Goal: Task Accomplishment & Management: Use online tool/utility

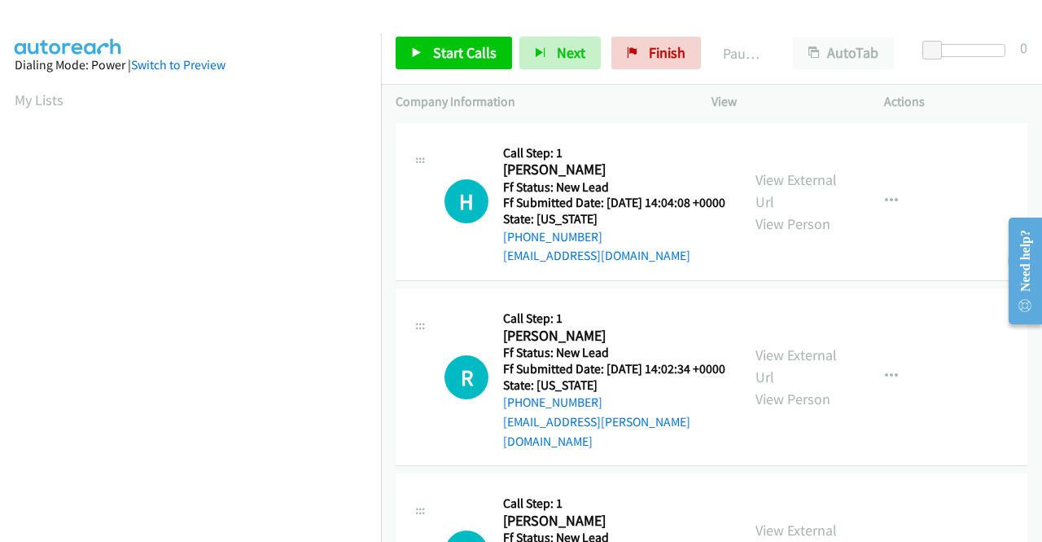
click at [809, 196] on div "View External Url View Person" at bounding box center [798, 202] width 85 height 66
click at [809, 195] on link "View External Url" at bounding box center [796, 190] width 81 height 41
click at [787, 372] on link "View External Url" at bounding box center [796, 365] width 81 height 41
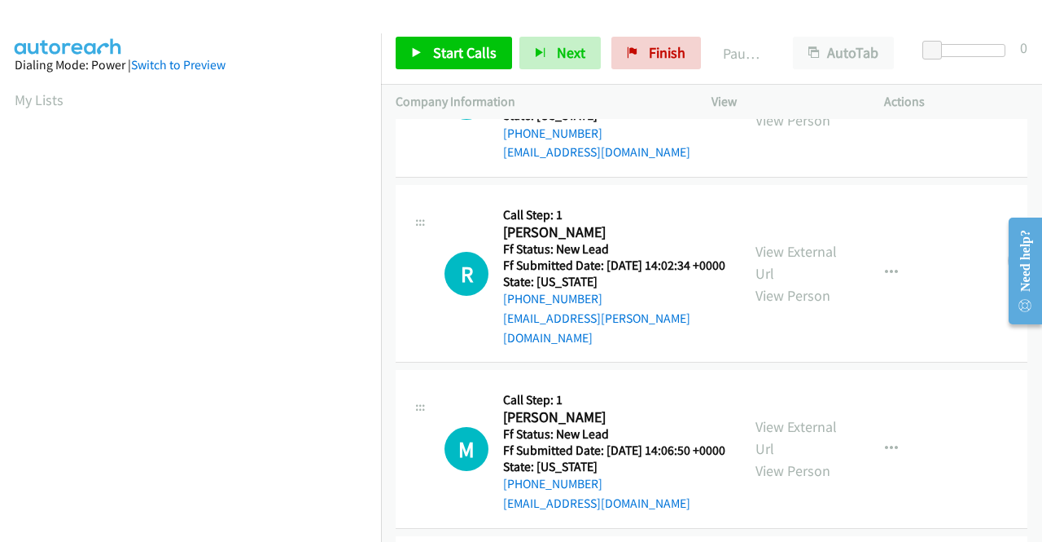
scroll to position [163, 0]
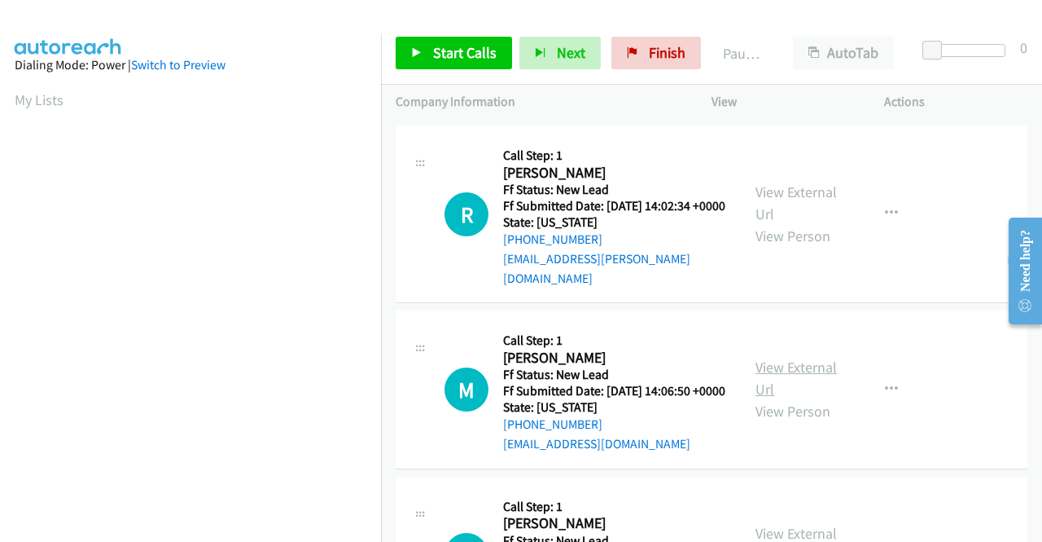
click at [801, 388] on link "View External Url" at bounding box center [796, 378] width 81 height 41
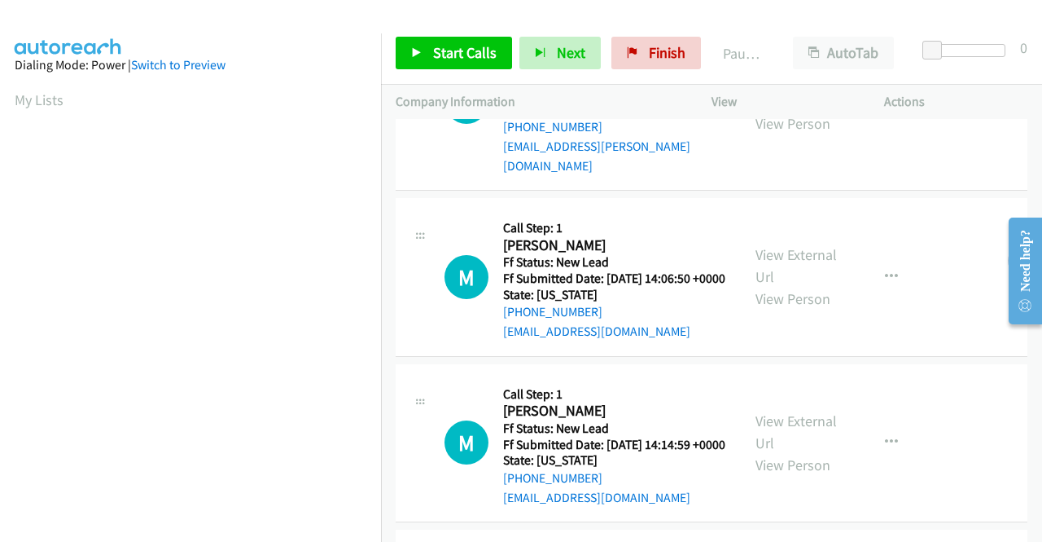
scroll to position [326, 0]
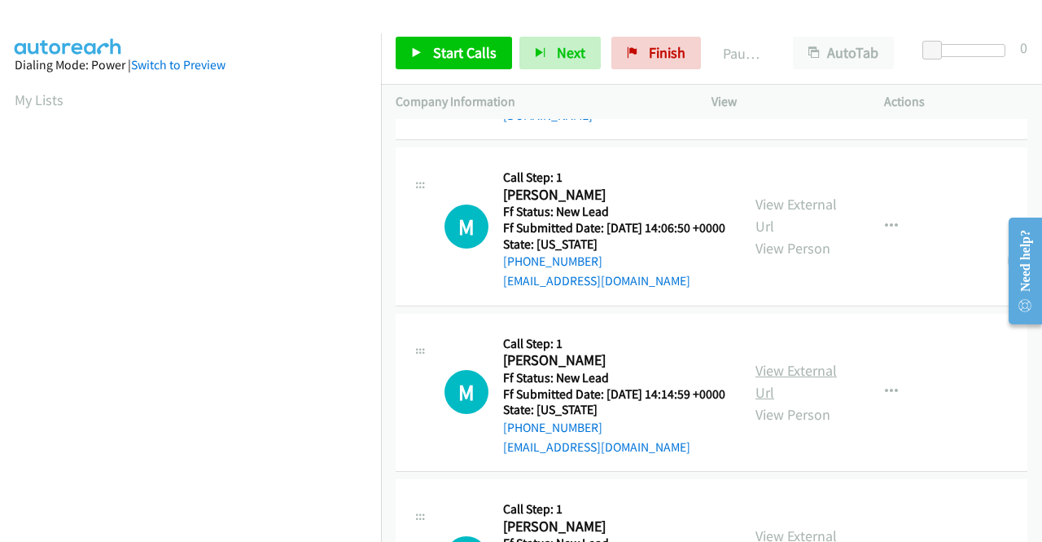
click at [792, 402] on link "View External Url" at bounding box center [796, 381] width 81 height 41
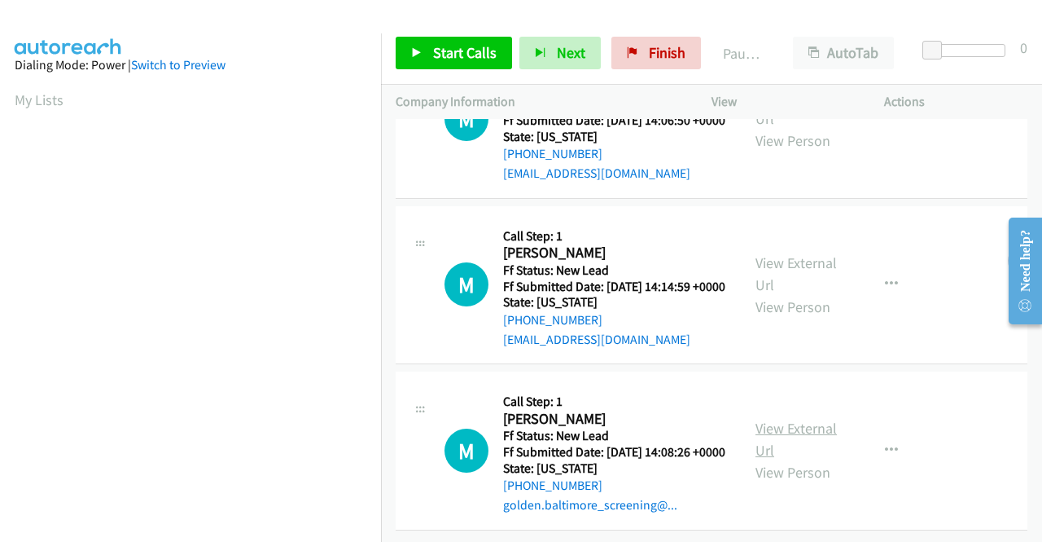
click at [777, 423] on link "View External Url" at bounding box center [796, 439] width 81 height 41
click at [452, 47] on span "Start Calls" at bounding box center [465, 52] width 64 height 19
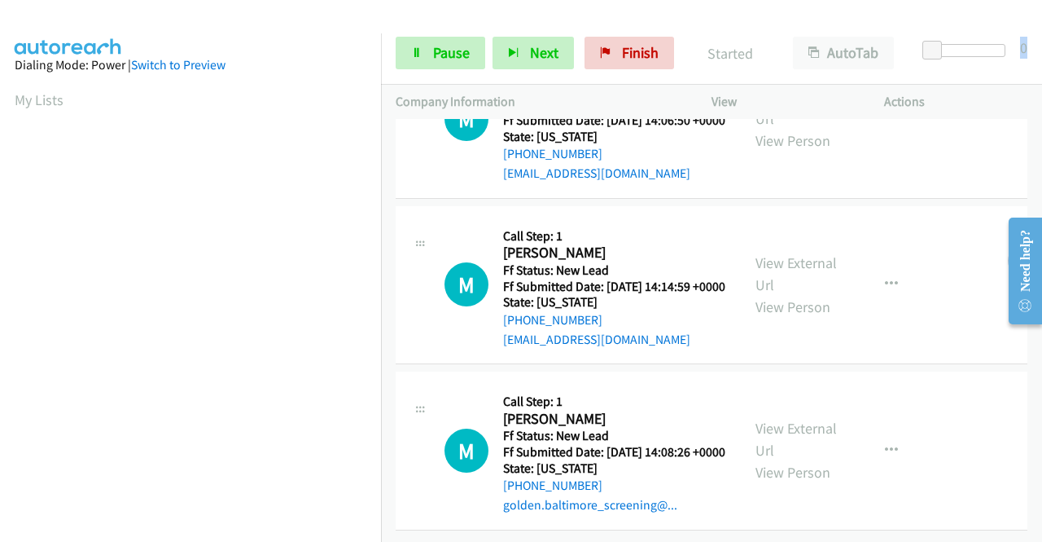
drag, startPoint x: 920, startPoint y: 50, endPoint x: 1042, endPoint y: 51, distance: 121.4
click at [1042, 51] on div "Start Calls Pause Next Finish Started AutoTab AutoTab 0" at bounding box center [711, 53] width 661 height 63
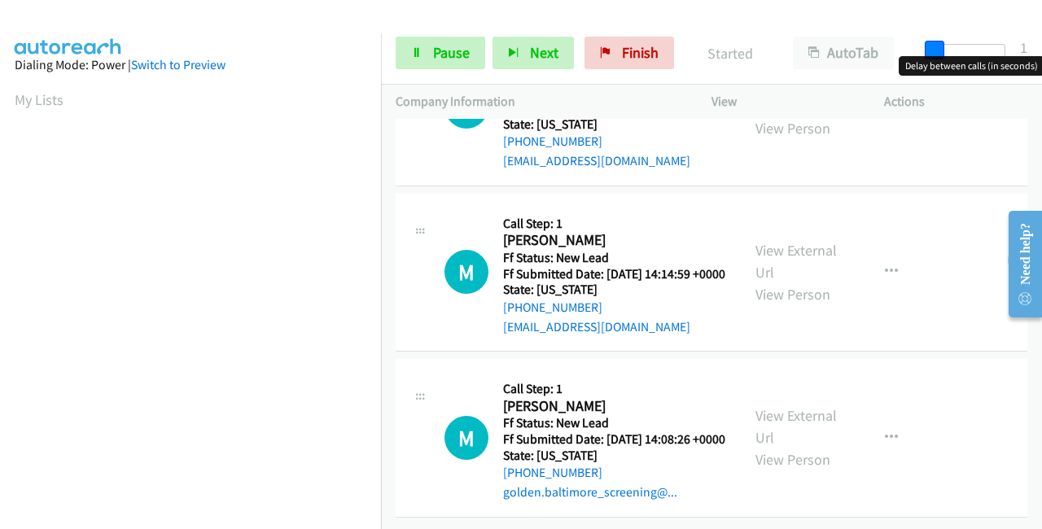
drag, startPoint x: 935, startPoint y: 46, endPoint x: 1042, endPoint y: 55, distance: 107.0
click at [1042, 55] on div "Start Calls Pause Next Finish Started AutoTab AutoTab 1" at bounding box center [711, 53] width 661 height 63
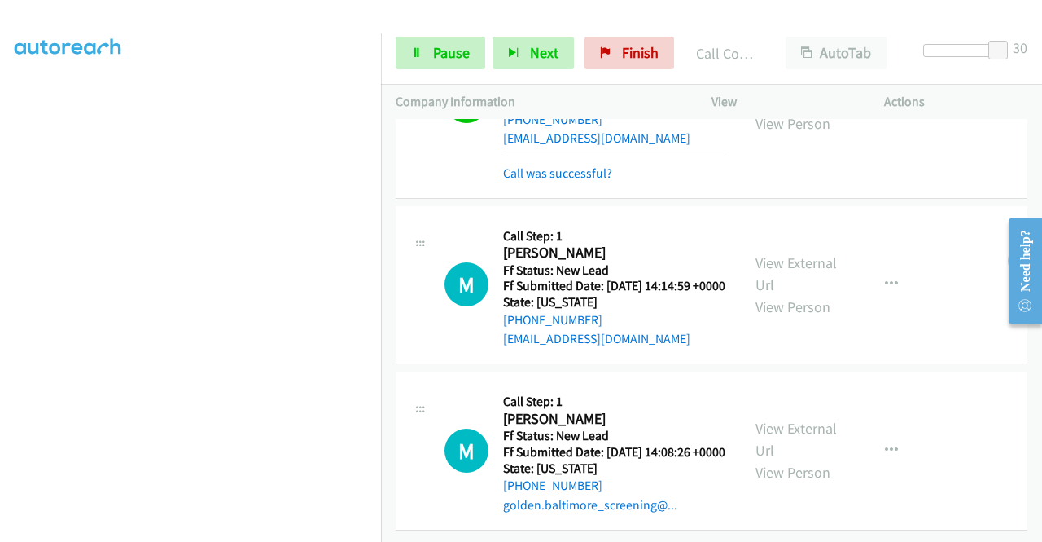
scroll to position [608, 0]
drag, startPoint x: 1001, startPoint y: 50, endPoint x: 887, endPoint y: 58, distance: 114.3
click at [891, 54] on div "Start Calls Pause Next Finish Call Completed AutoTab AutoTab 0" at bounding box center [711, 53] width 661 height 63
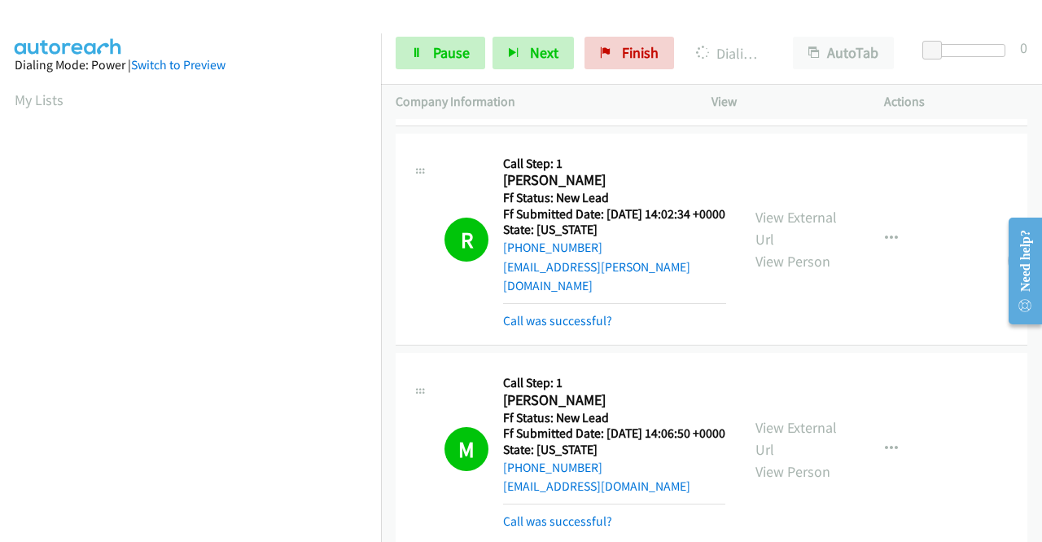
scroll to position [120, 0]
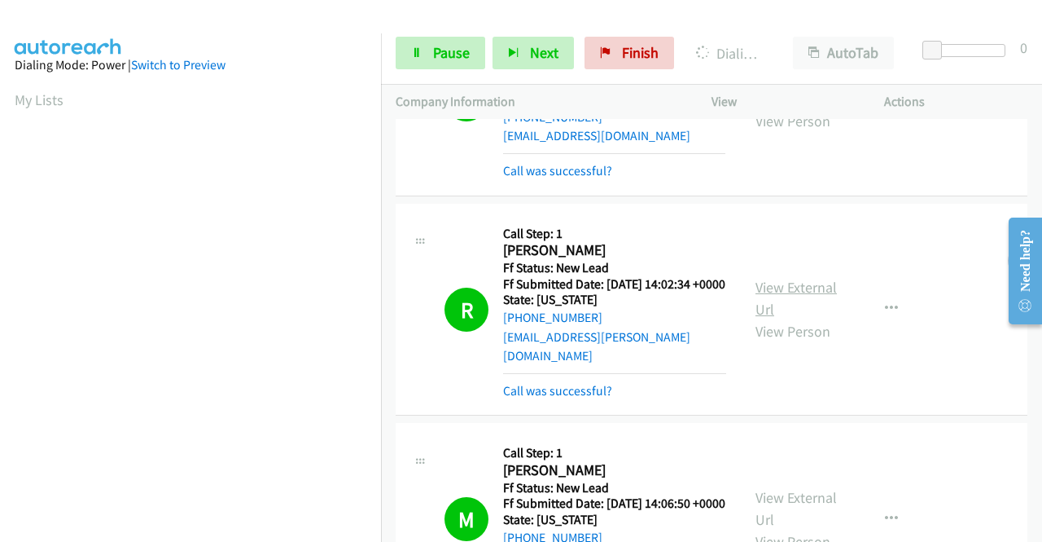
click at [786, 301] on link "View External Url" at bounding box center [796, 298] width 81 height 41
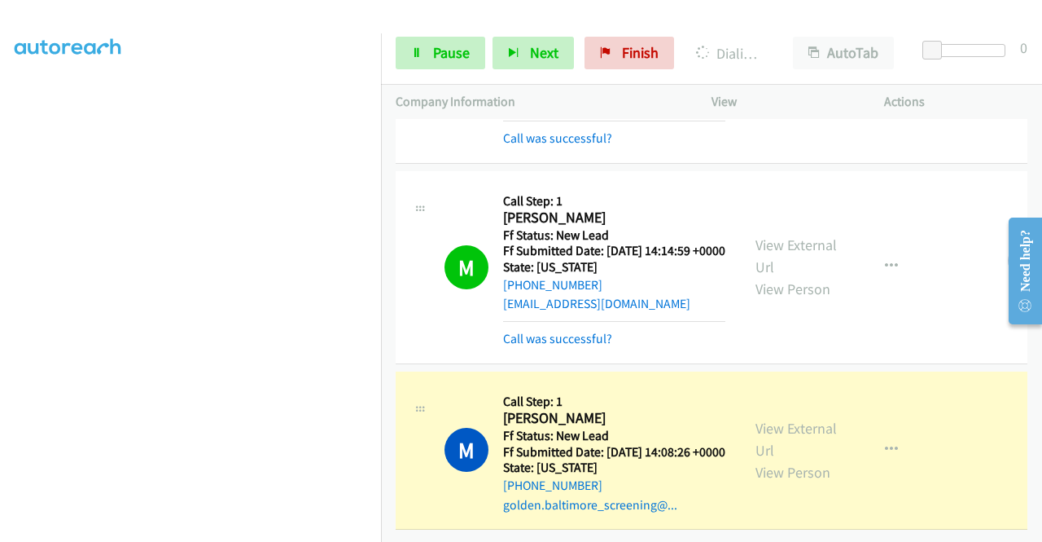
scroll to position [371, 0]
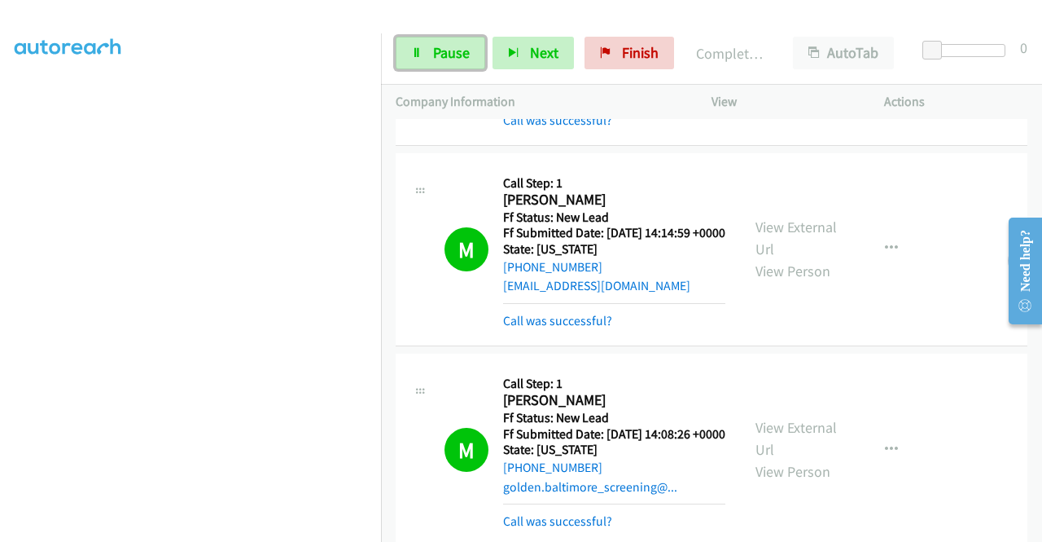
drag, startPoint x: 446, startPoint y: 46, endPoint x: 380, endPoint y: 43, distance: 66.8
click at [446, 46] on span "Pause" at bounding box center [451, 52] width 37 height 19
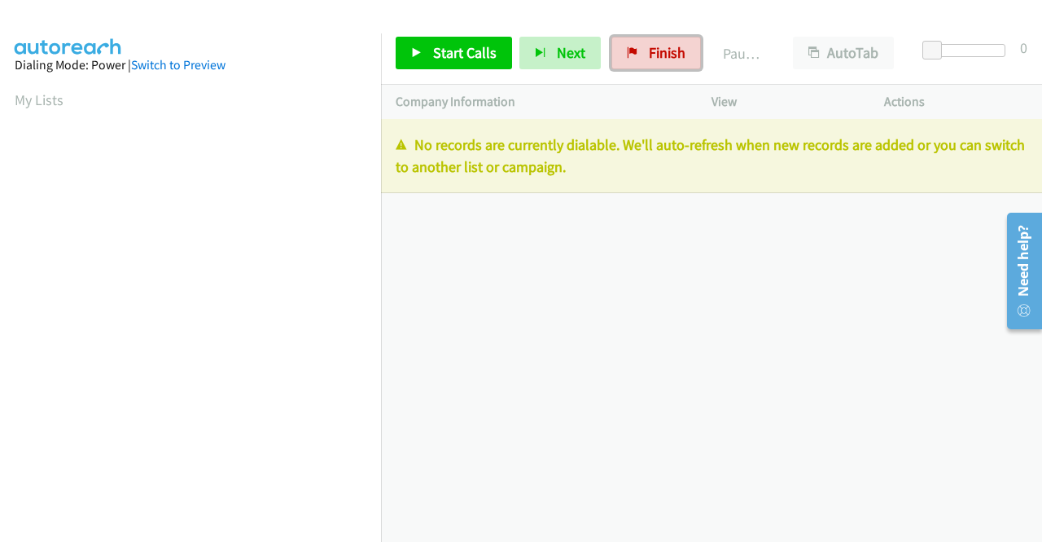
click at [656, 56] on span "Finish" at bounding box center [667, 52] width 37 height 19
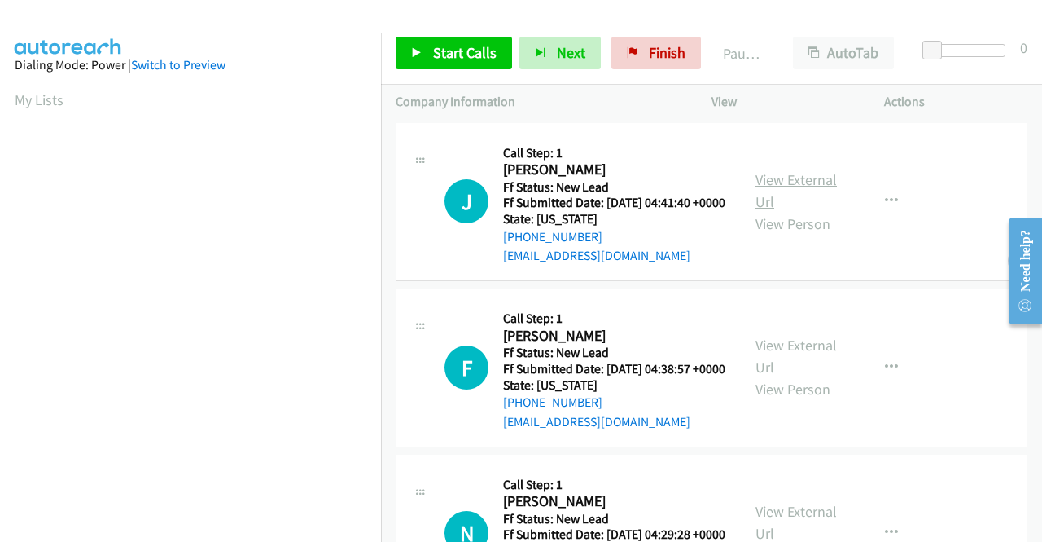
click at [811, 191] on link "View External Url" at bounding box center [796, 190] width 81 height 41
click at [812, 368] on link "View External Url" at bounding box center [796, 356] width 81 height 41
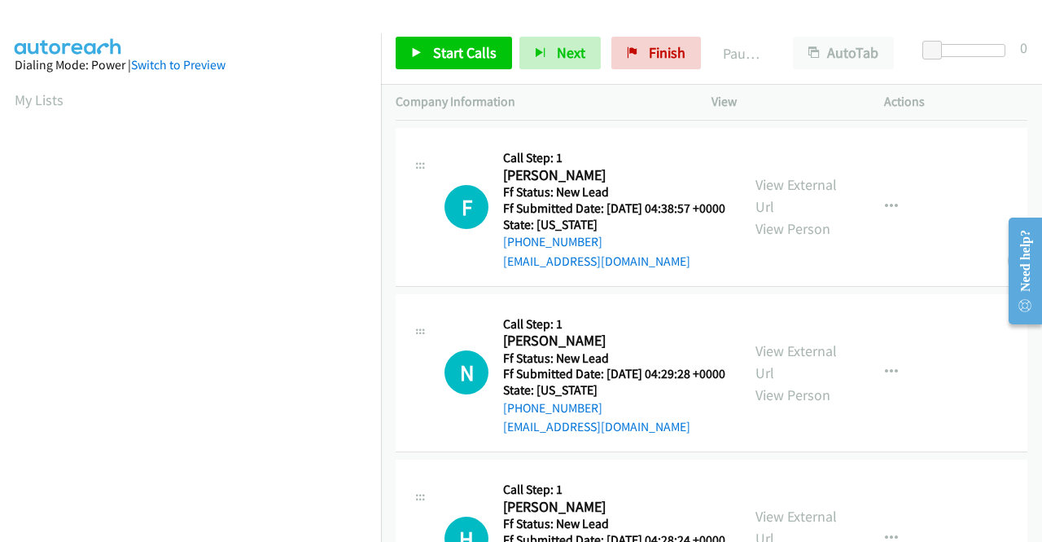
scroll to position [163, 0]
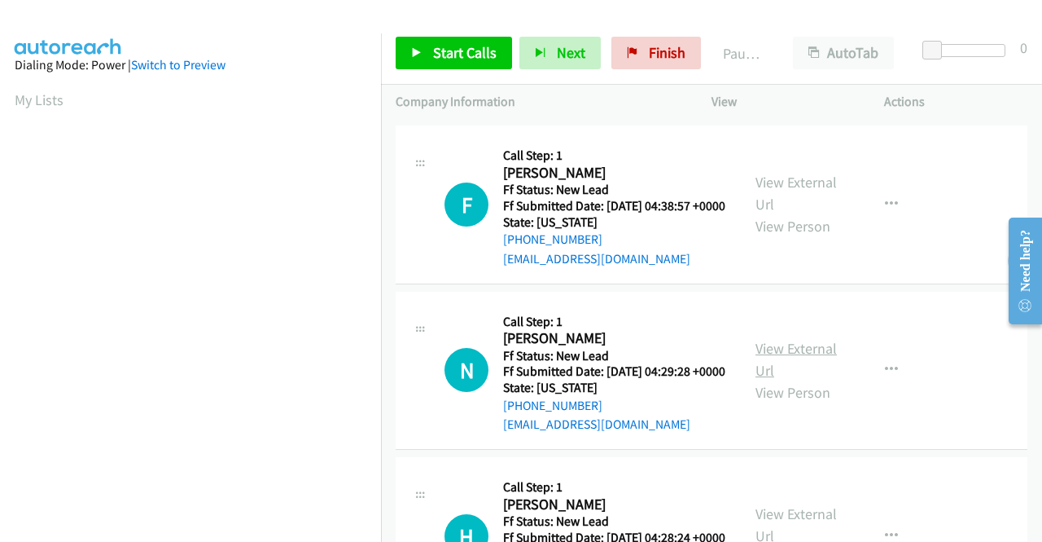
click at [796, 380] on link "View External Url" at bounding box center [796, 359] width 81 height 41
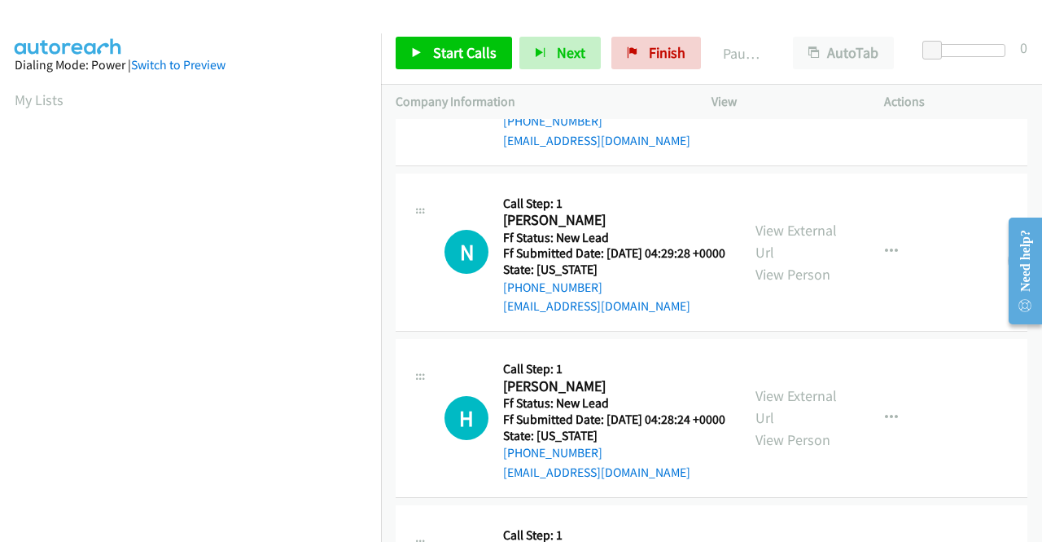
scroll to position [326, 0]
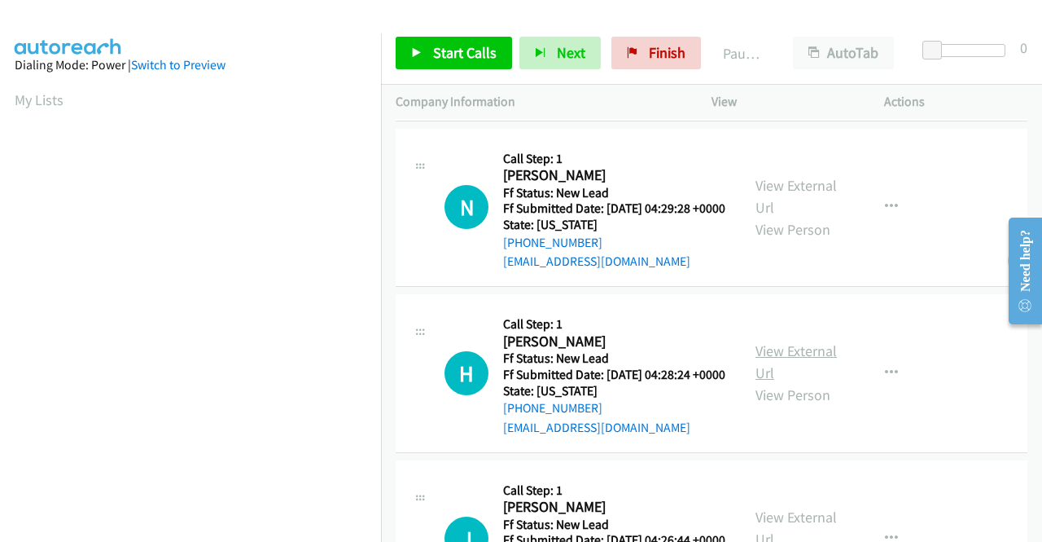
click at [814, 382] on link "View External Url" at bounding box center [796, 361] width 81 height 41
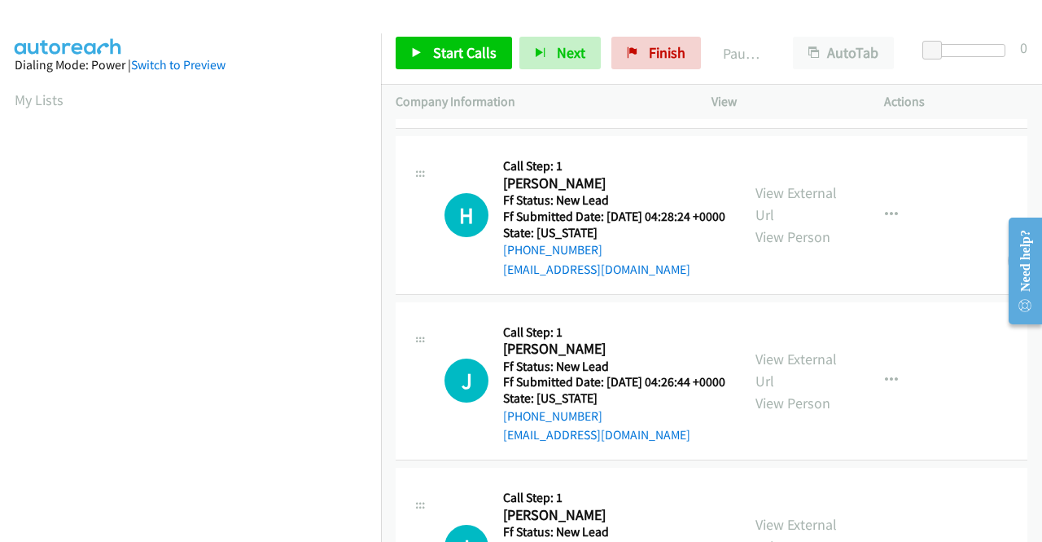
scroll to position [489, 0]
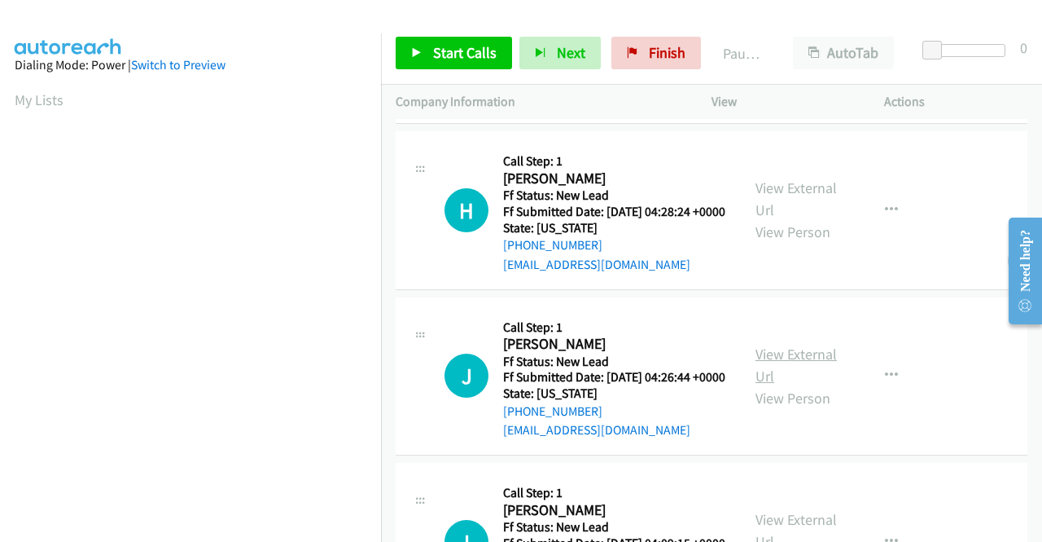
click at [816, 385] on link "View External Url" at bounding box center [796, 365] width 81 height 41
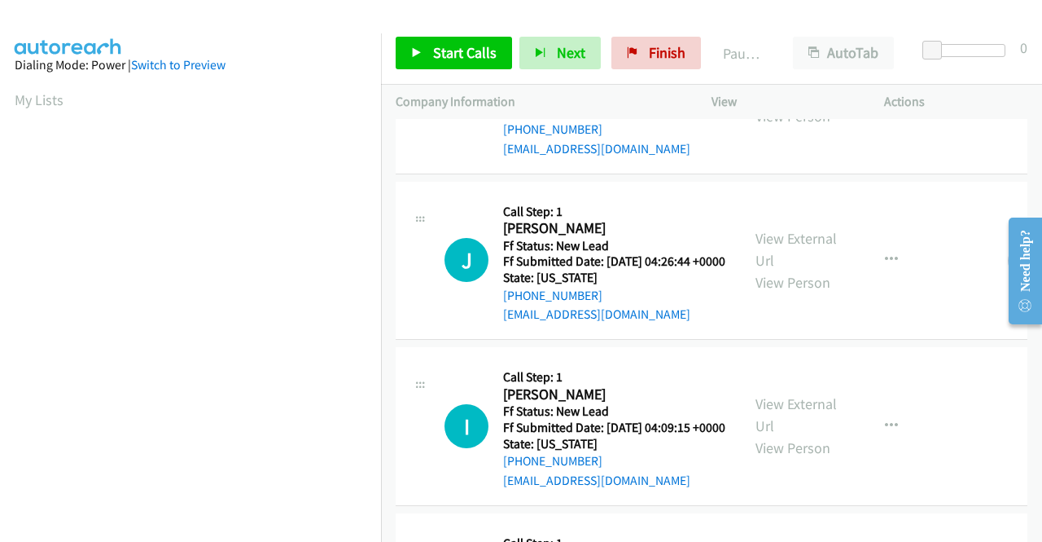
scroll to position [733, 0]
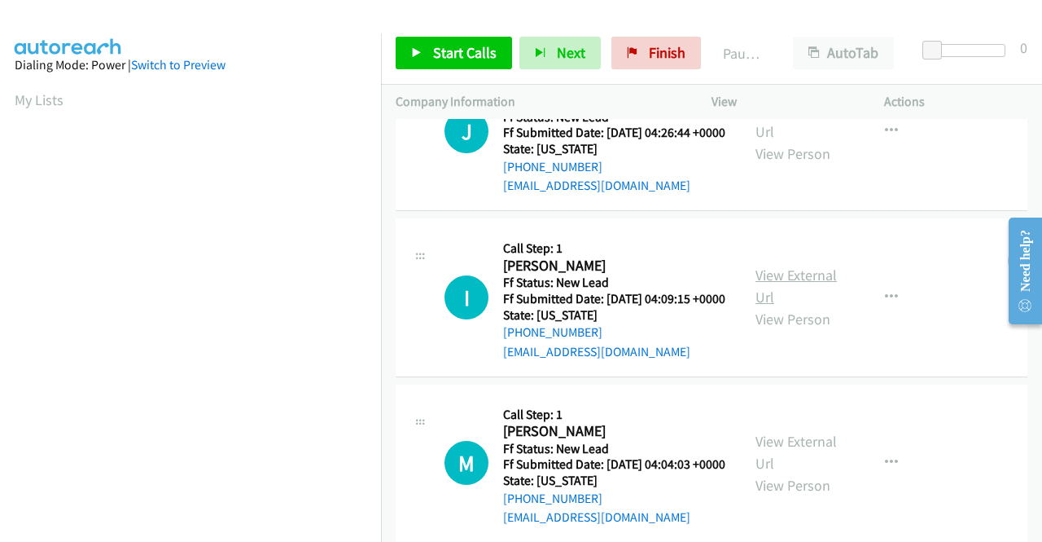
click at [767, 306] on link "View External Url" at bounding box center [796, 286] width 81 height 41
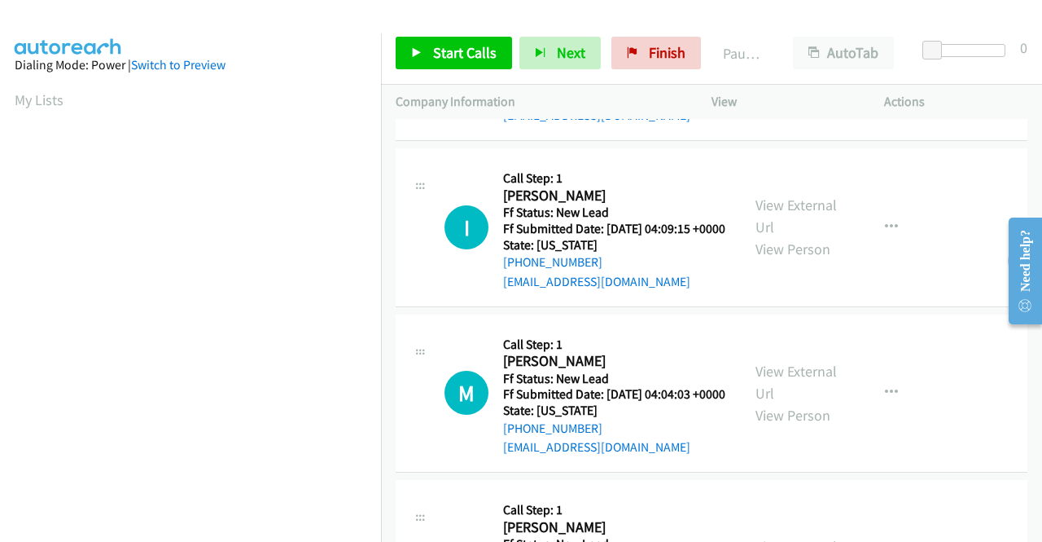
scroll to position [896, 0]
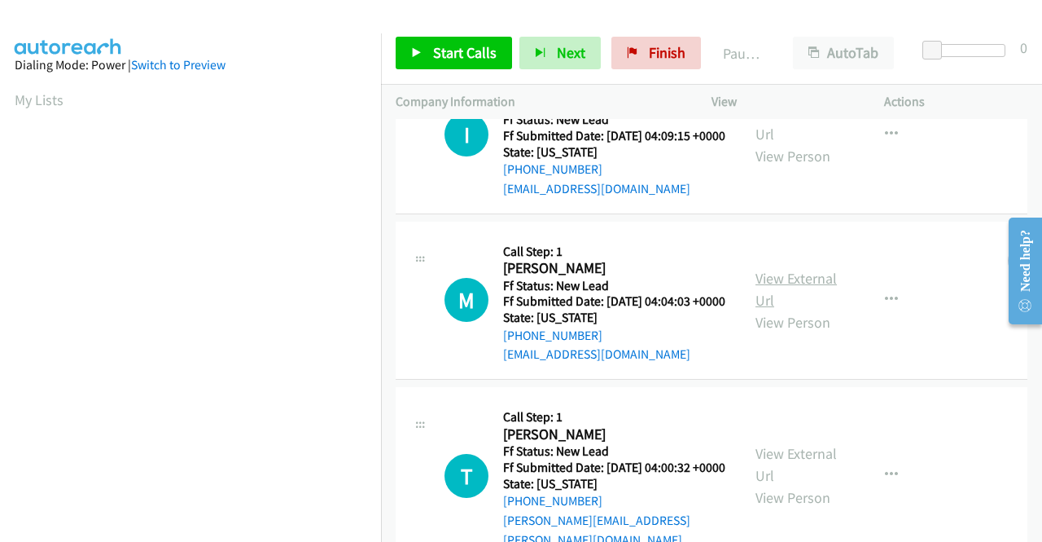
click at [801, 309] on link "View External Url" at bounding box center [796, 289] width 81 height 41
click at [455, 56] on span "Start Calls" at bounding box center [465, 52] width 64 height 19
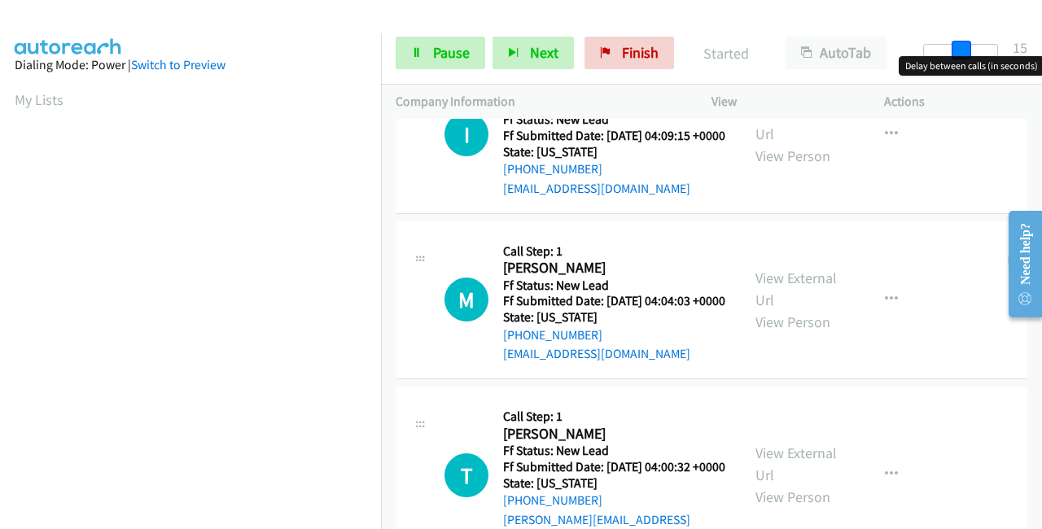
drag, startPoint x: 933, startPoint y: 53, endPoint x: 1042, endPoint y: 51, distance: 108.3
click at [1042, 51] on div "Start Calls Pause Next Finish Started AutoTab AutoTab 15" at bounding box center [711, 53] width 661 height 63
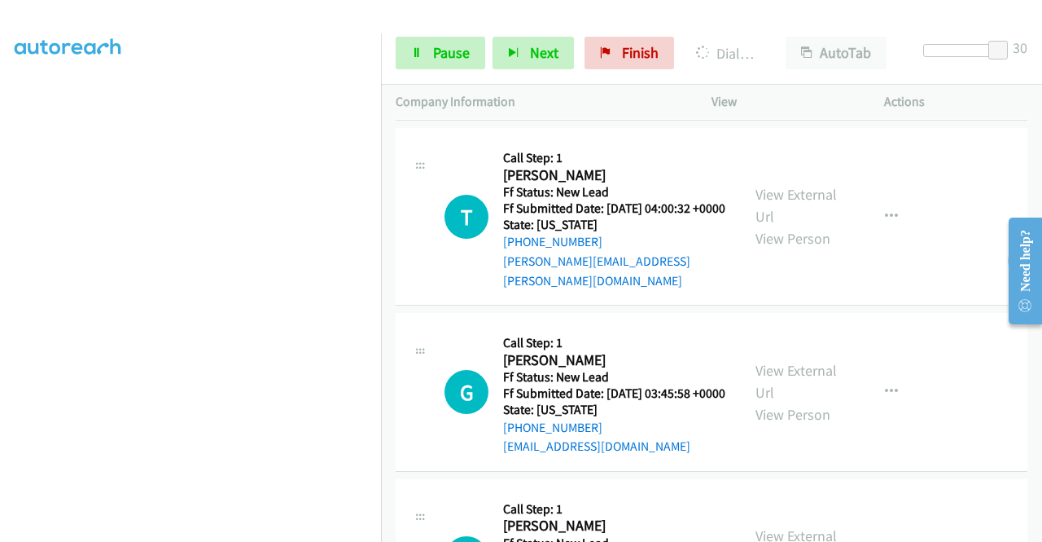
scroll to position [1487, 0]
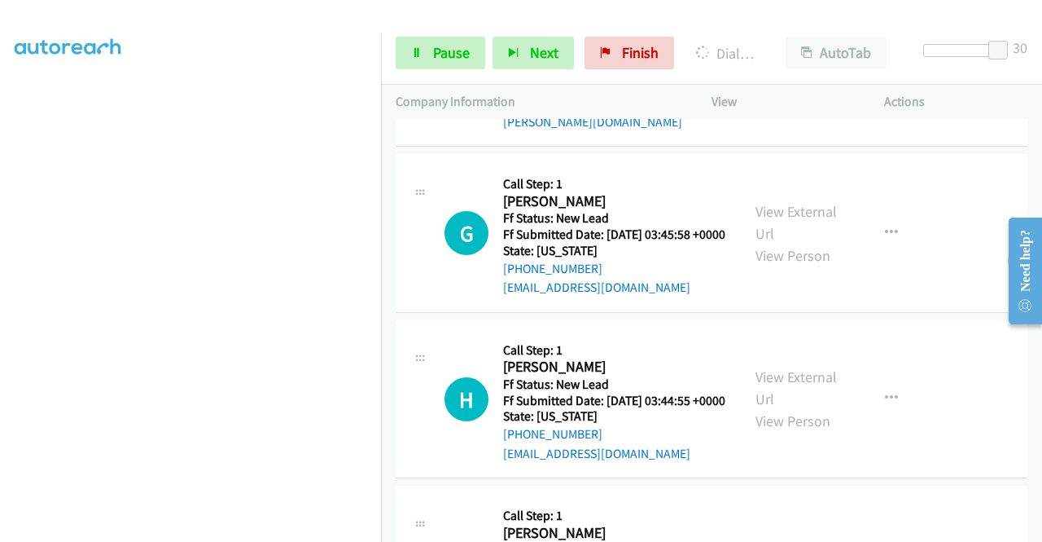
click at [797, 67] on link "View External Url" at bounding box center [796, 46] width 81 height 41
click at [788, 243] on link "View External Url" at bounding box center [796, 222] width 81 height 41
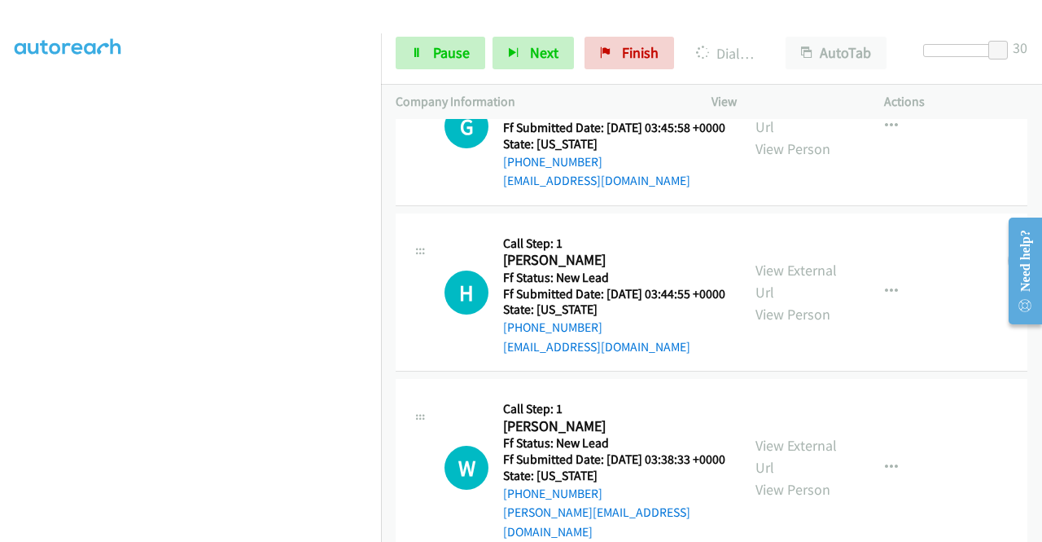
scroll to position [1650, 0]
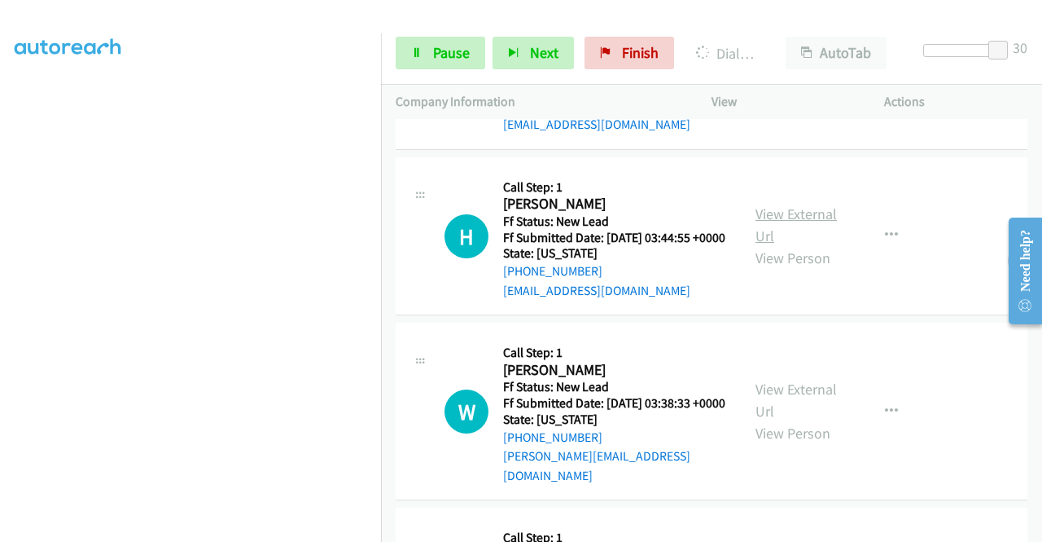
click at [787, 245] on link "View External Url" at bounding box center [796, 224] width 81 height 41
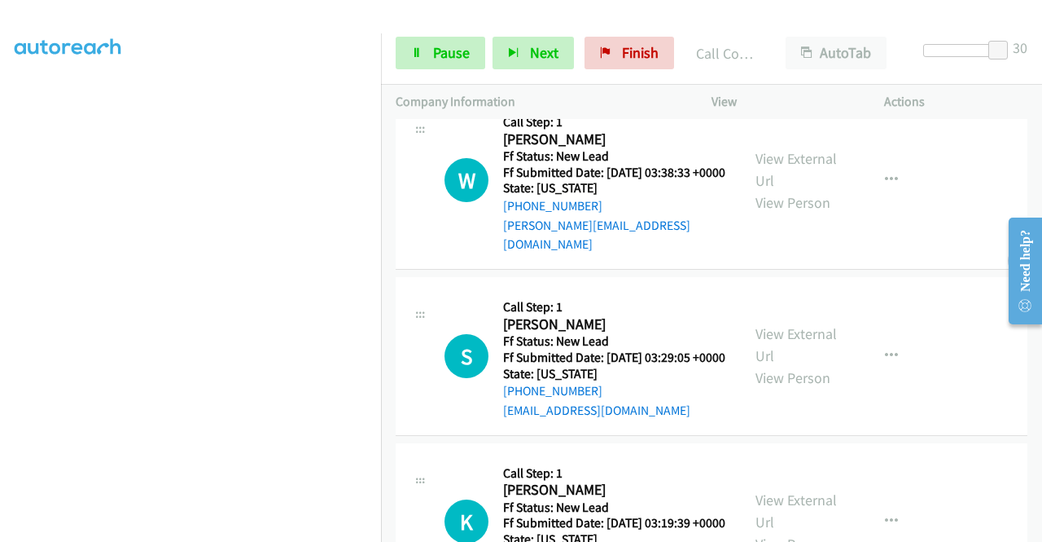
scroll to position [1929, 0]
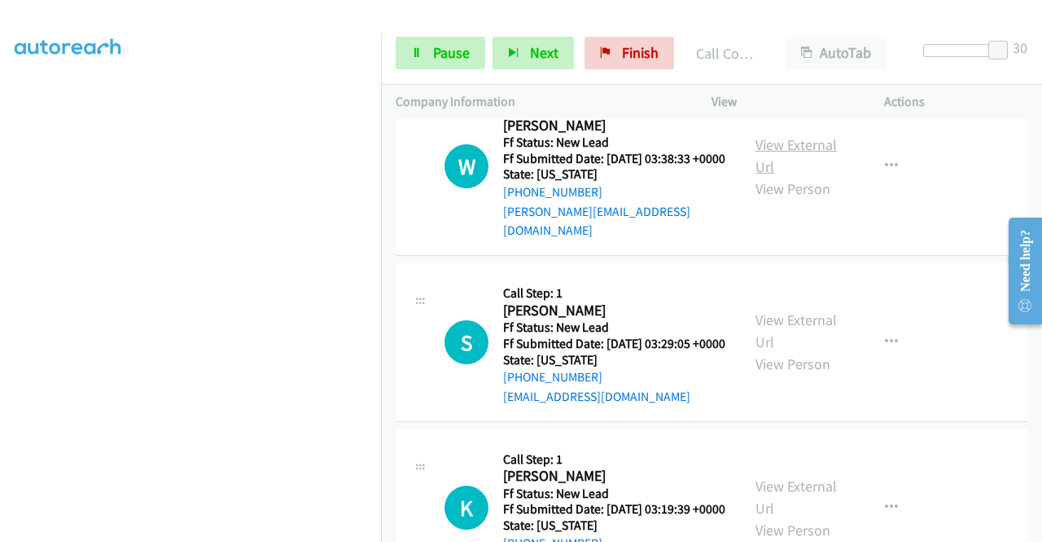
click at [800, 176] on link "View External Url" at bounding box center [796, 155] width 81 height 41
click at [794, 375] on div "View External Url View Person" at bounding box center [798, 342] width 85 height 66
click at [791, 351] on link "View External Url" at bounding box center [796, 330] width 81 height 41
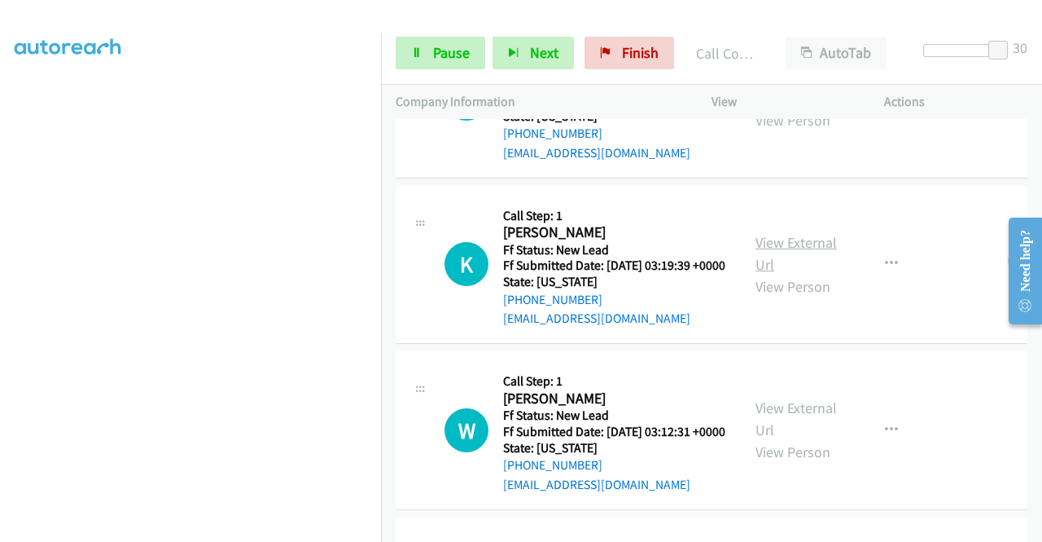
scroll to position [2174, 0]
click at [781, 273] on link "View External Url" at bounding box center [796, 252] width 81 height 41
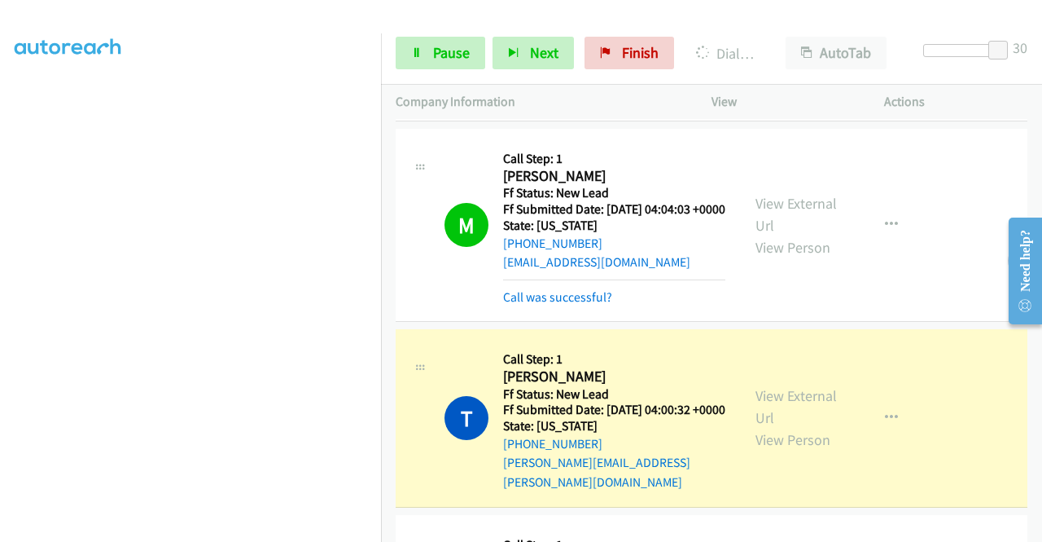
scroll to position [371, 0]
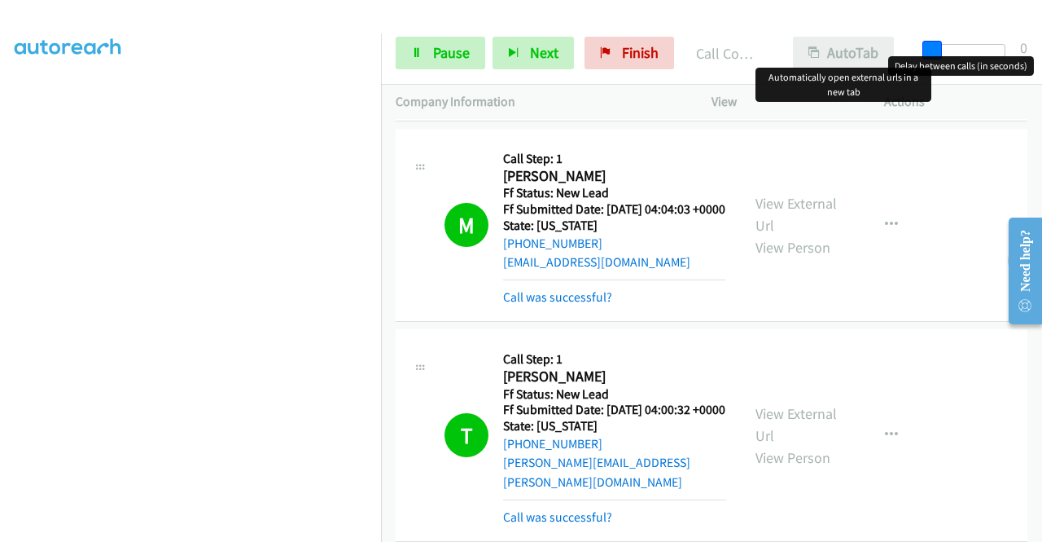
drag, startPoint x: 991, startPoint y: 45, endPoint x: 868, endPoint y: 53, distance: 123.2
click at [871, 53] on div "Start Calls Pause Next Finish Call Completed AutoTab AutoTab 0" at bounding box center [711, 53] width 661 height 63
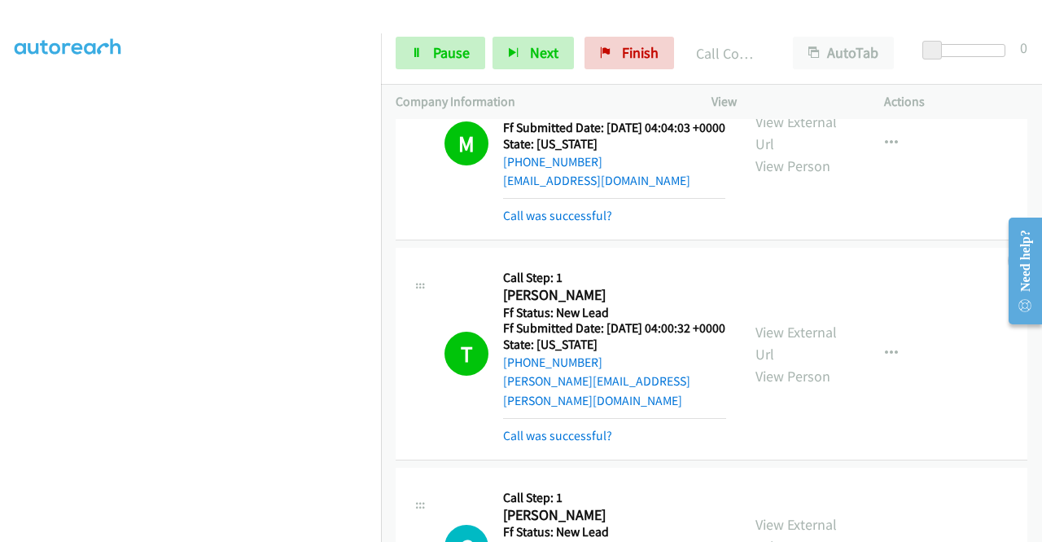
scroll to position [1604, 0]
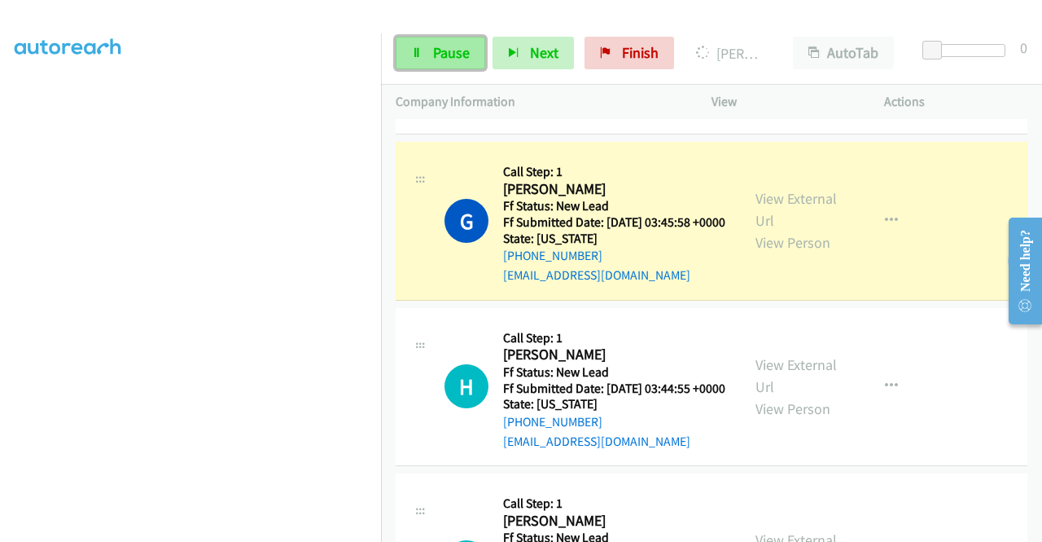
click at [446, 57] on span "Pause" at bounding box center [451, 52] width 37 height 19
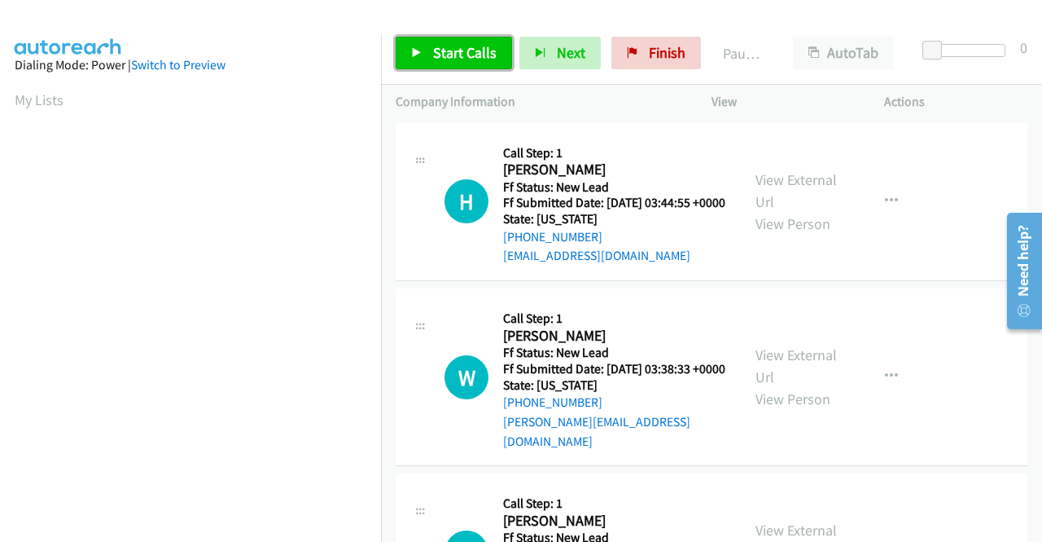
click at [437, 47] on span "Start Calls" at bounding box center [465, 52] width 64 height 19
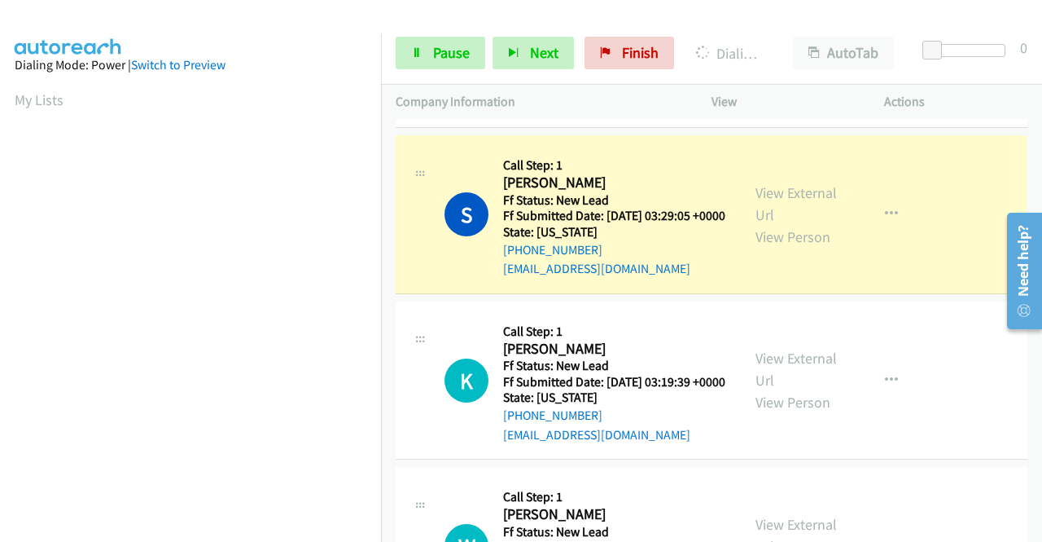
scroll to position [371, 0]
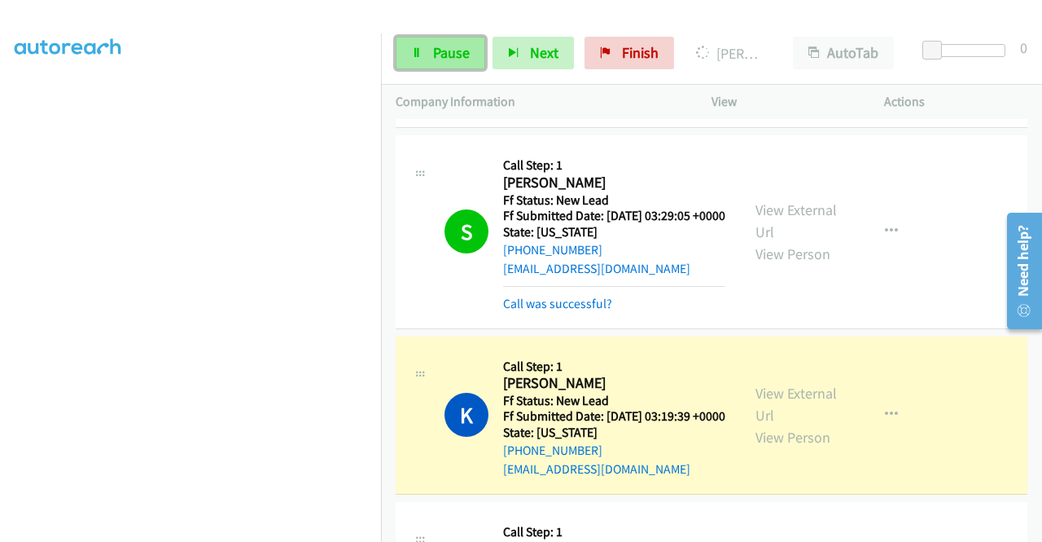
click at [422, 57] on icon at bounding box center [416, 53] width 11 height 11
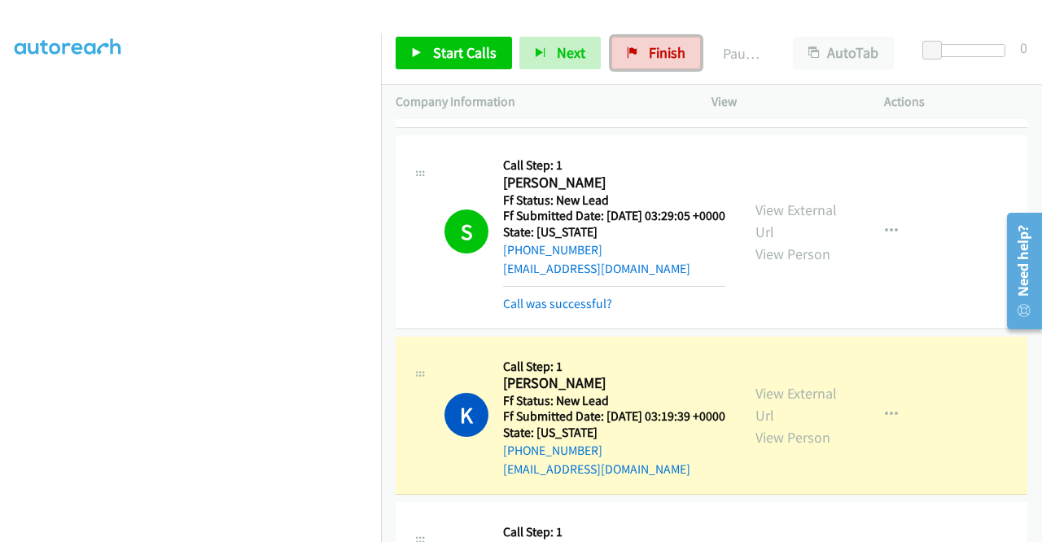
click at [660, 52] on span "Finish" at bounding box center [667, 52] width 37 height 19
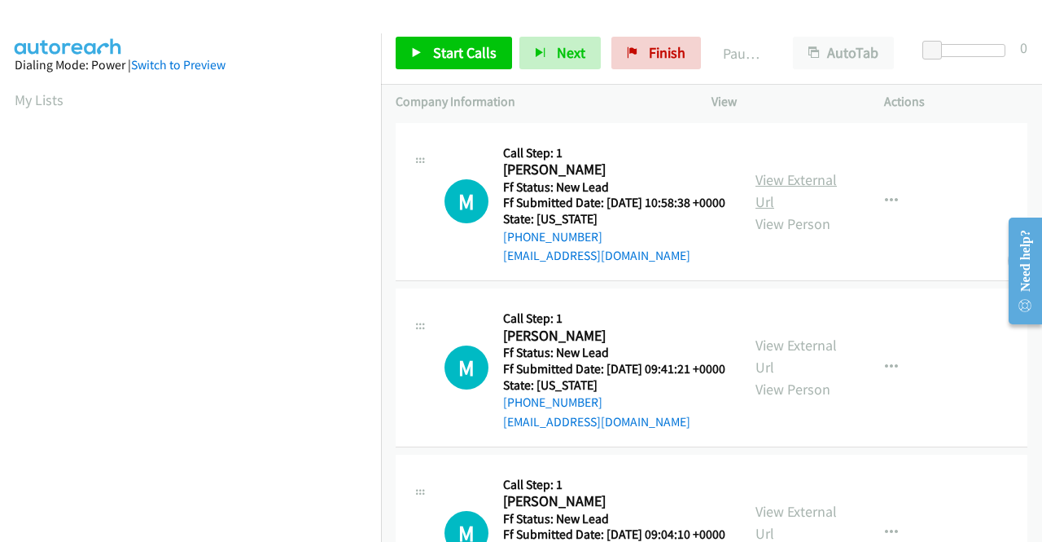
click at [796, 186] on link "View External Url" at bounding box center [796, 190] width 81 height 41
click at [801, 370] on link "View External Url" at bounding box center [796, 356] width 81 height 41
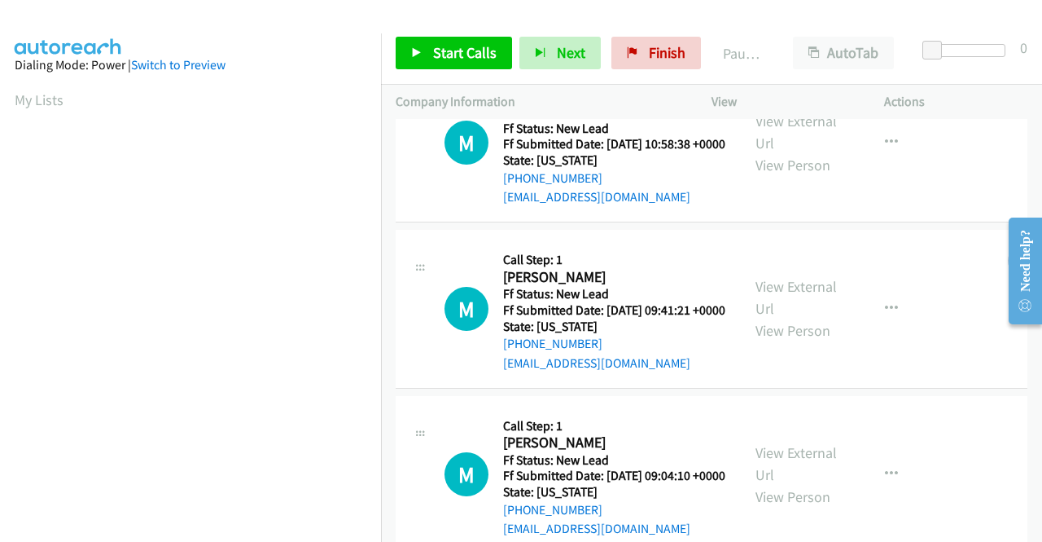
scroll to position [163, 0]
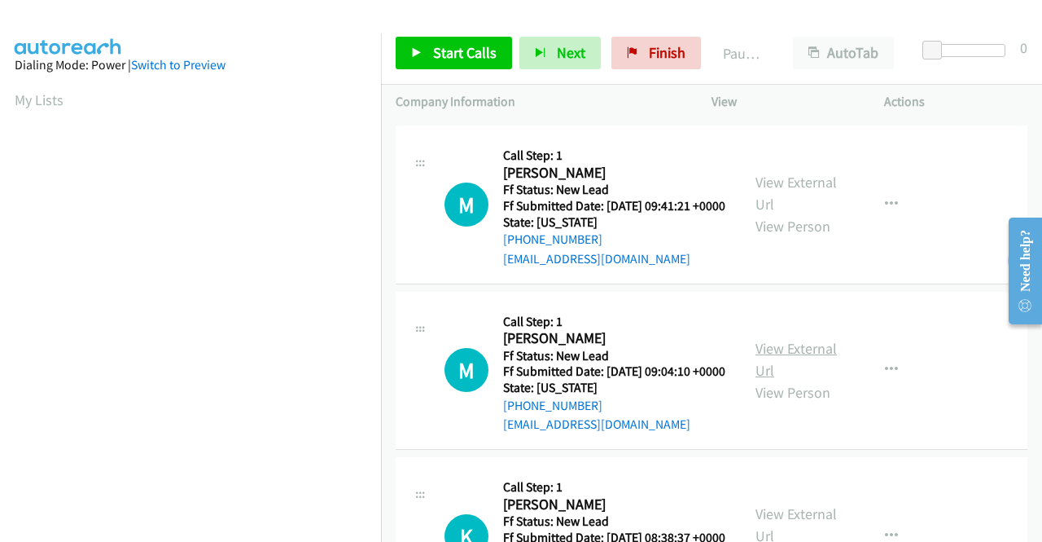
click at [773, 380] on link "View External Url" at bounding box center [796, 359] width 81 height 41
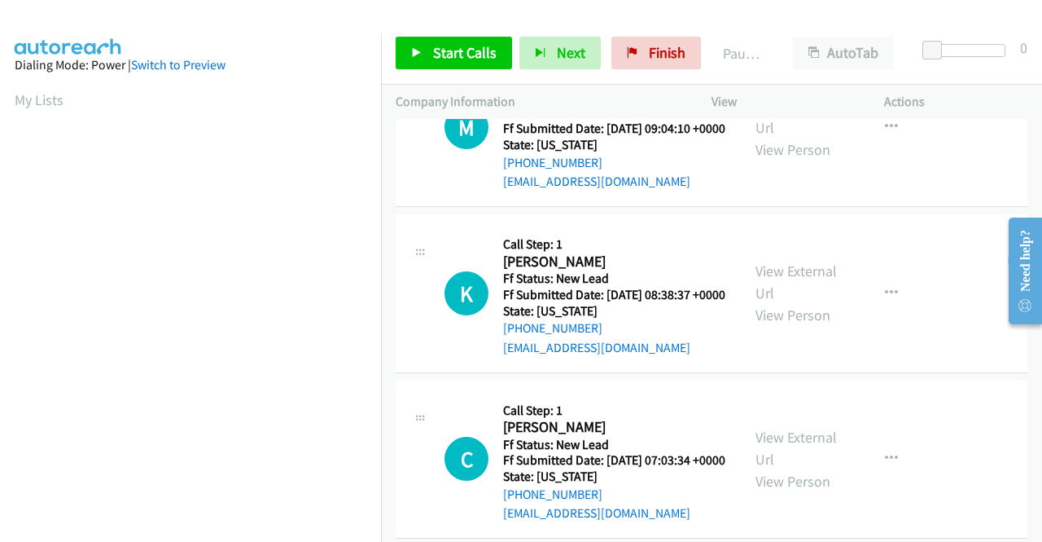
scroll to position [407, 0]
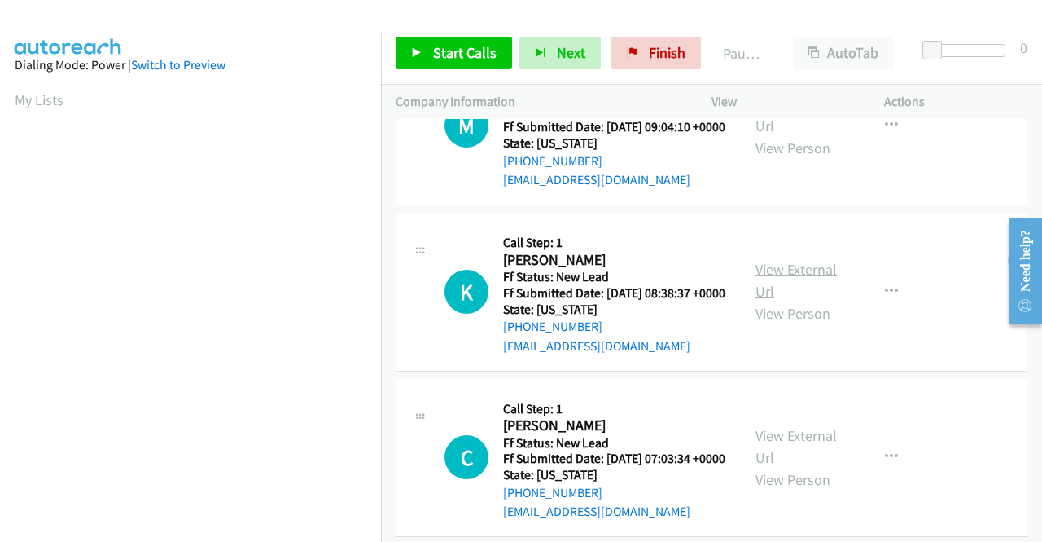
click at [810, 301] on link "View External Url" at bounding box center [796, 280] width 81 height 41
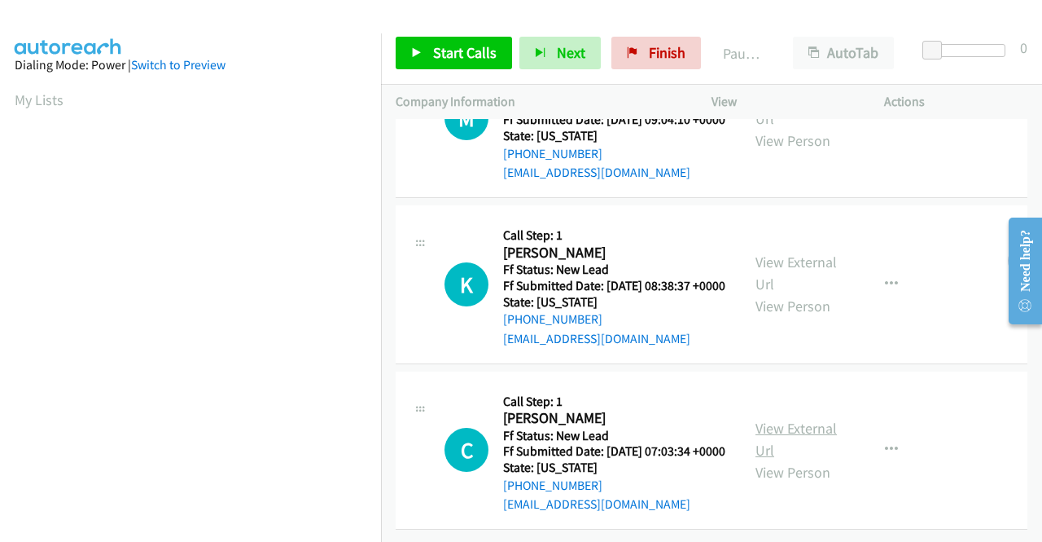
scroll to position [505, 0]
click at [788, 419] on link "View External Url" at bounding box center [796, 439] width 81 height 41
click at [440, 53] on span "Start Calls" at bounding box center [465, 52] width 64 height 19
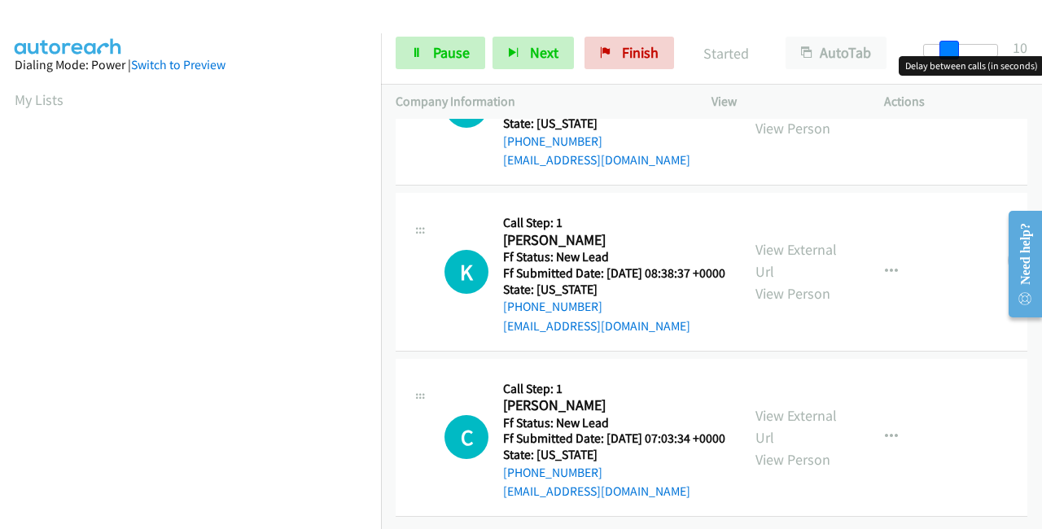
drag, startPoint x: 961, startPoint y: 47, endPoint x: 1042, endPoint y: 40, distance: 81.0
click at [1042, 40] on div "Start Calls Pause Next Finish Started AutoTab AutoTab 10" at bounding box center [711, 53] width 661 height 63
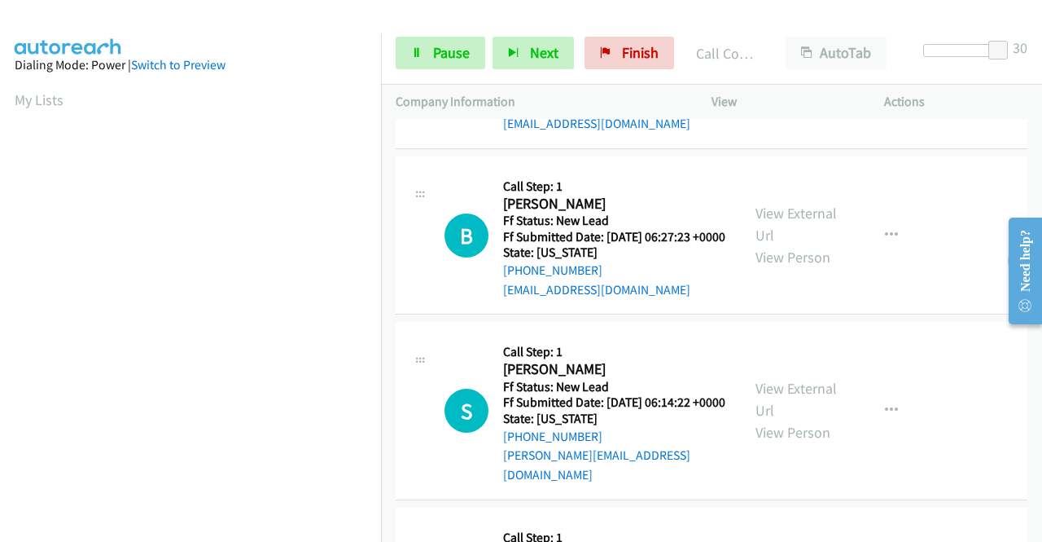
scroll to position [899, 0]
click at [774, 244] on link "View External Url" at bounding box center [796, 224] width 81 height 41
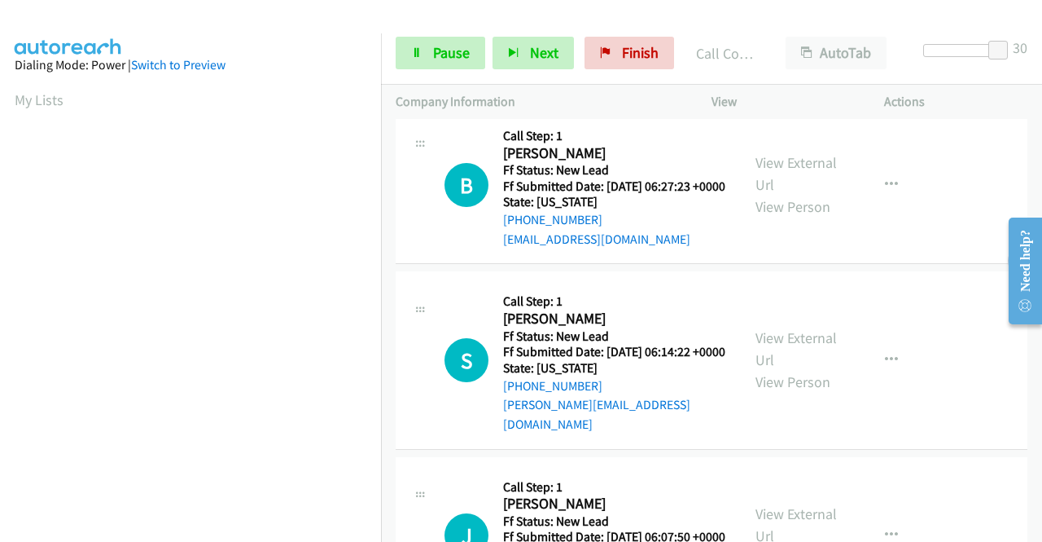
scroll to position [1062, 0]
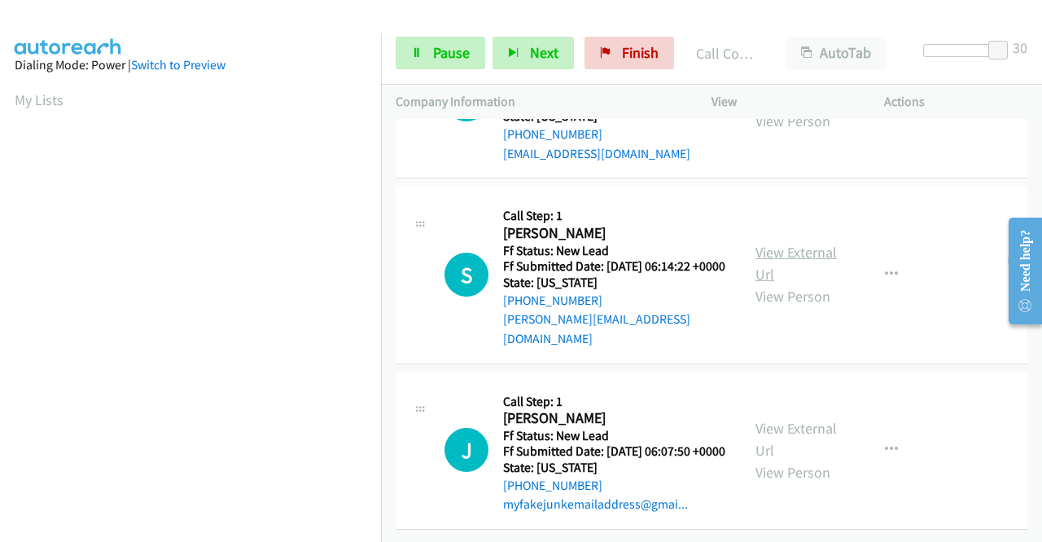
click at [798, 283] on link "View External Url" at bounding box center [796, 263] width 81 height 41
click at [792, 419] on link "View External Url" at bounding box center [796, 439] width 81 height 41
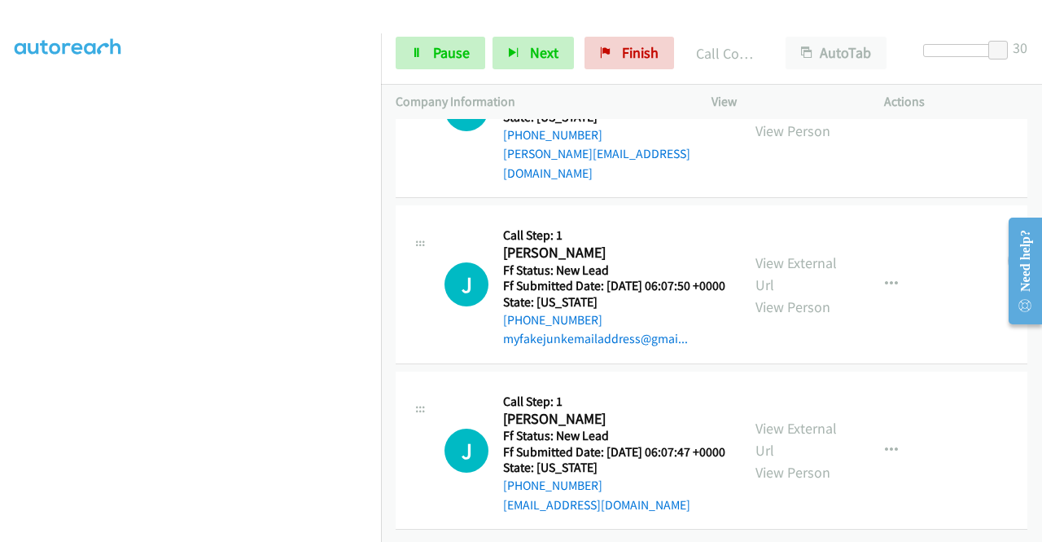
scroll to position [1437, 0]
click at [779, 419] on link "View External Url" at bounding box center [796, 439] width 81 height 41
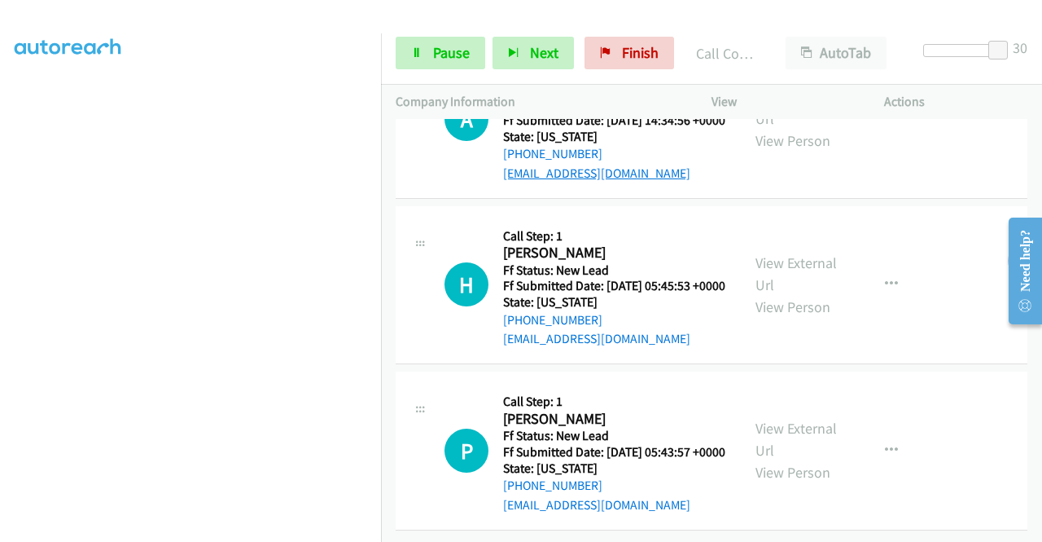
scroll to position [1682, 0]
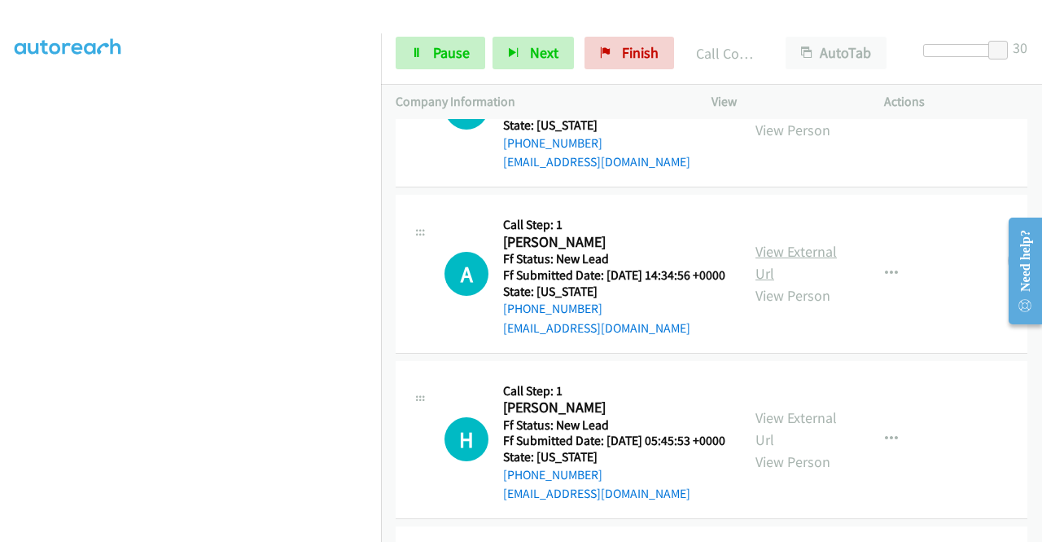
click at [770, 283] on link "View External Url" at bounding box center [796, 262] width 81 height 41
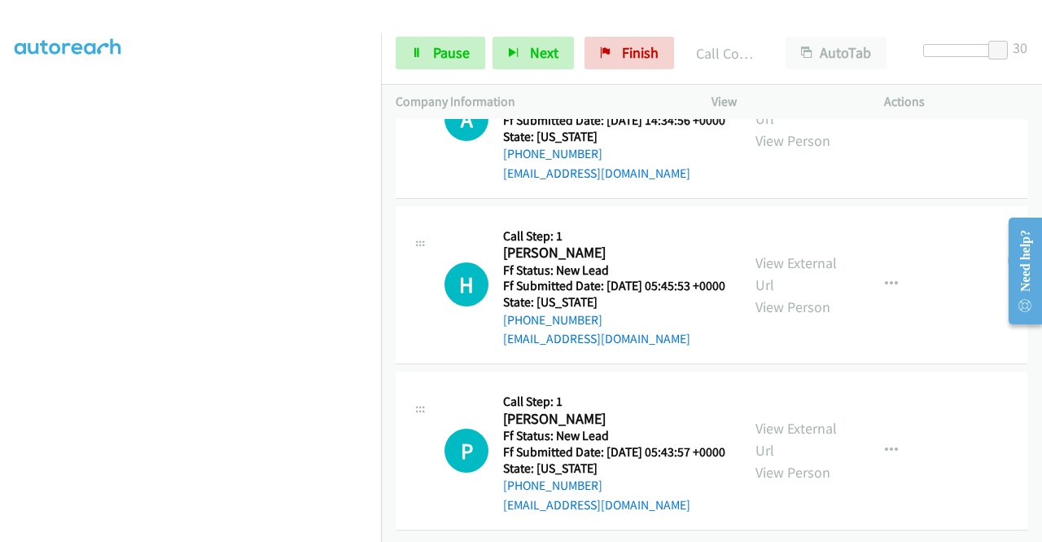
scroll to position [1926, 0]
click at [806, 294] on link "View External Url" at bounding box center [796, 273] width 81 height 41
click at [809, 419] on link "View External Url" at bounding box center [796, 439] width 81 height 41
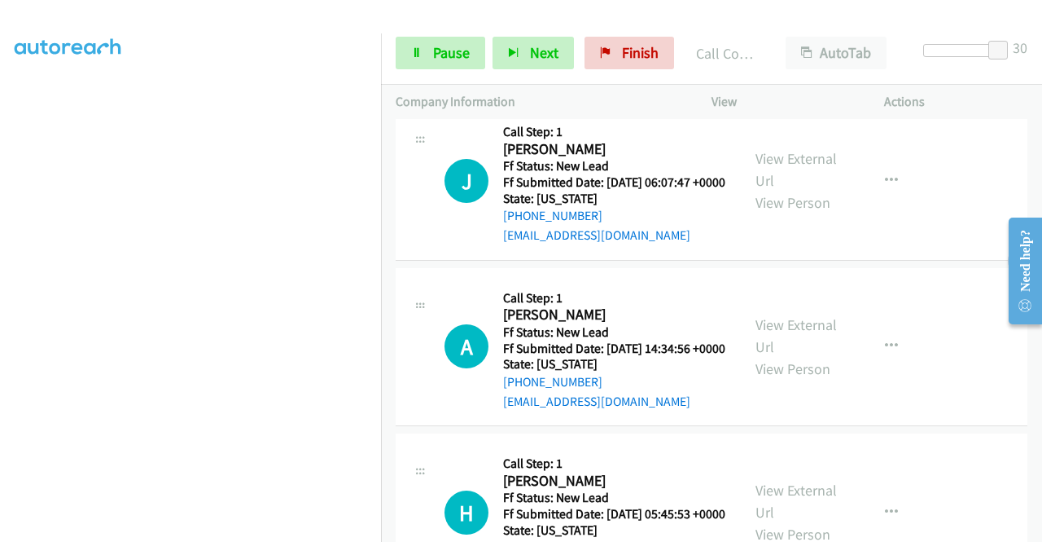
scroll to position [1725, 0]
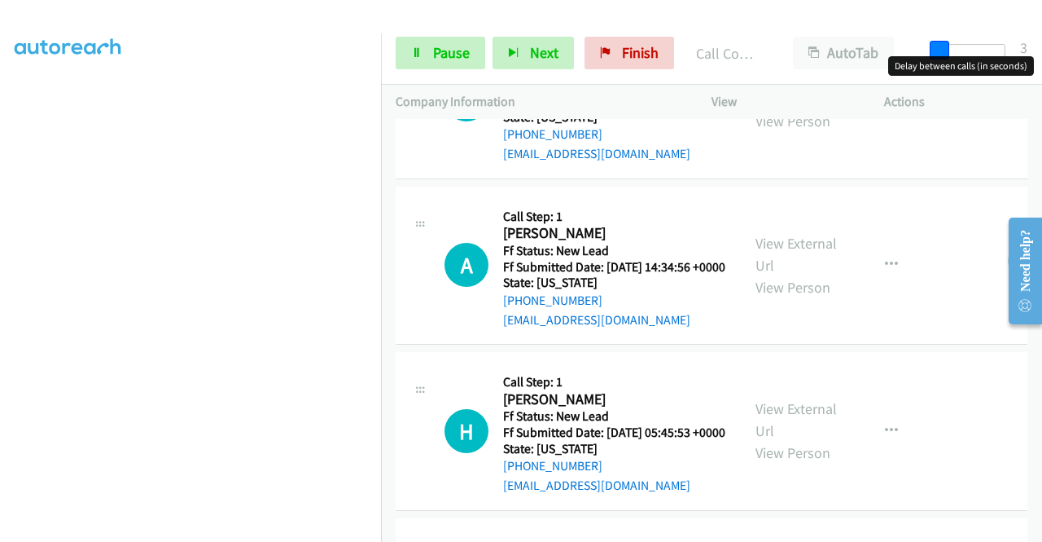
drag, startPoint x: 993, startPoint y: 45, endPoint x: 910, endPoint y: 55, distance: 83.6
click at [915, 55] on div "Start Calls Pause Next Finish Call Completed AutoTab AutoTab 3" at bounding box center [711, 53] width 661 height 63
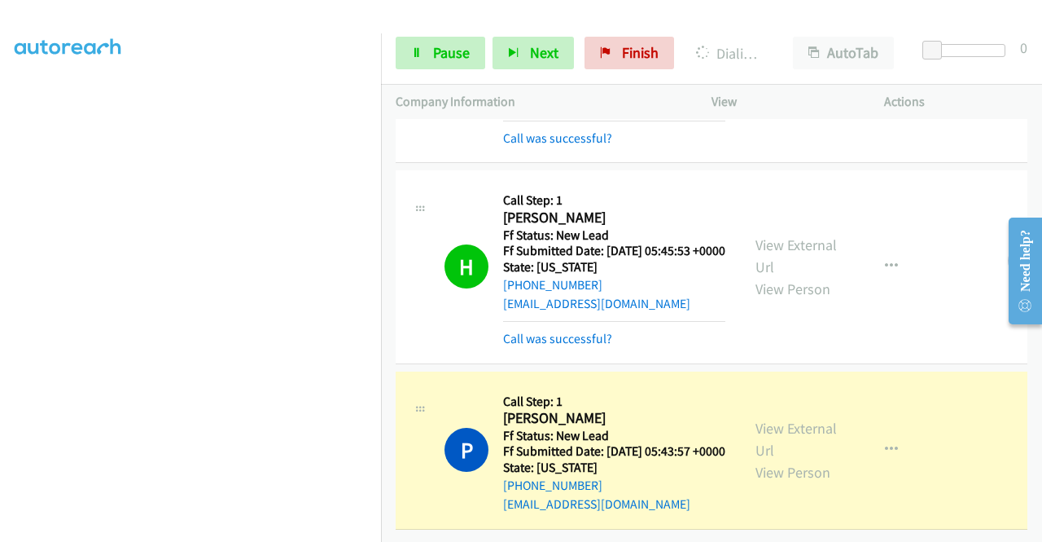
scroll to position [0, 0]
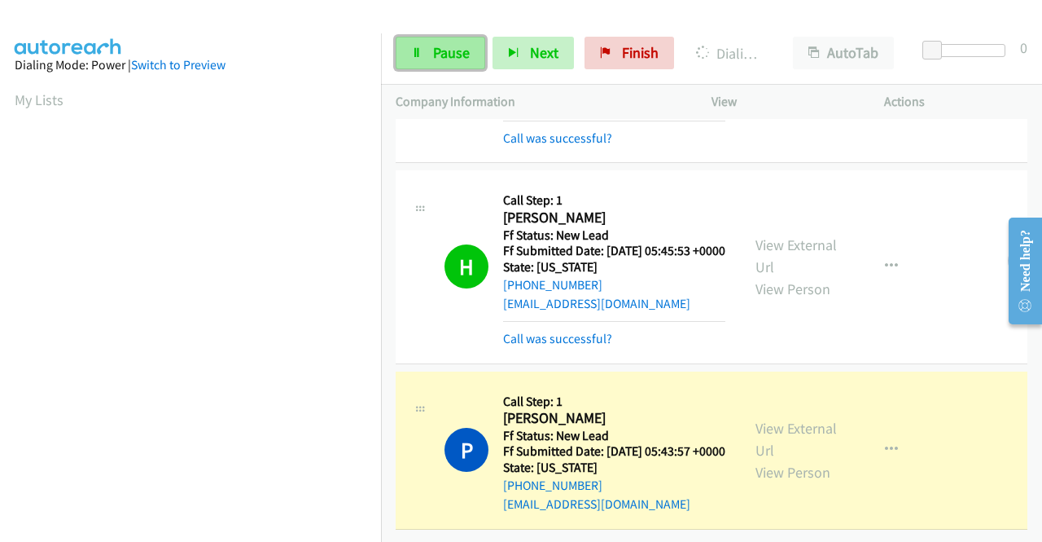
click at [439, 44] on span "Pause" at bounding box center [451, 52] width 37 height 19
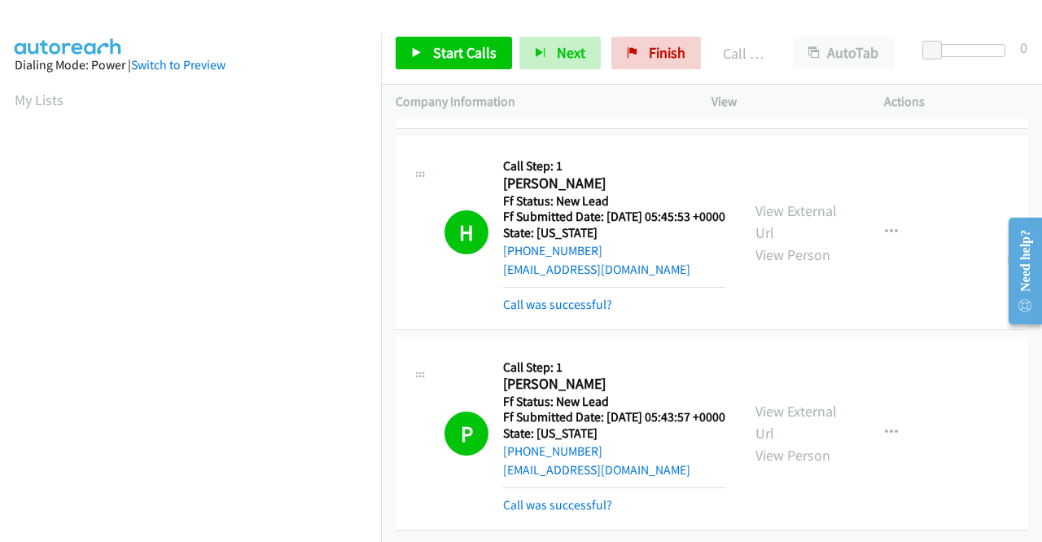
scroll to position [371, 0]
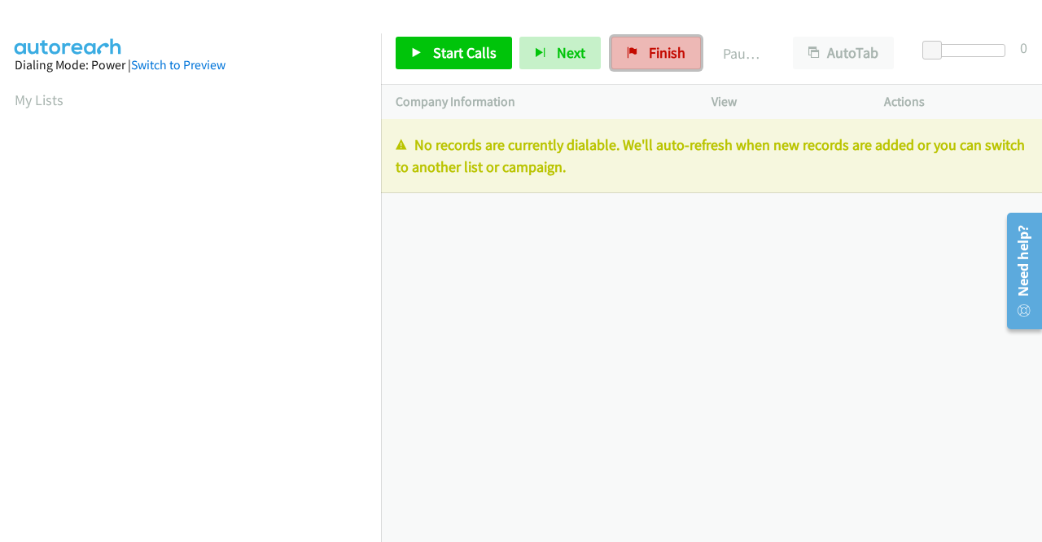
click at [660, 57] on span "Finish" at bounding box center [667, 52] width 37 height 19
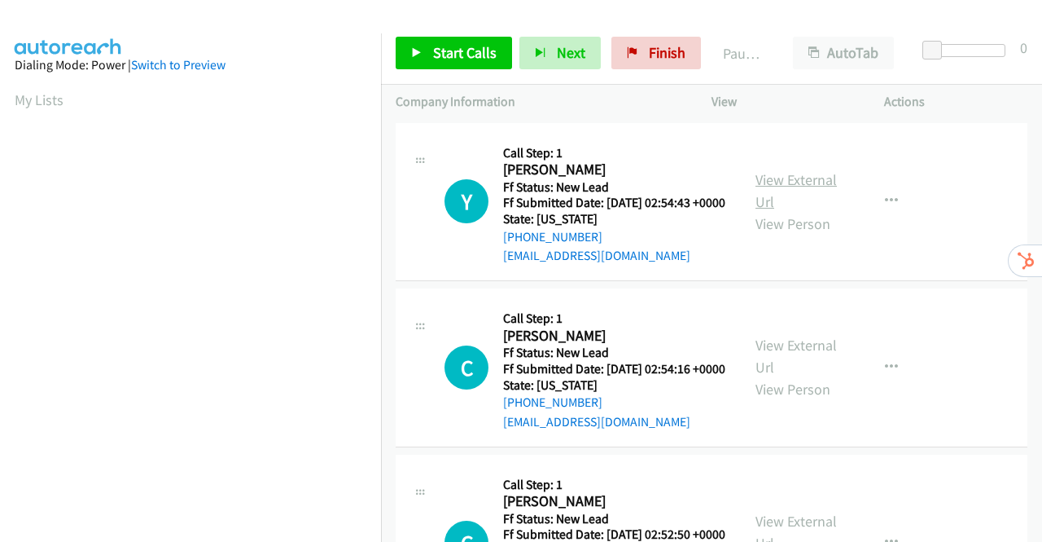
click at [799, 187] on link "View External Url" at bounding box center [796, 190] width 81 height 41
click at [798, 376] on link "View External Url" at bounding box center [796, 356] width 81 height 41
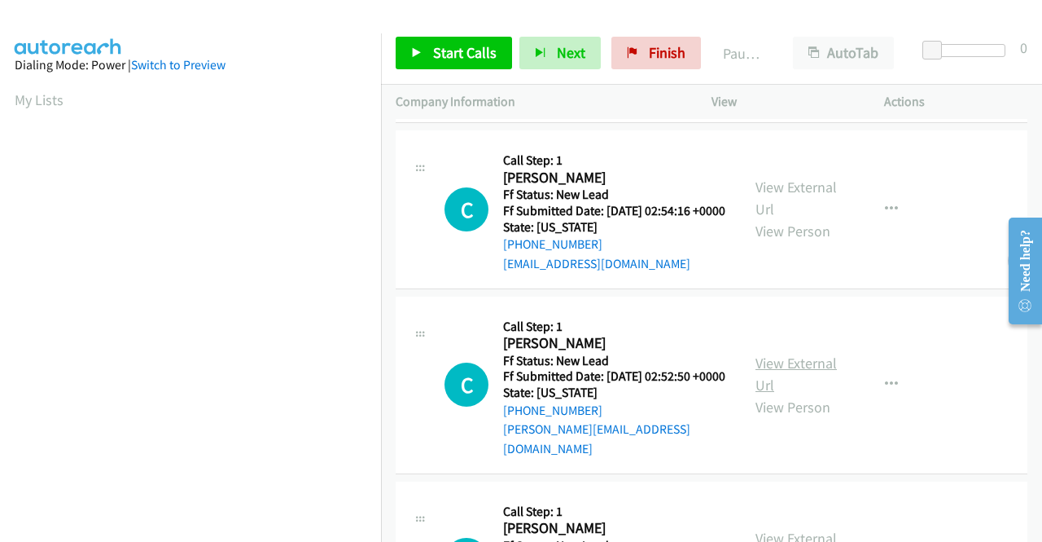
scroll to position [244, 0]
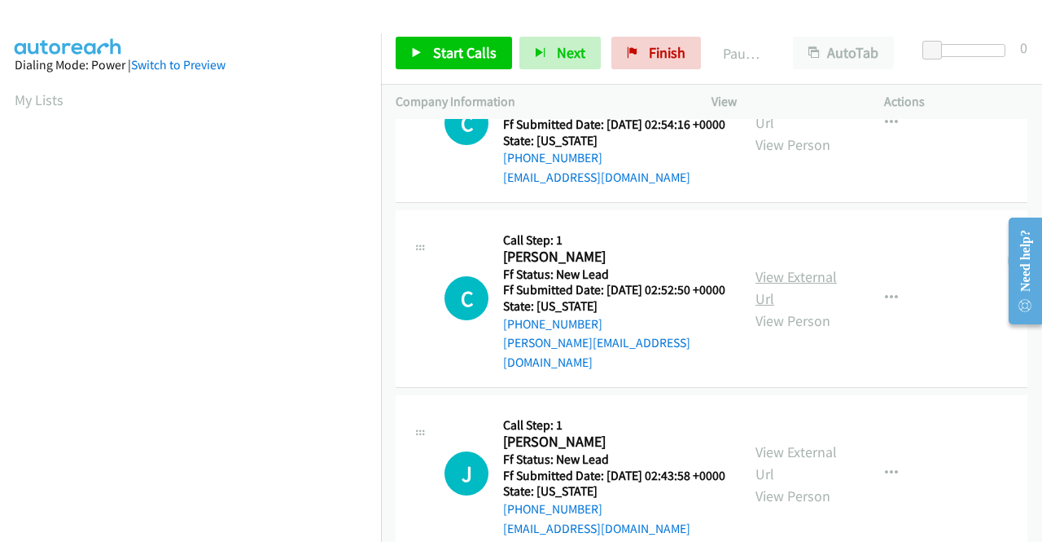
click at [802, 307] on link "View External Url" at bounding box center [796, 287] width 81 height 41
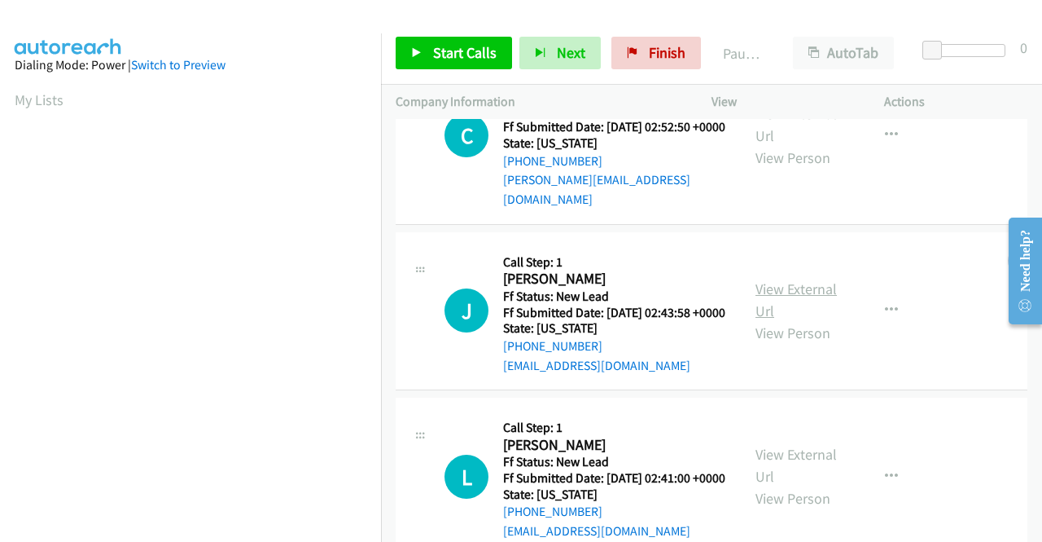
click at [815, 320] on link "View External Url" at bounding box center [796, 299] width 81 height 41
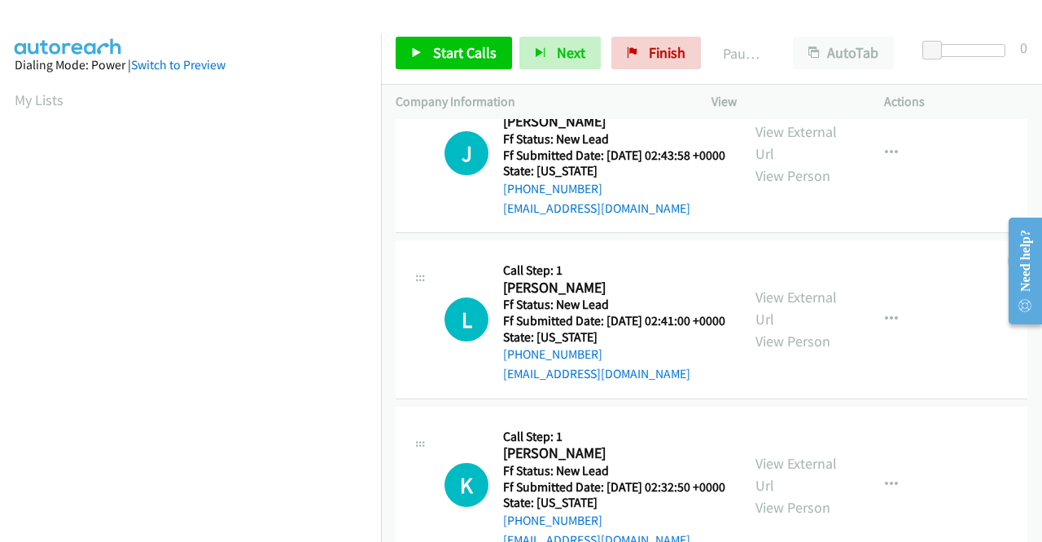
scroll to position [570, 0]
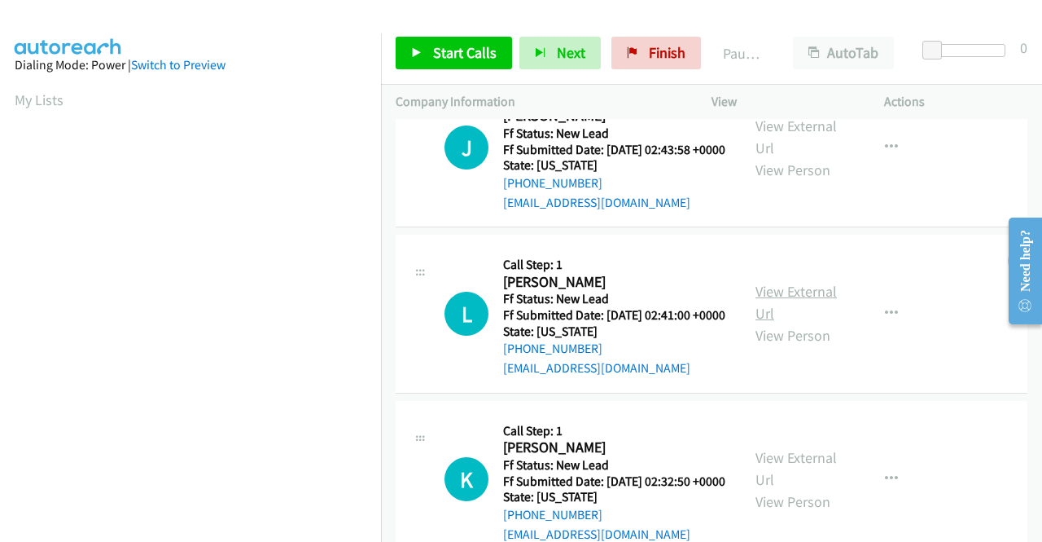
click at [790, 323] on link "View External Url" at bounding box center [796, 302] width 81 height 41
click at [433, 50] on span "Start Calls" at bounding box center [465, 52] width 64 height 19
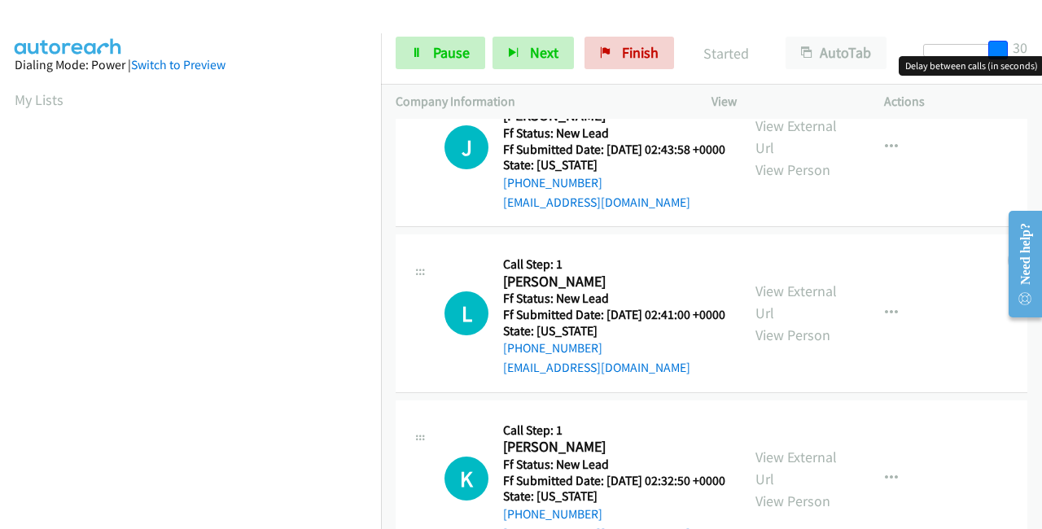
drag, startPoint x: 927, startPoint y: 42, endPoint x: 1042, endPoint y: 42, distance: 114.8
click at [1042, 42] on div "Start Calls Pause Next Finish Started AutoTab AutoTab 30" at bounding box center [711, 53] width 661 height 63
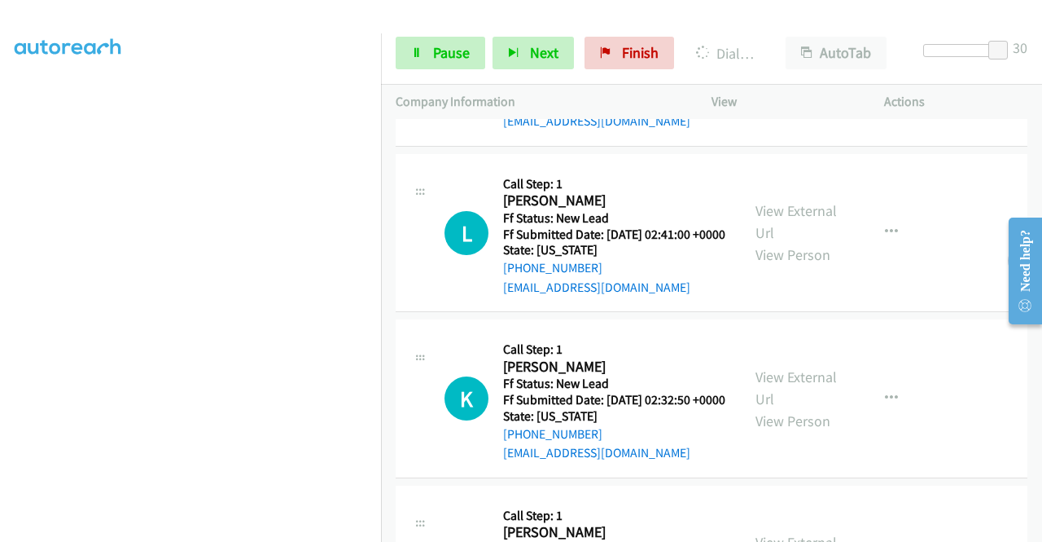
scroll to position [767, 0]
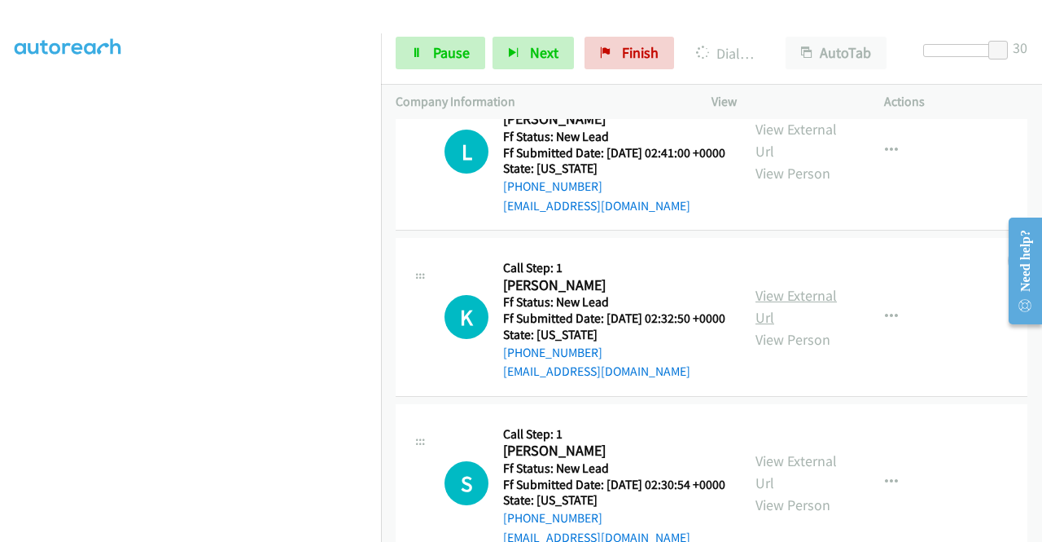
click at [792, 327] on link "View External Url" at bounding box center [796, 306] width 81 height 41
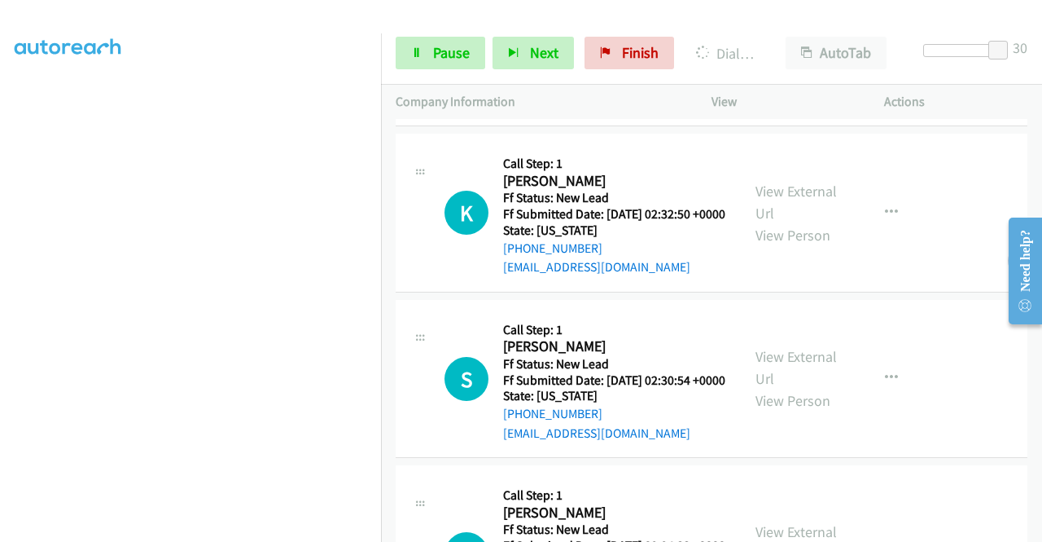
scroll to position [930, 0]
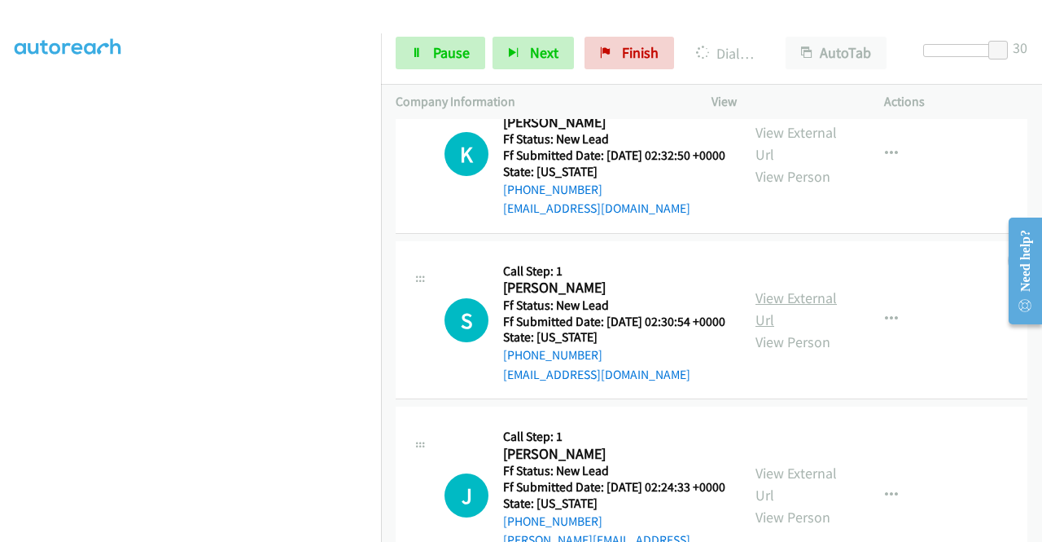
click at [790, 329] on link "View External Url" at bounding box center [796, 308] width 81 height 41
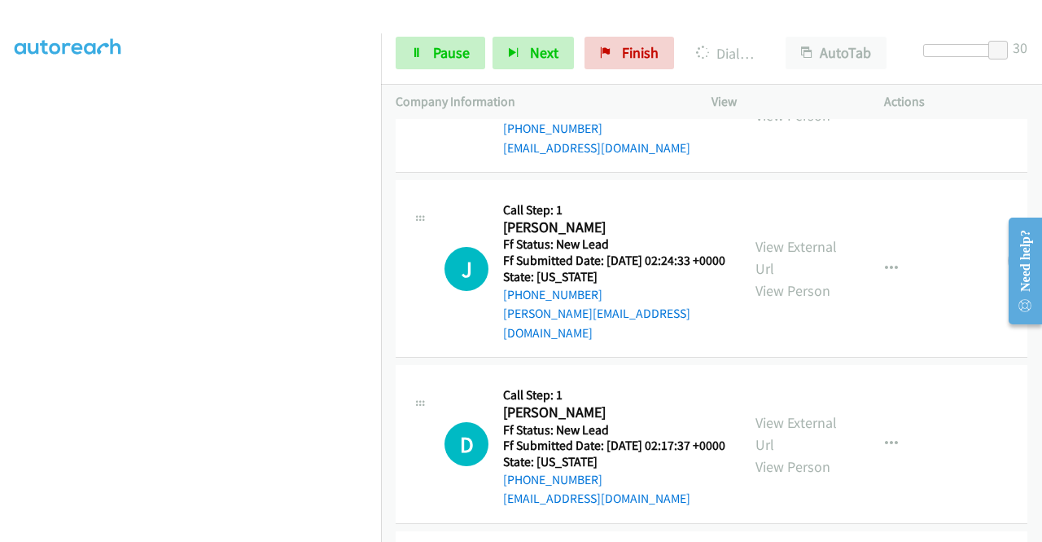
scroll to position [1174, 0]
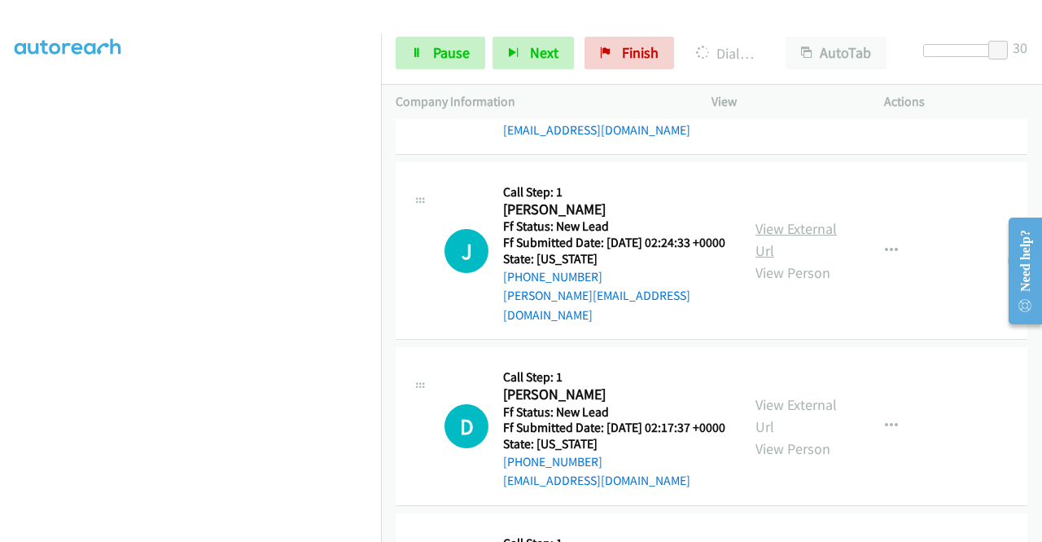
click at [799, 260] on link "View External Url" at bounding box center [796, 239] width 81 height 41
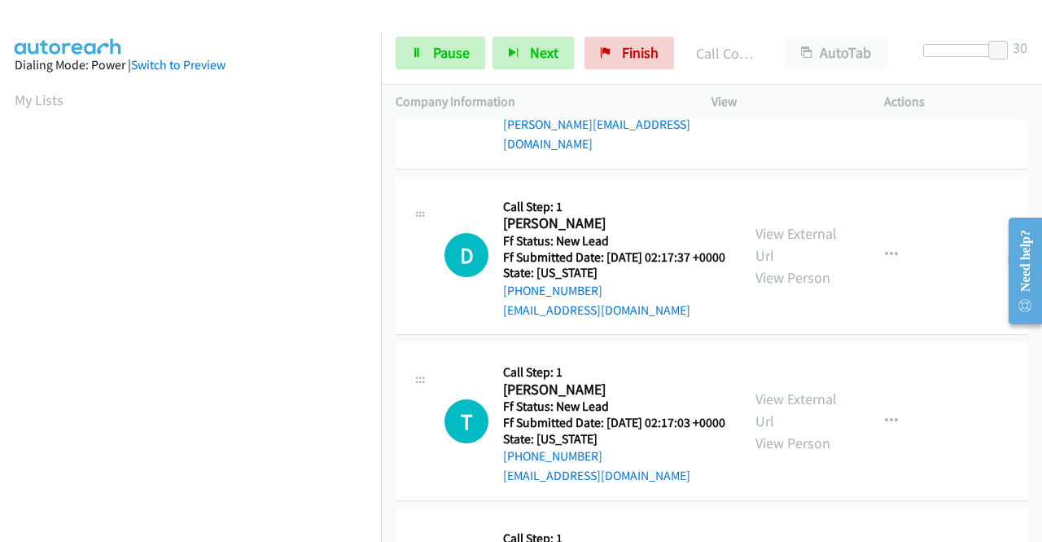
scroll to position [1500, 0]
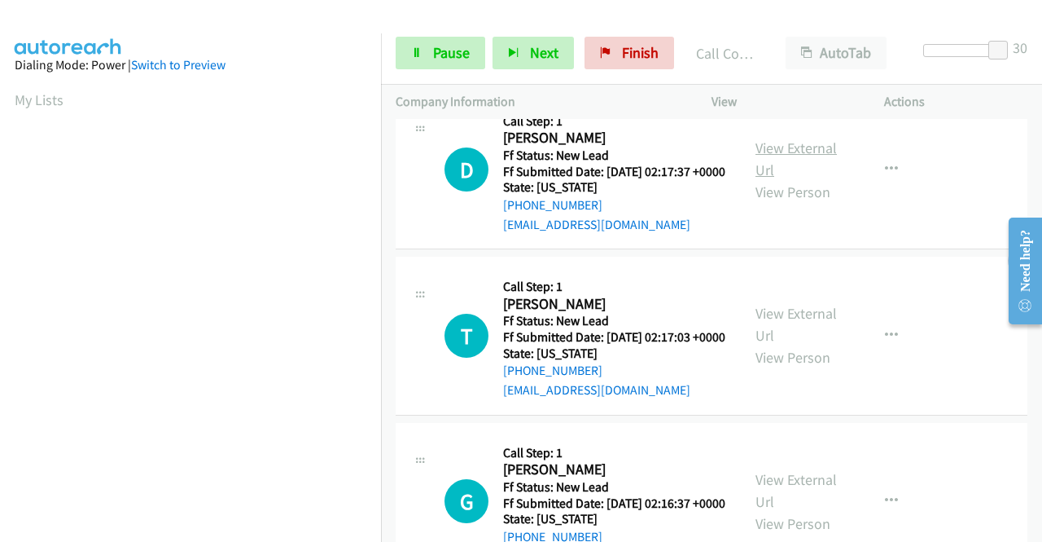
click at [802, 179] on link "View External Url" at bounding box center [796, 158] width 81 height 41
click at [814, 345] on link "View External Url" at bounding box center [796, 324] width 81 height 41
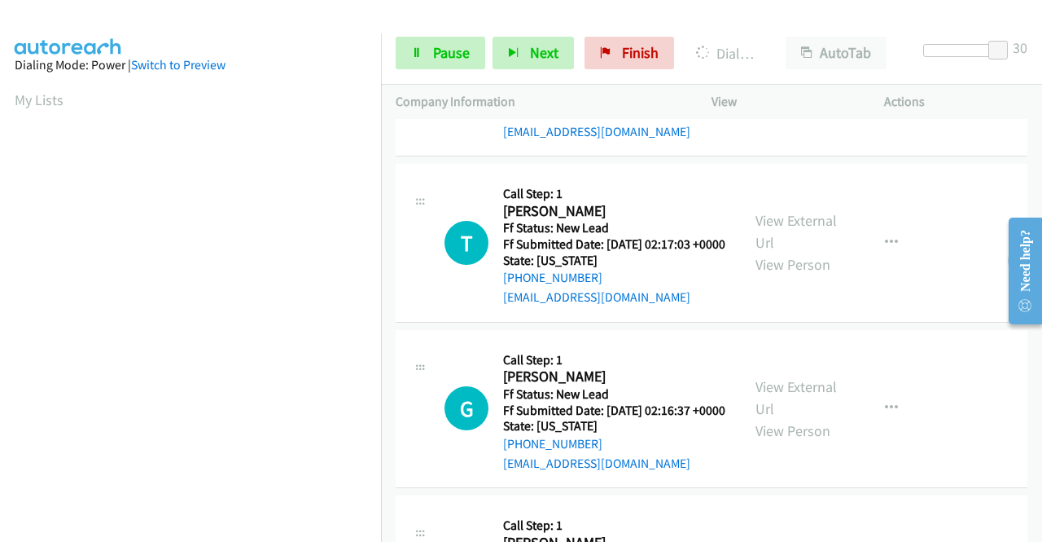
scroll to position [1663, 0]
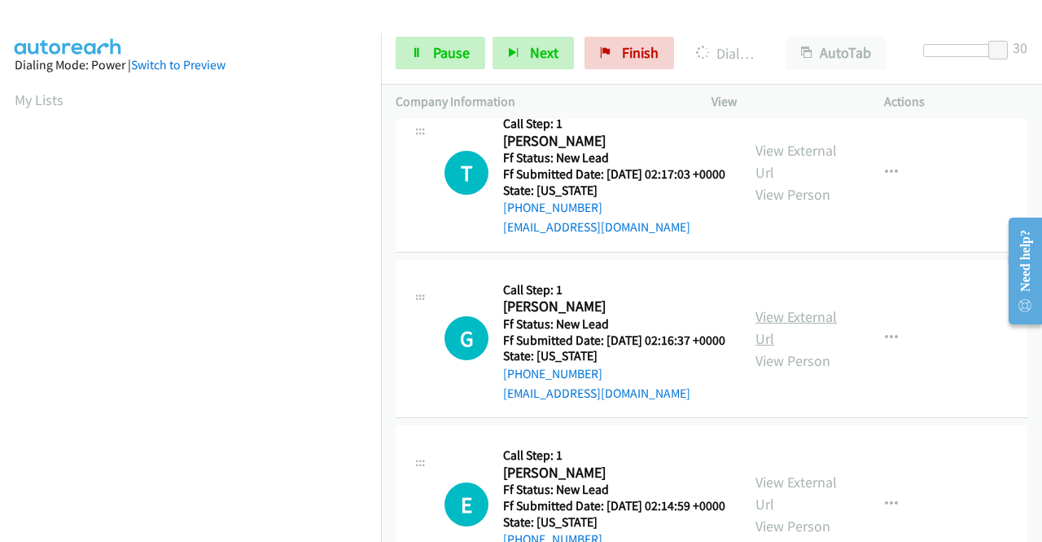
click at [808, 348] on link "View External Url" at bounding box center [796, 327] width 81 height 41
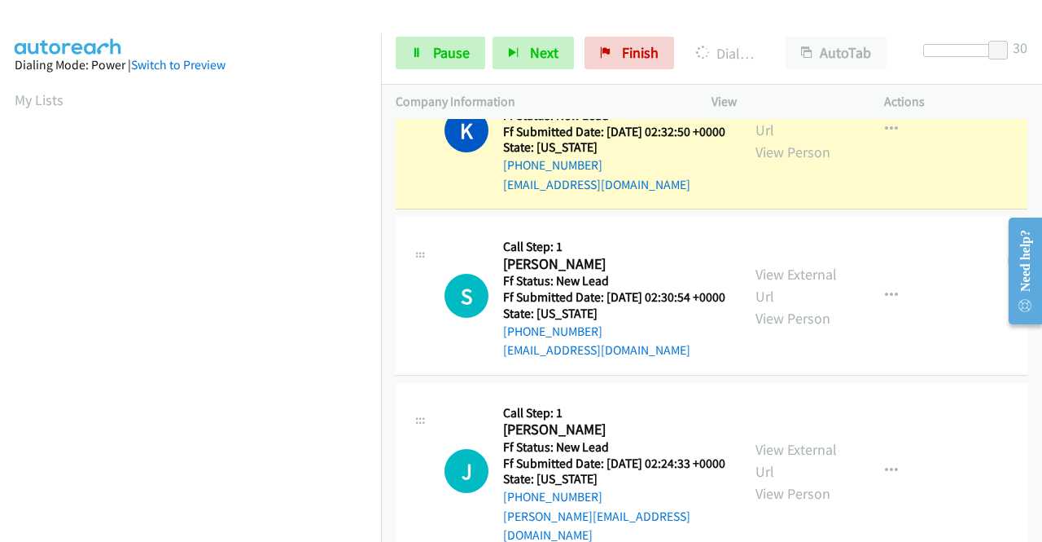
scroll to position [371, 0]
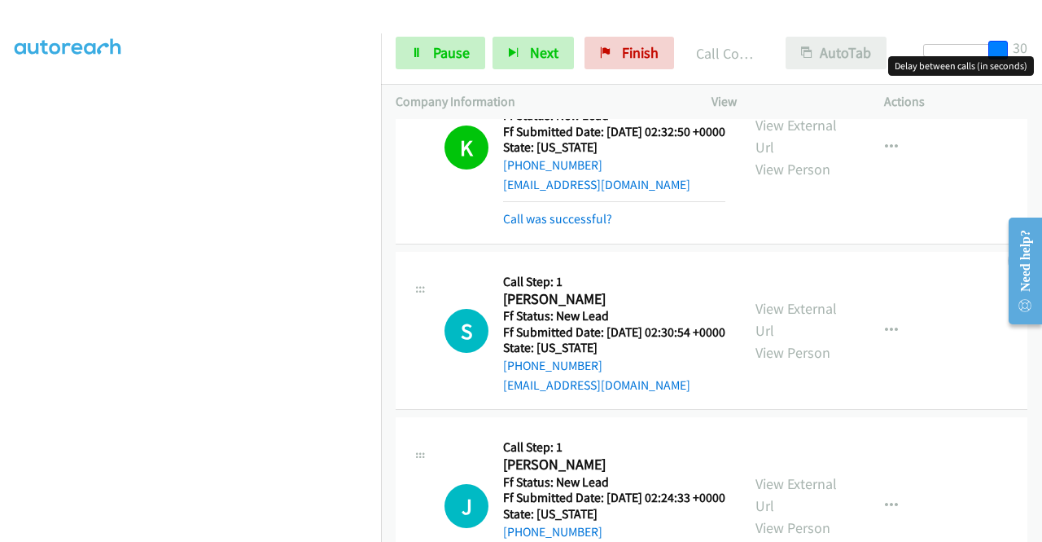
drag, startPoint x: 995, startPoint y: 45, endPoint x: 893, endPoint y: 40, distance: 102.7
click at [893, 40] on div "Start Calls Pause Next Finish Call Completed AutoTab AutoTab 30" at bounding box center [711, 53] width 661 height 63
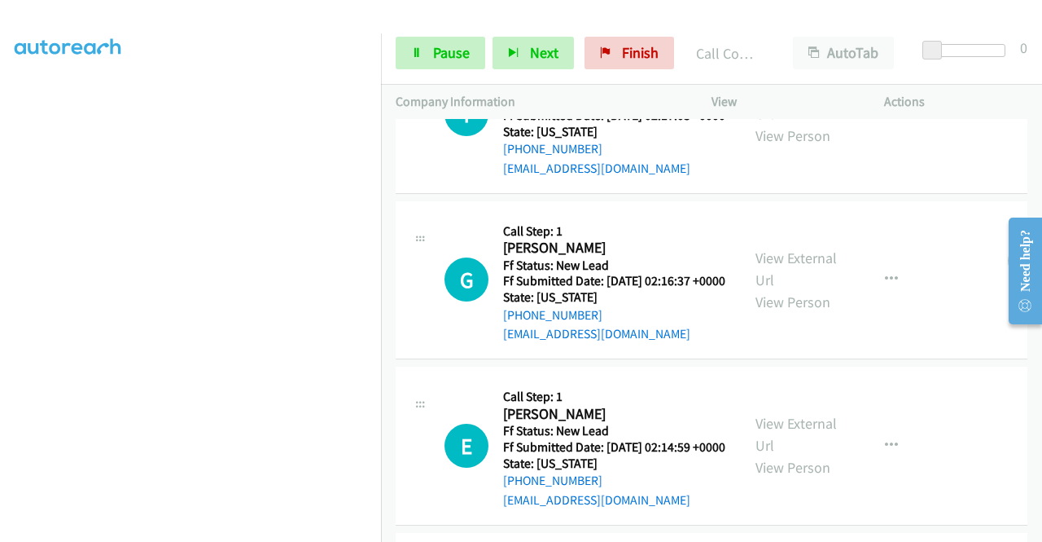
scroll to position [2070, 0]
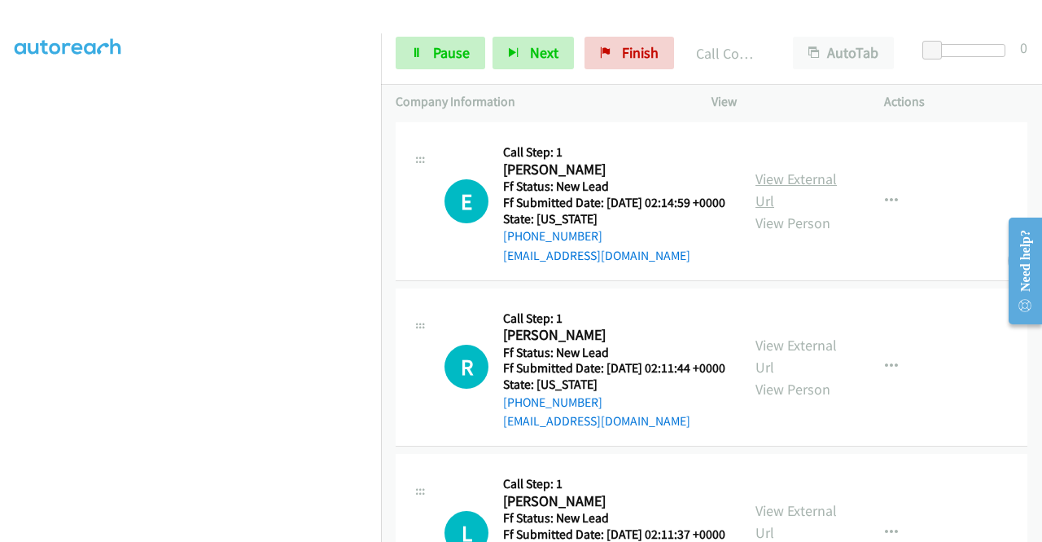
click at [779, 210] on link "View External Url" at bounding box center [796, 189] width 81 height 41
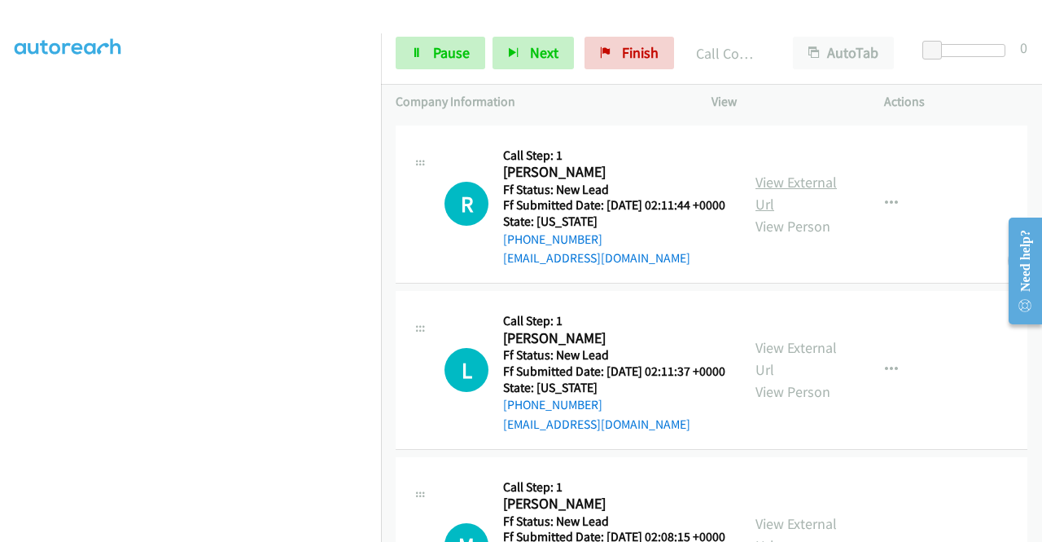
click at [780, 213] on link "View External Url" at bounding box center [796, 193] width 81 height 41
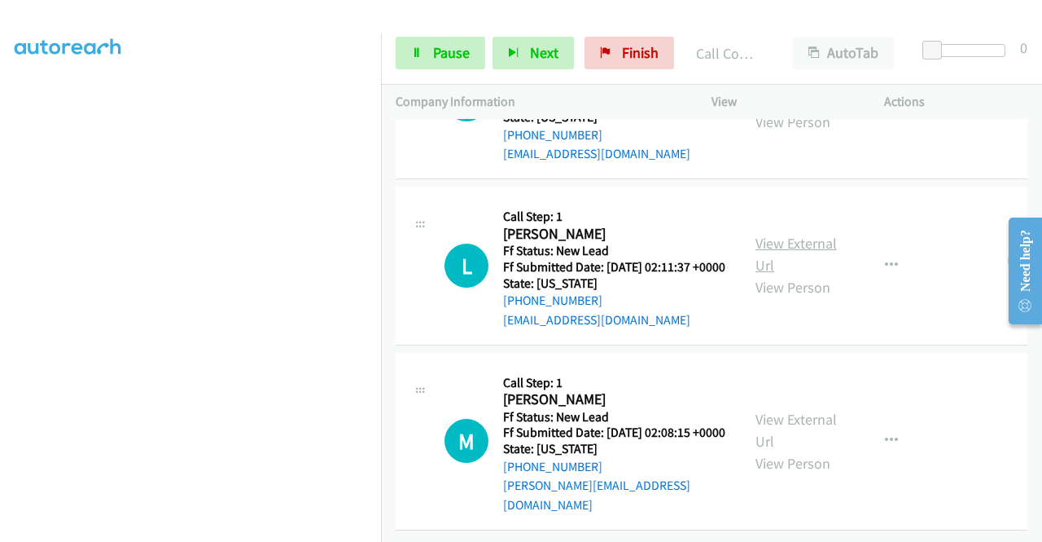
click at [806, 274] on link "View External Url" at bounding box center [796, 254] width 81 height 41
click at [795, 410] on link "View External Url" at bounding box center [796, 430] width 81 height 41
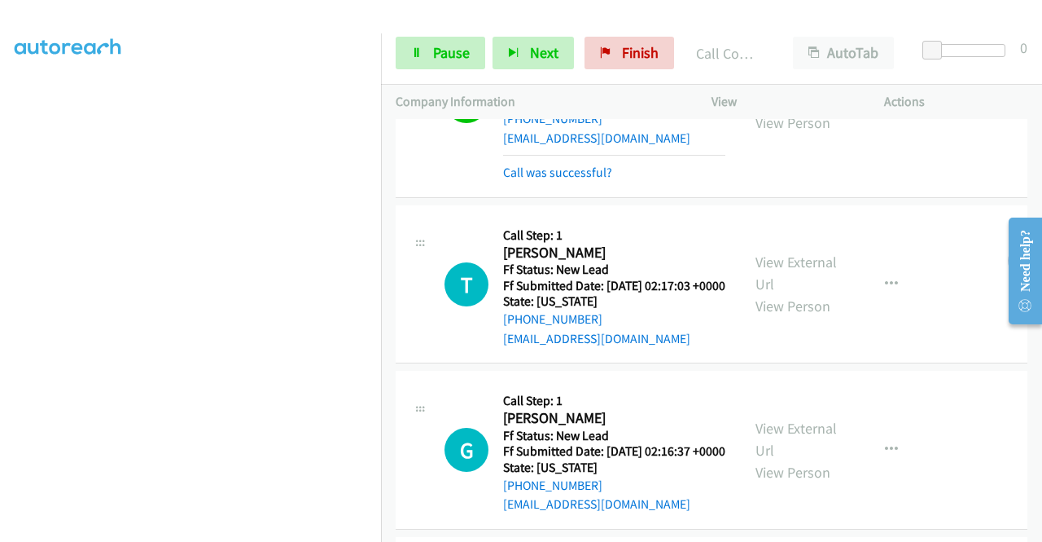
scroll to position [1793, 0]
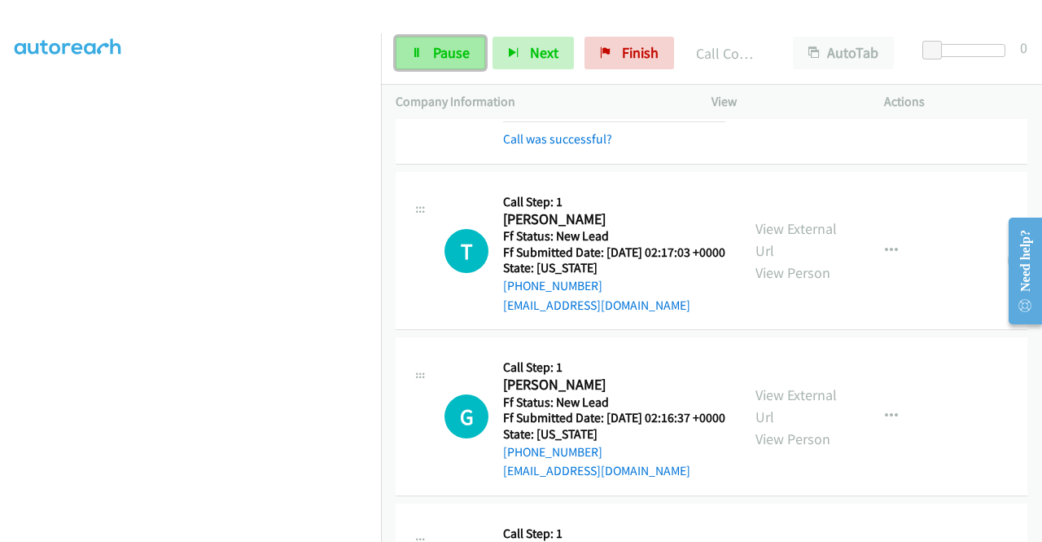
drag, startPoint x: 437, startPoint y: 61, endPoint x: 430, endPoint y: 50, distance: 13.6
click at [437, 60] on span "Pause" at bounding box center [451, 52] width 37 height 19
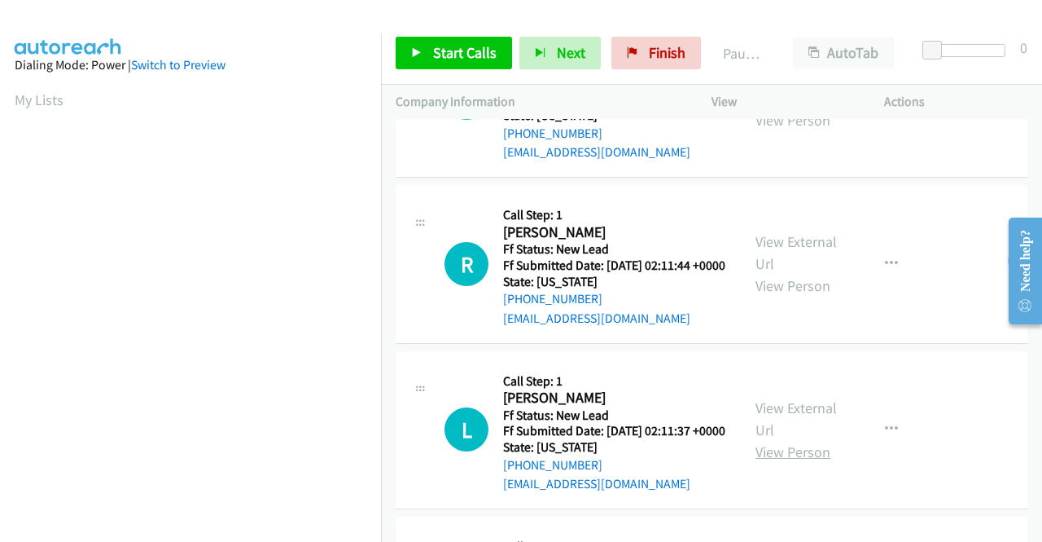
scroll to position [570, 0]
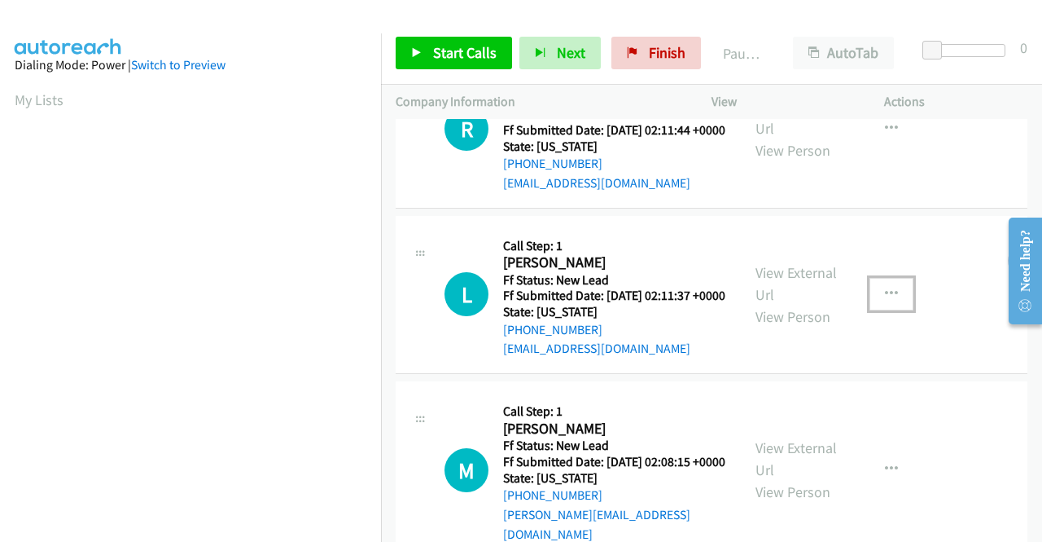
click at [885, 301] on icon "button" at bounding box center [891, 293] width 13 height 13
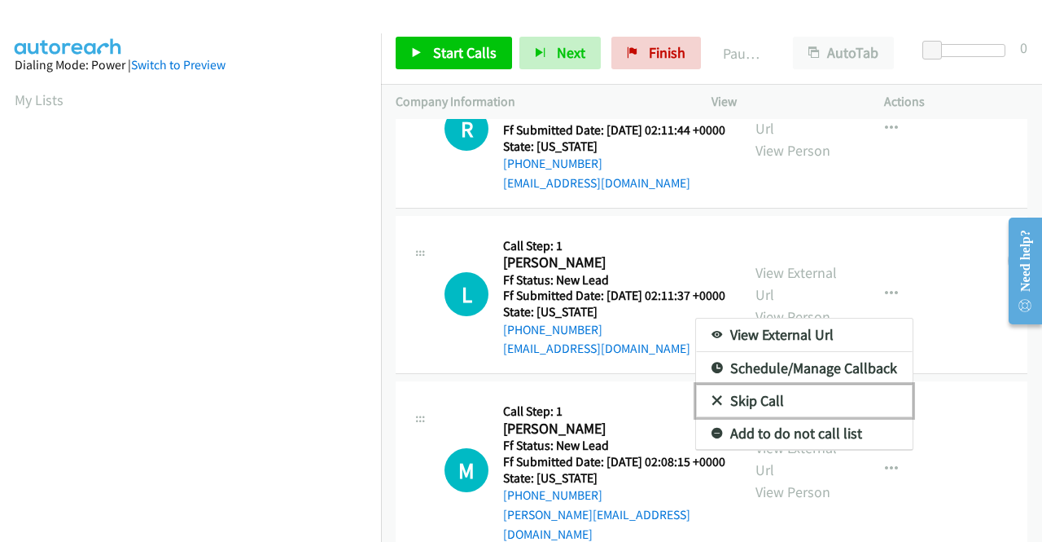
click at [769, 417] on link "Skip Call" at bounding box center [804, 400] width 217 height 33
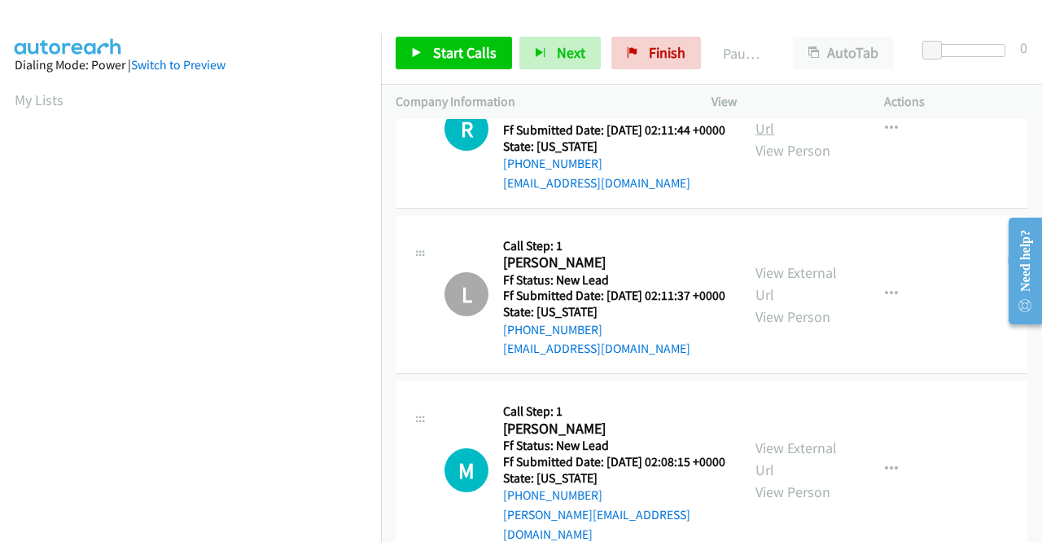
click at [805, 138] on link "View External Url" at bounding box center [796, 117] width 81 height 41
click at [885, 135] on icon "button" at bounding box center [891, 128] width 13 height 13
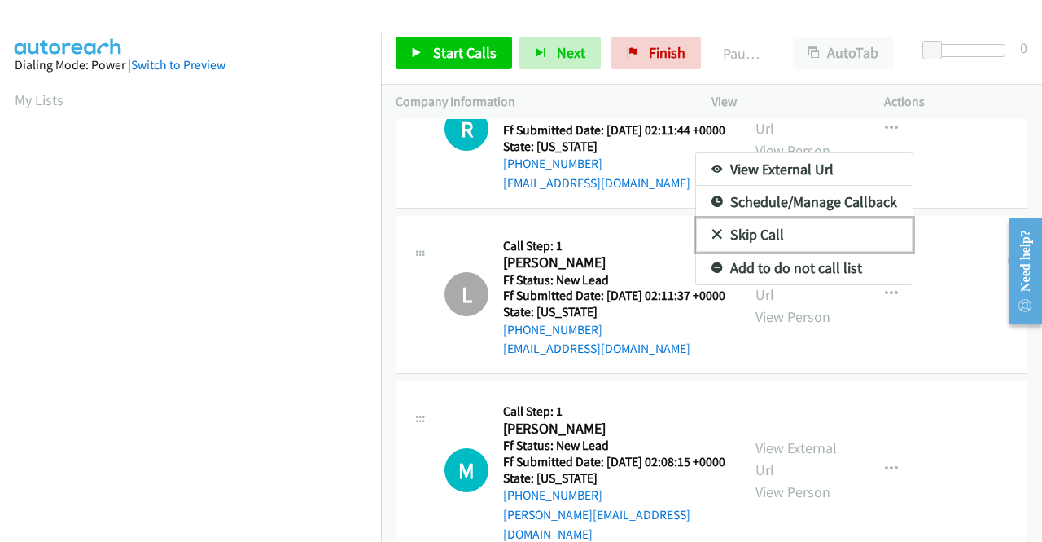
click at [767, 251] on link "Skip Call" at bounding box center [804, 234] width 217 height 33
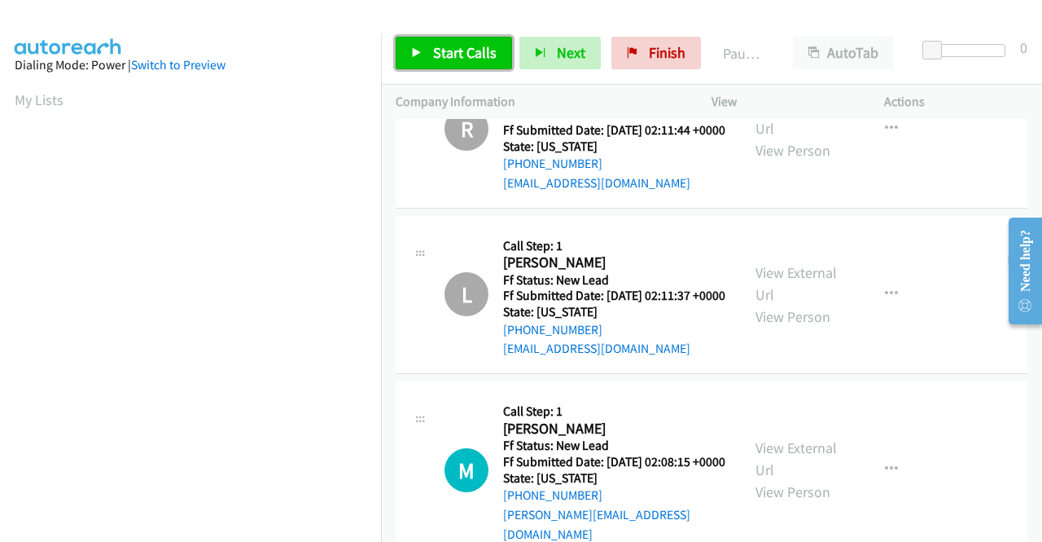
click at [435, 60] on span "Start Calls" at bounding box center [465, 52] width 64 height 19
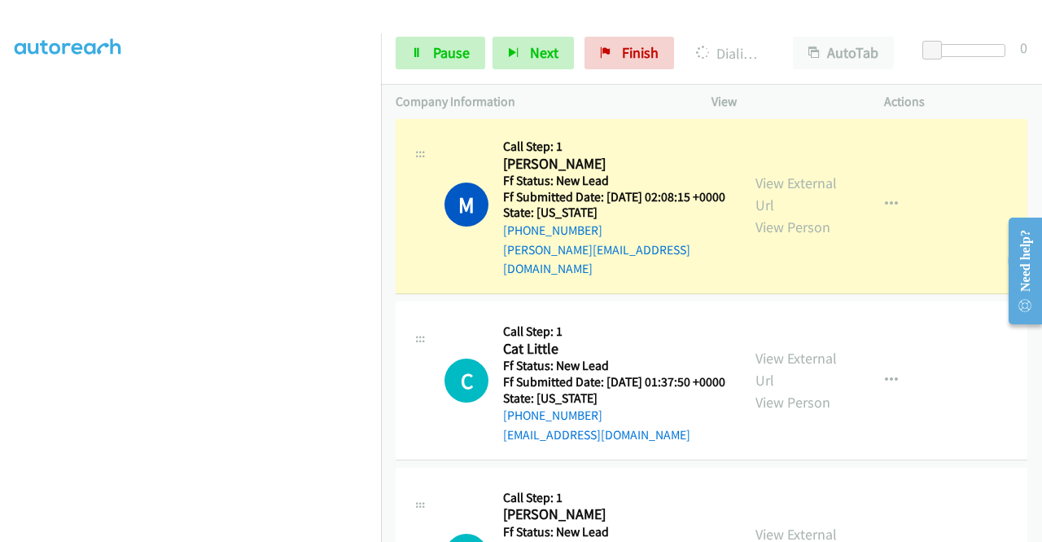
scroll to position [1046, 0]
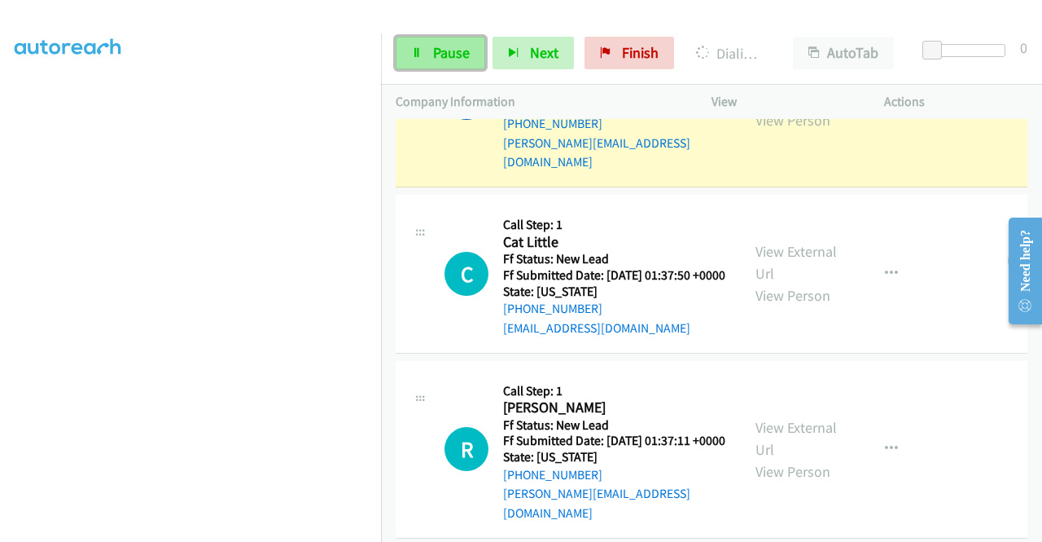
click at [419, 51] on icon at bounding box center [416, 53] width 11 height 11
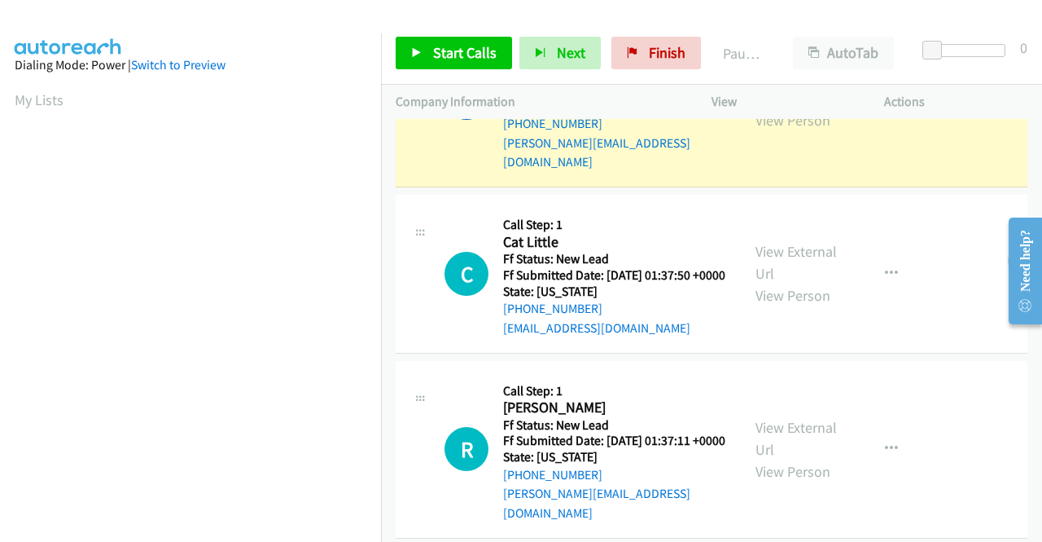
scroll to position [371, 0]
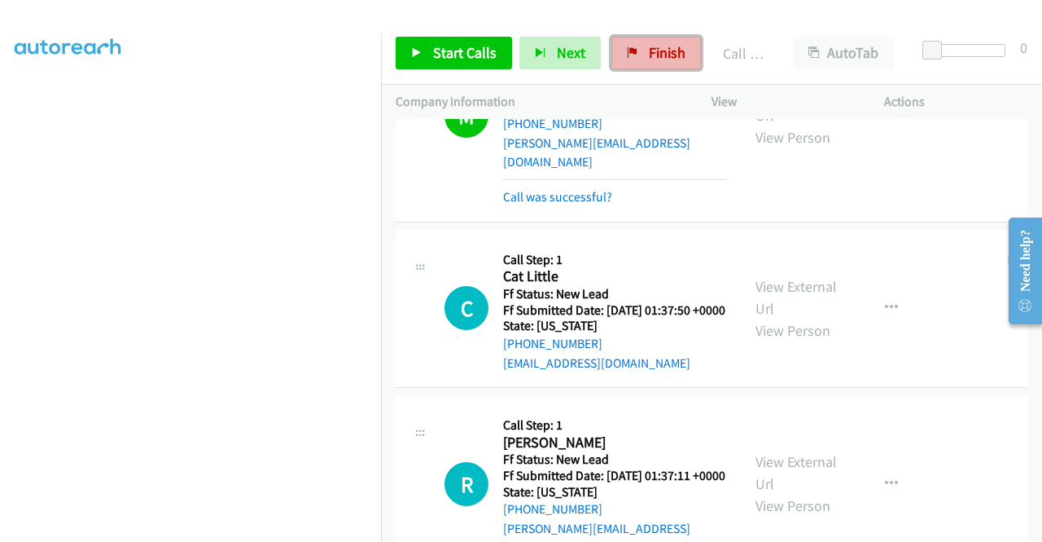
click at [649, 52] on span "Finish" at bounding box center [667, 52] width 37 height 19
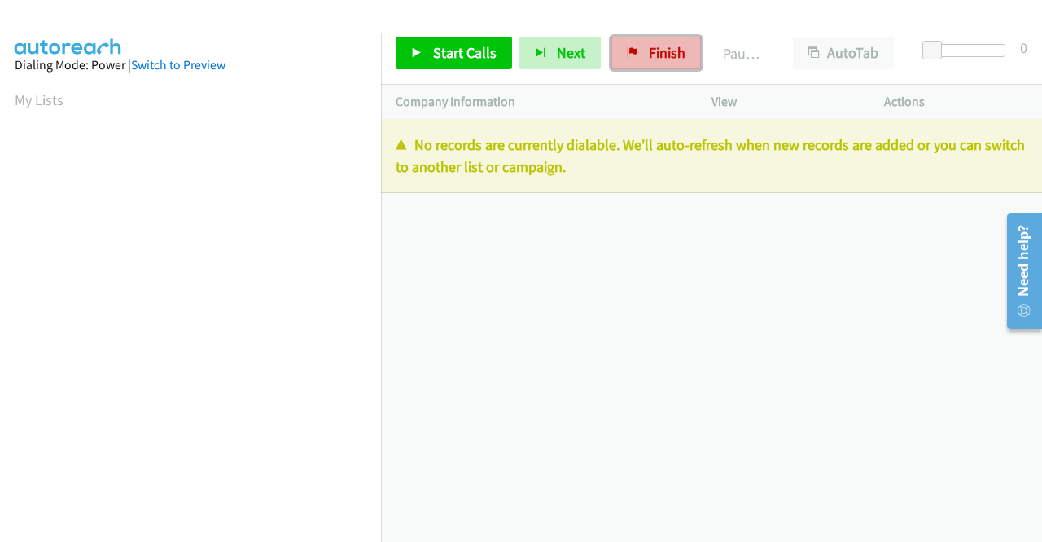
click at [655, 50] on span "Finish" at bounding box center [667, 52] width 37 height 19
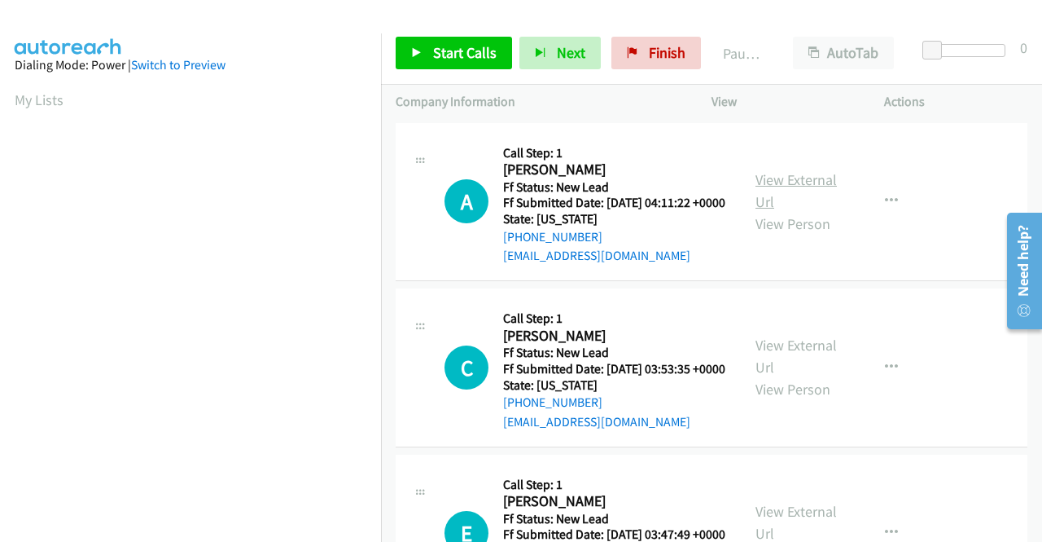
click at [800, 185] on link "View External Url" at bounding box center [796, 190] width 81 height 41
click at [813, 369] on link "View External Url" at bounding box center [796, 356] width 81 height 41
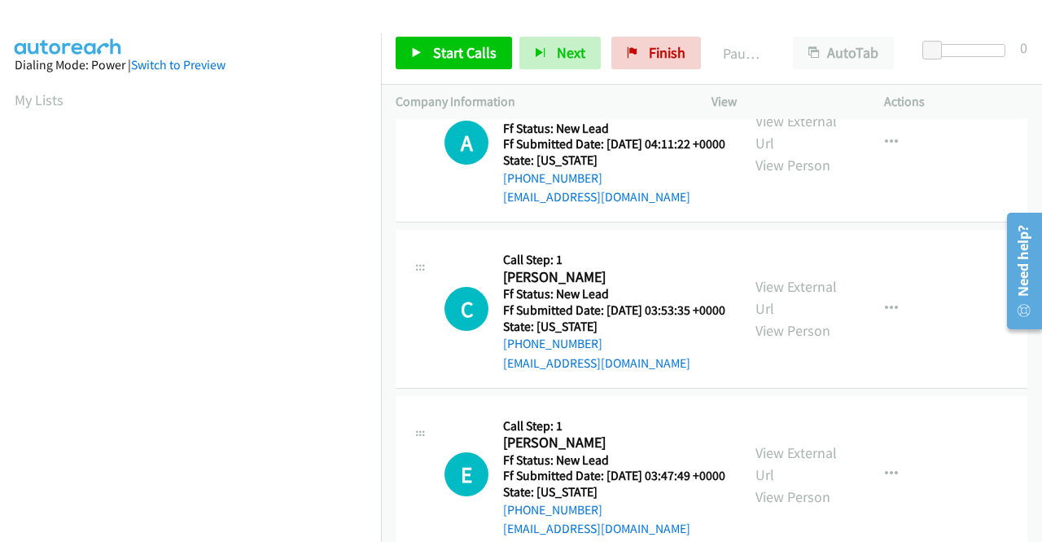
scroll to position [81, 0]
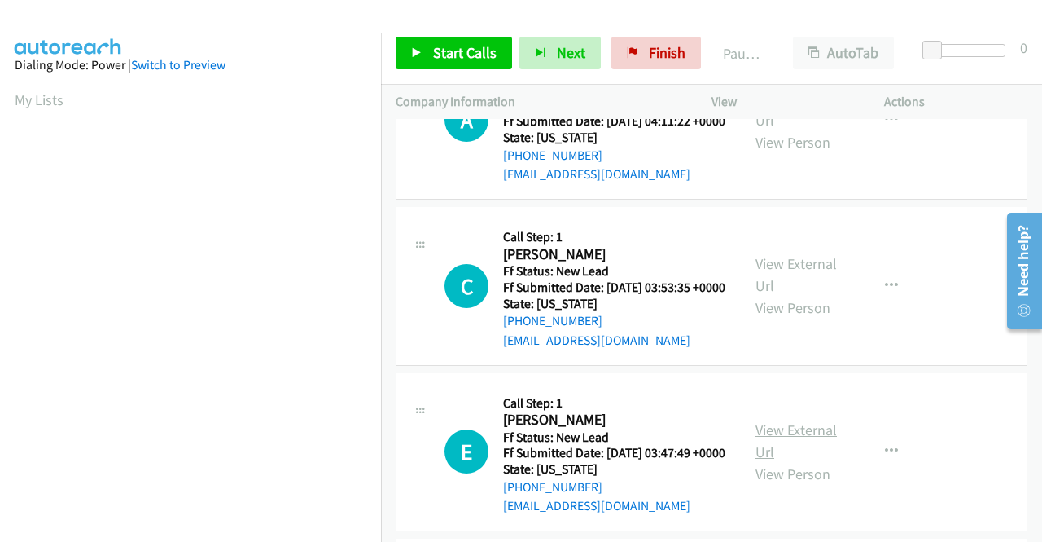
click at [807, 461] on link "View External Url" at bounding box center [796, 440] width 81 height 41
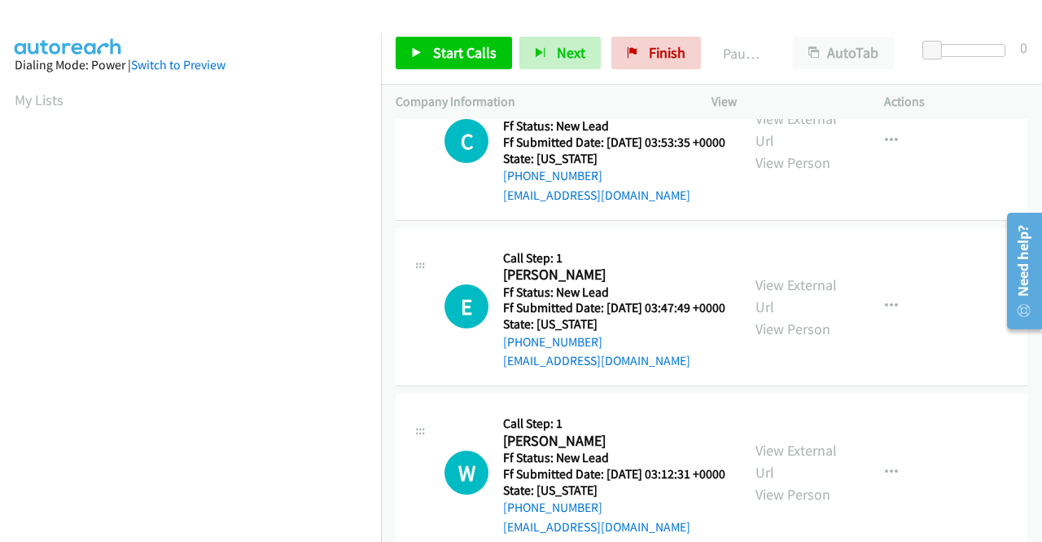
scroll to position [326, 0]
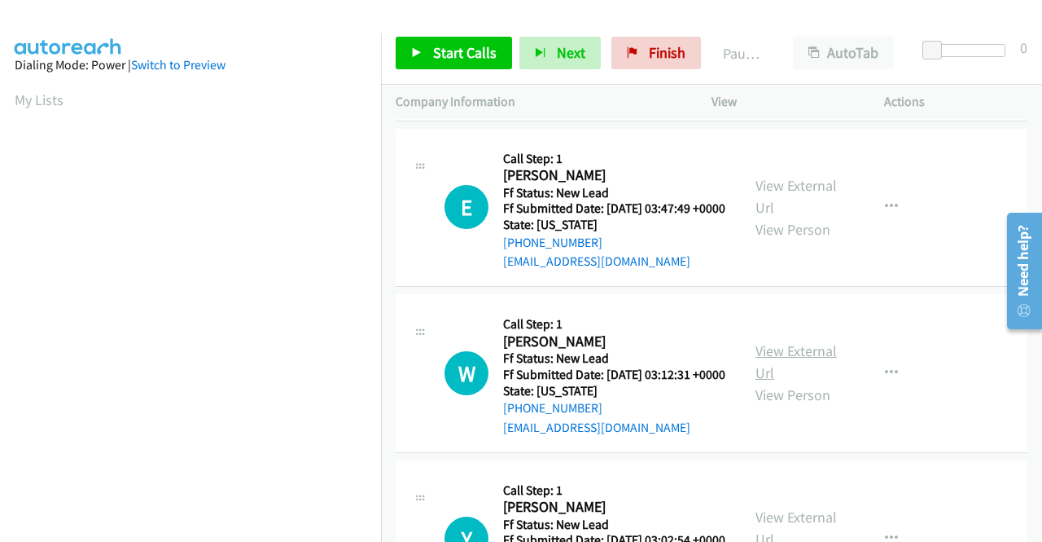
click at [756, 382] on link "View External Url" at bounding box center [796, 361] width 81 height 41
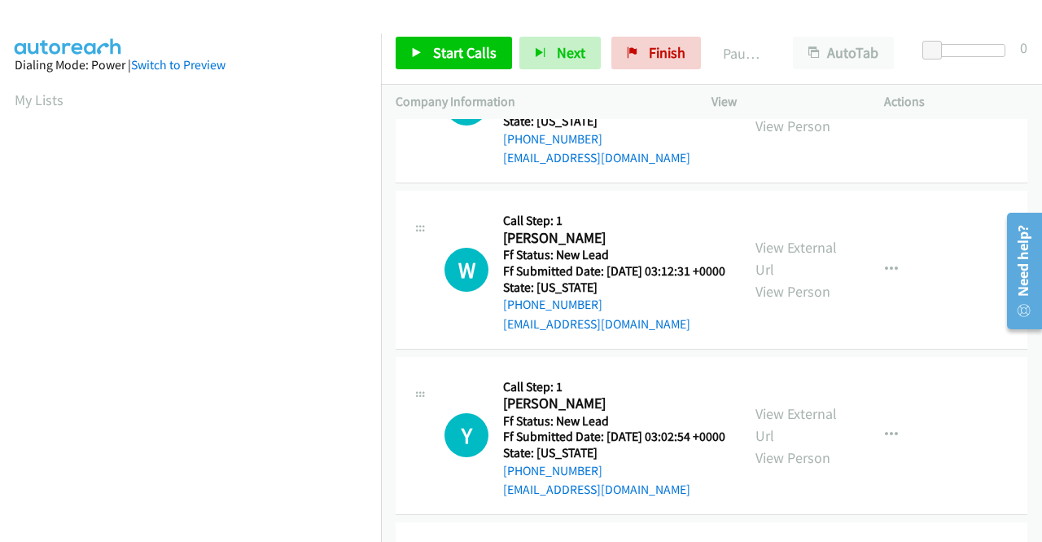
scroll to position [489, 0]
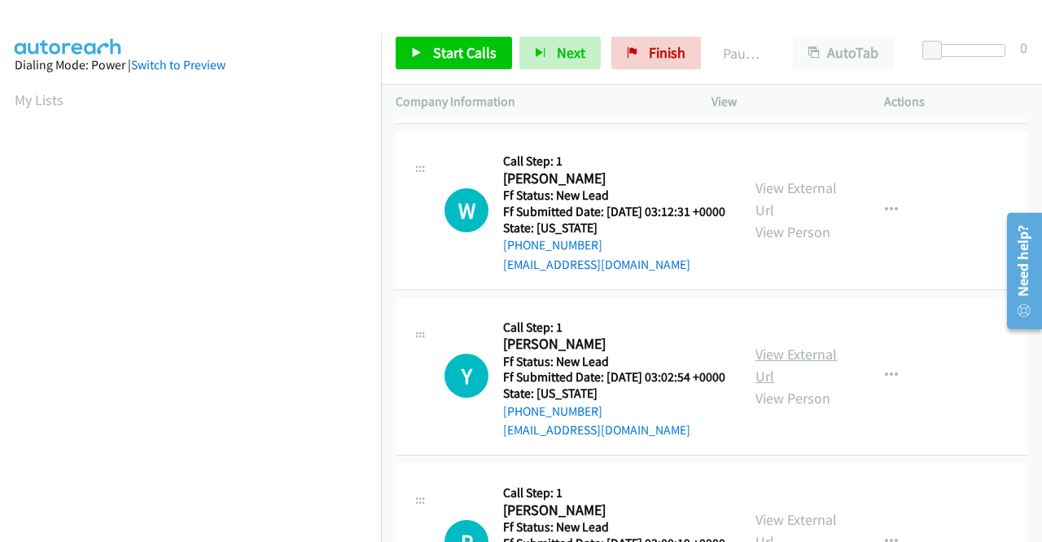
click at [788, 385] on link "View External Url" at bounding box center [796, 365] width 81 height 41
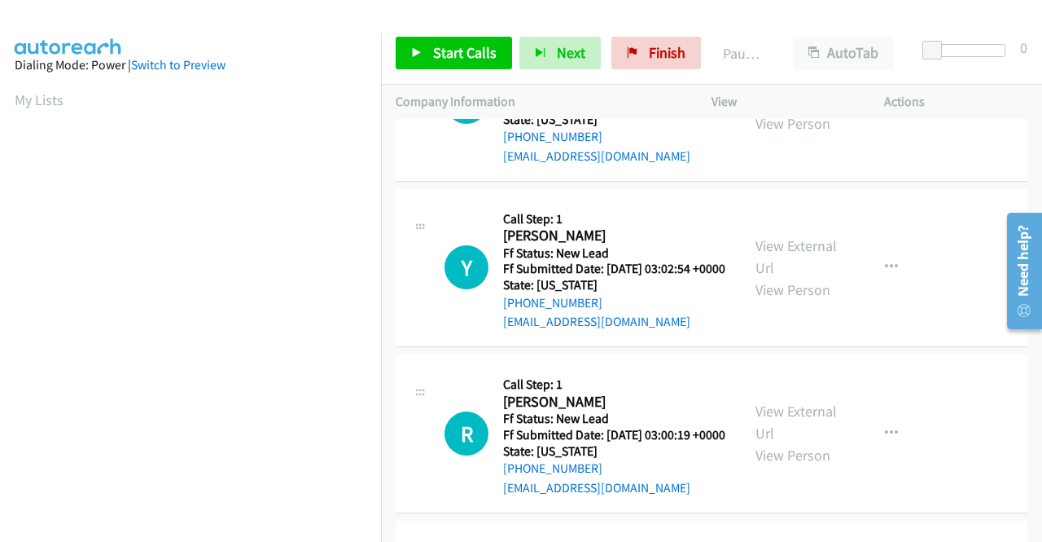
scroll to position [733, 0]
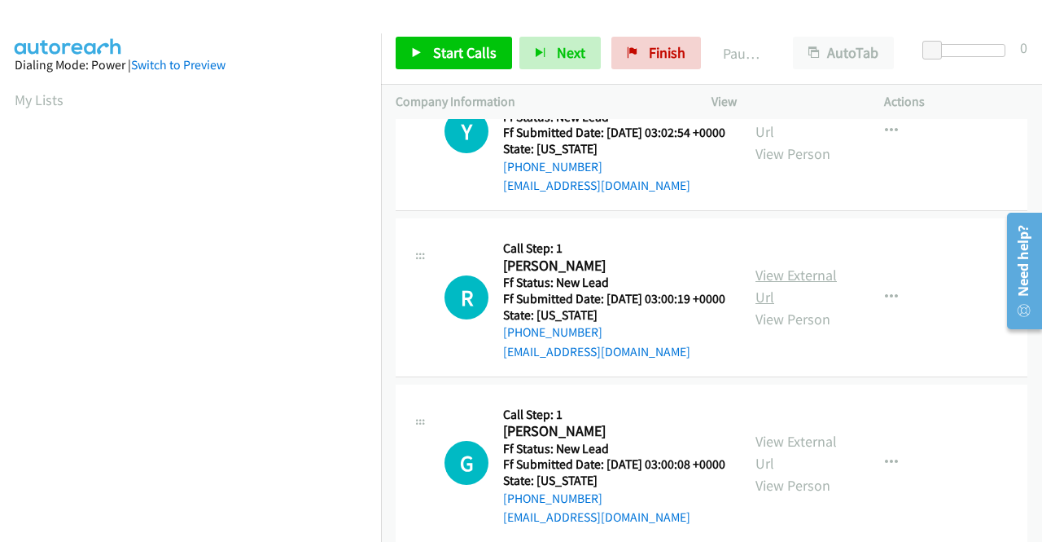
click at [808, 306] on link "View External Url" at bounding box center [796, 286] width 81 height 41
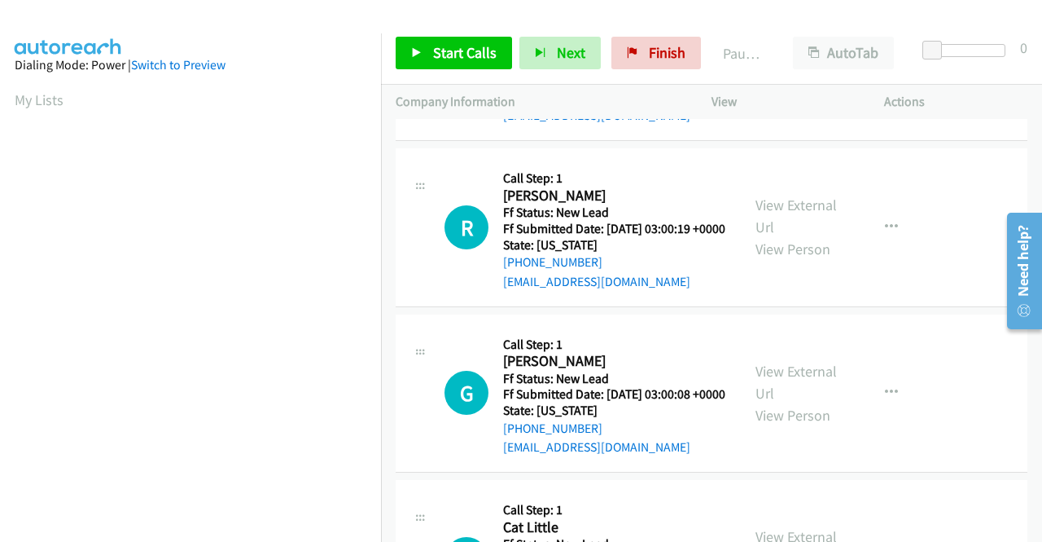
scroll to position [896, 0]
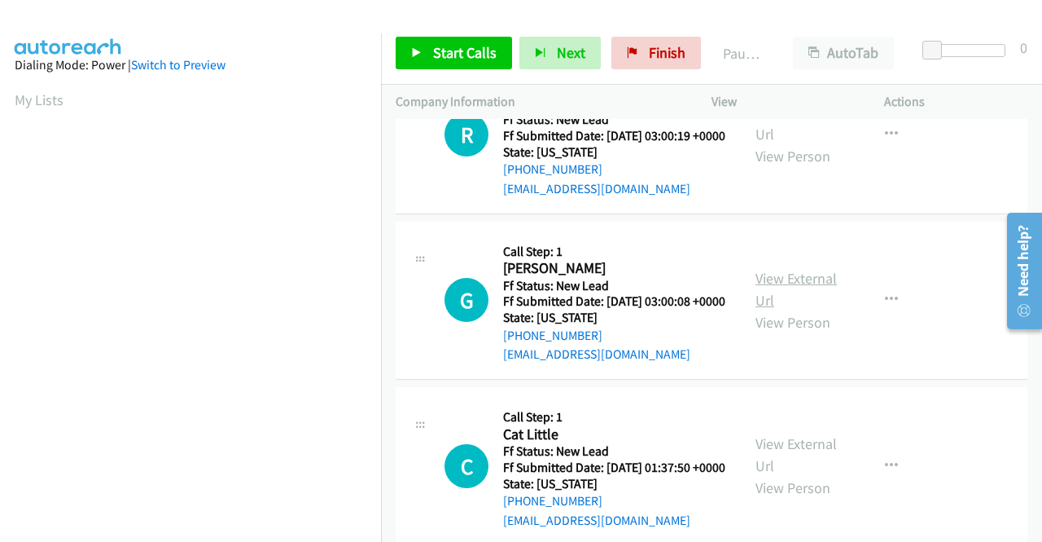
click at [792, 309] on link "View External Url" at bounding box center [796, 289] width 81 height 41
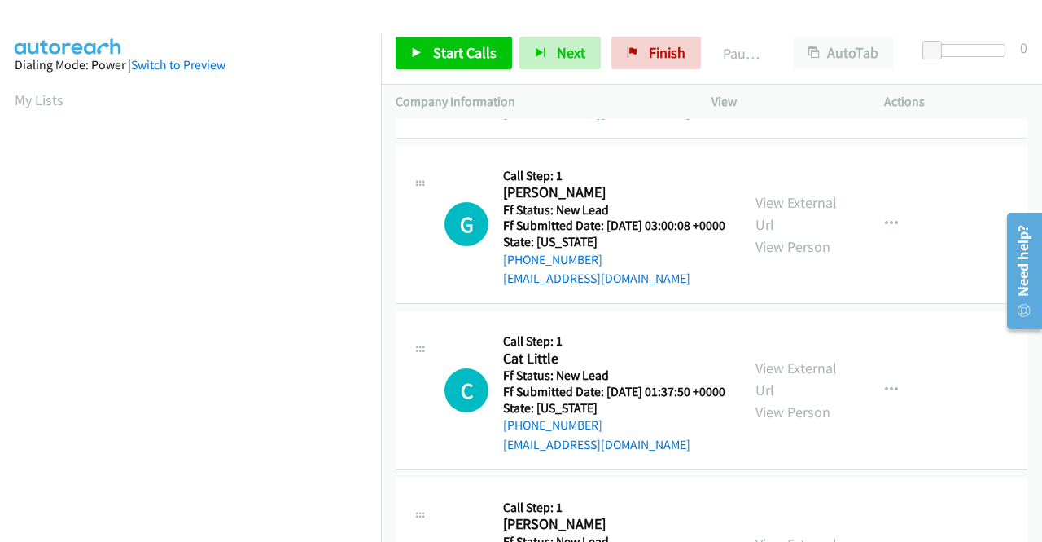
scroll to position [1059, 0]
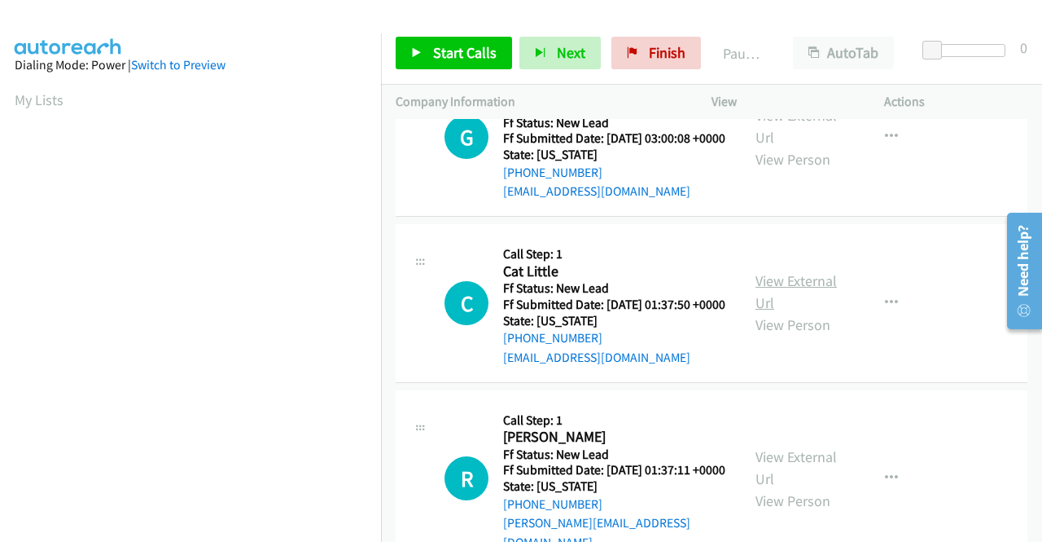
click at [774, 312] on link "View External Url" at bounding box center [796, 291] width 81 height 41
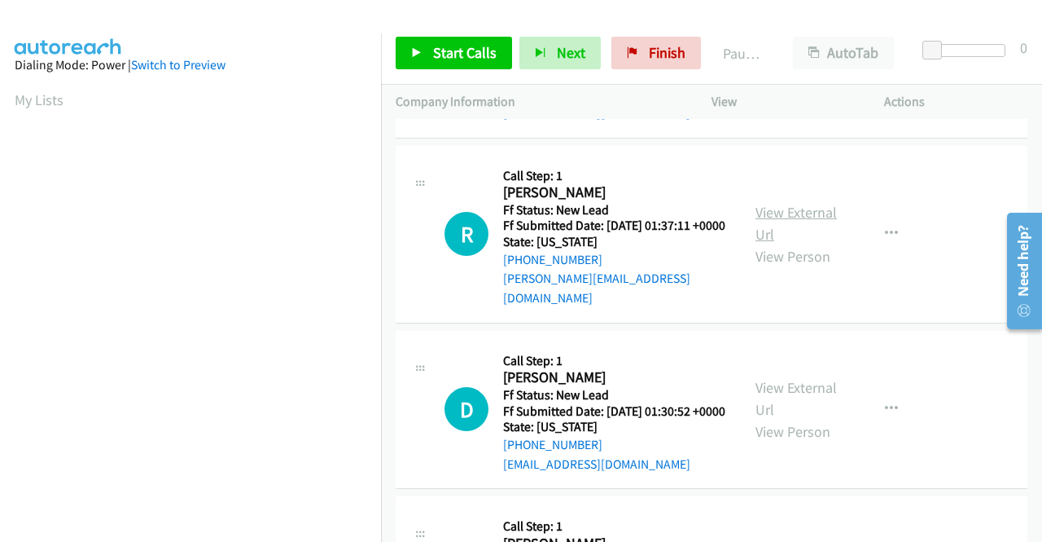
click at [805, 244] on link "View External Url" at bounding box center [796, 223] width 81 height 41
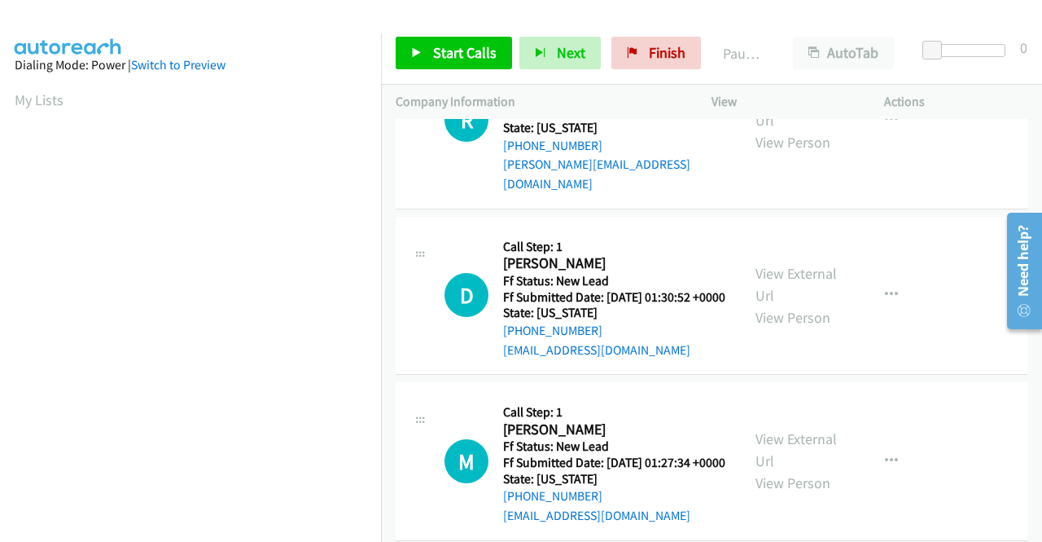
scroll to position [1547, 0]
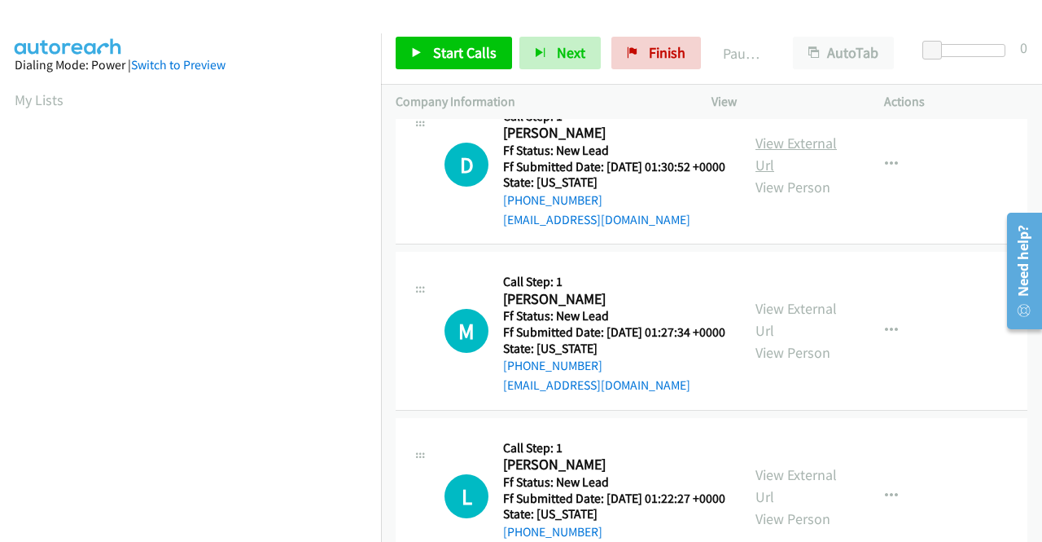
click at [766, 174] on link "View External Url" at bounding box center [796, 154] width 81 height 41
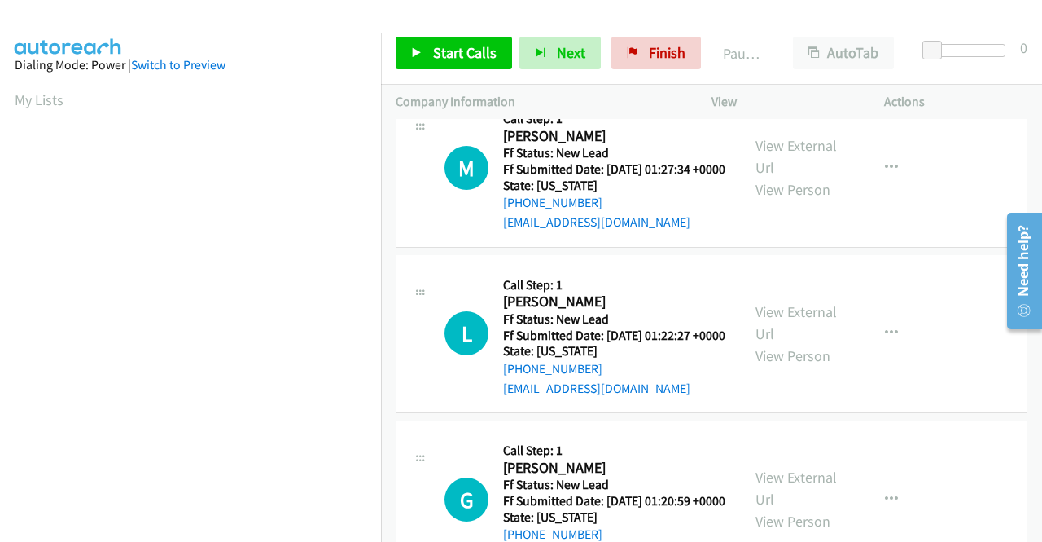
click at [800, 177] on link "View External Url" at bounding box center [796, 156] width 81 height 41
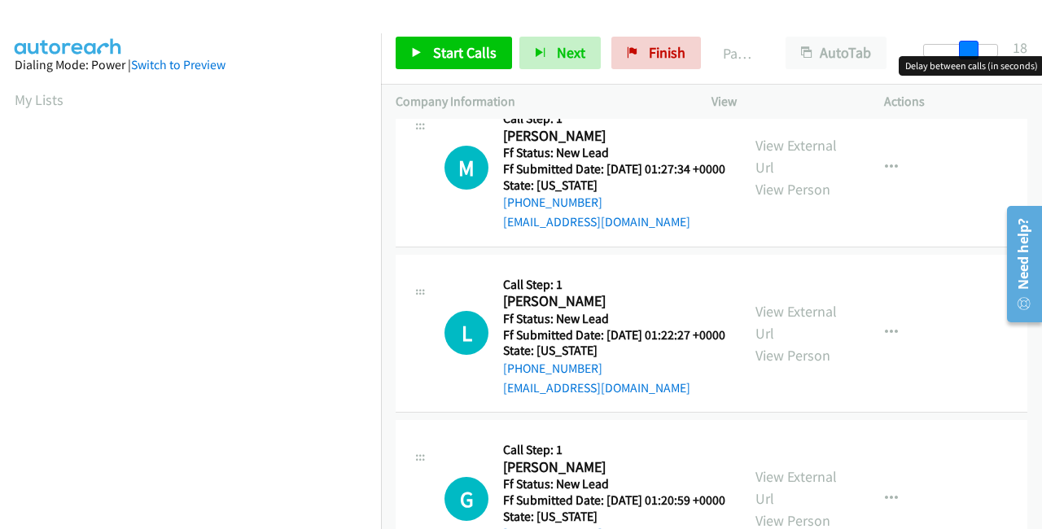
drag, startPoint x: 928, startPoint y: 43, endPoint x: 1021, endPoint y: 46, distance: 92.9
click at [1042, 46] on div "Start Calls Pause Next Finish Paused AutoTab AutoTab 18" at bounding box center [711, 53] width 661 height 63
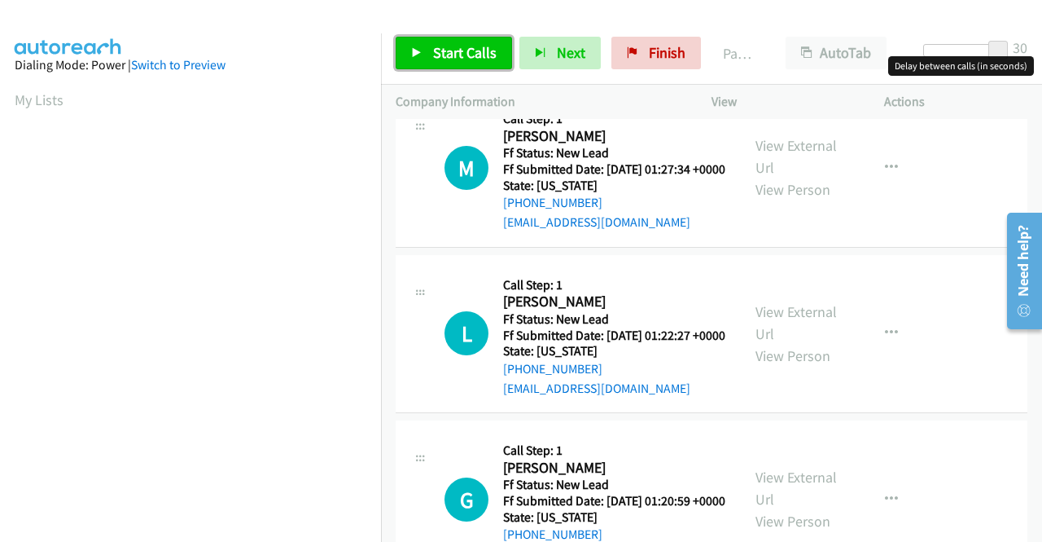
click at [437, 58] on span "Start Calls" at bounding box center [465, 52] width 64 height 19
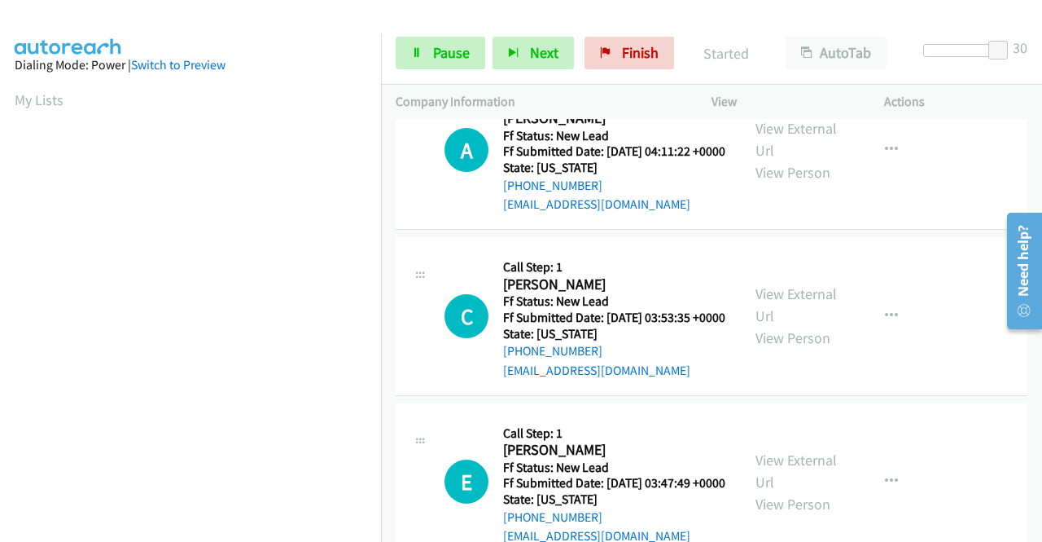
scroll to position [0, 0]
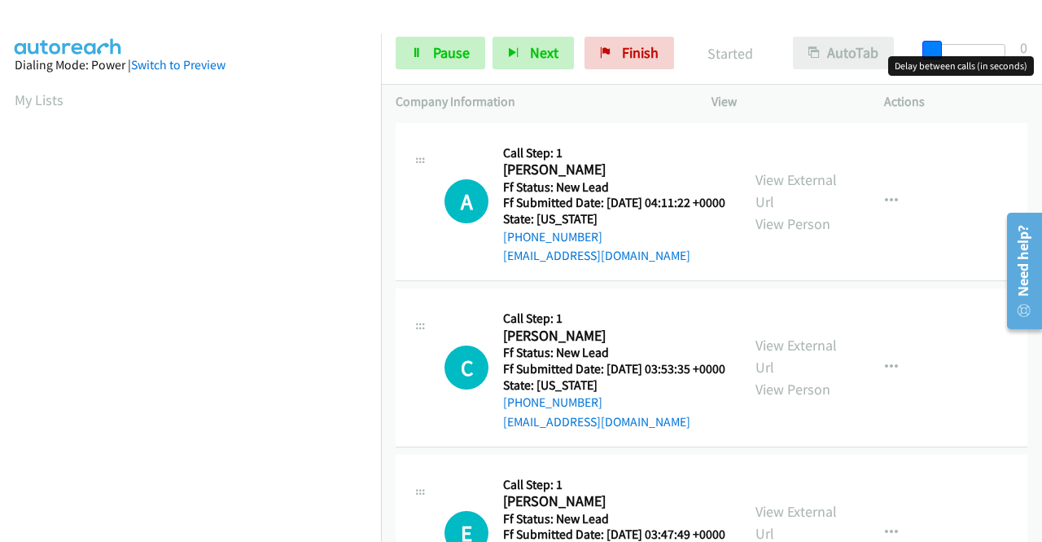
drag, startPoint x: 997, startPoint y: 43, endPoint x: 850, endPoint y: 50, distance: 146.7
click at [881, 50] on div "Start Calls Pause Next Finish Started AutoTab AutoTab 0" at bounding box center [711, 53] width 661 height 63
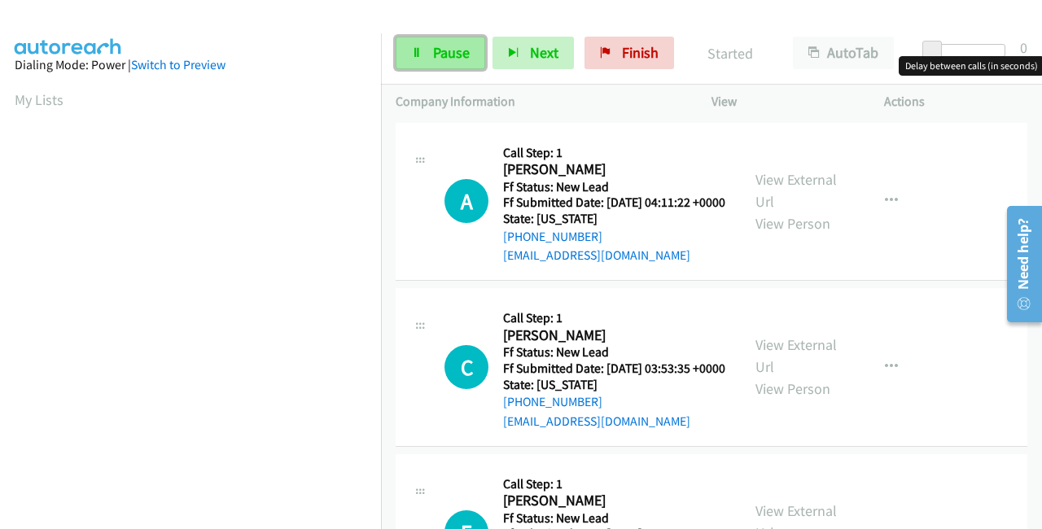
click at [430, 55] on link "Pause" at bounding box center [441, 53] width 90 height 33
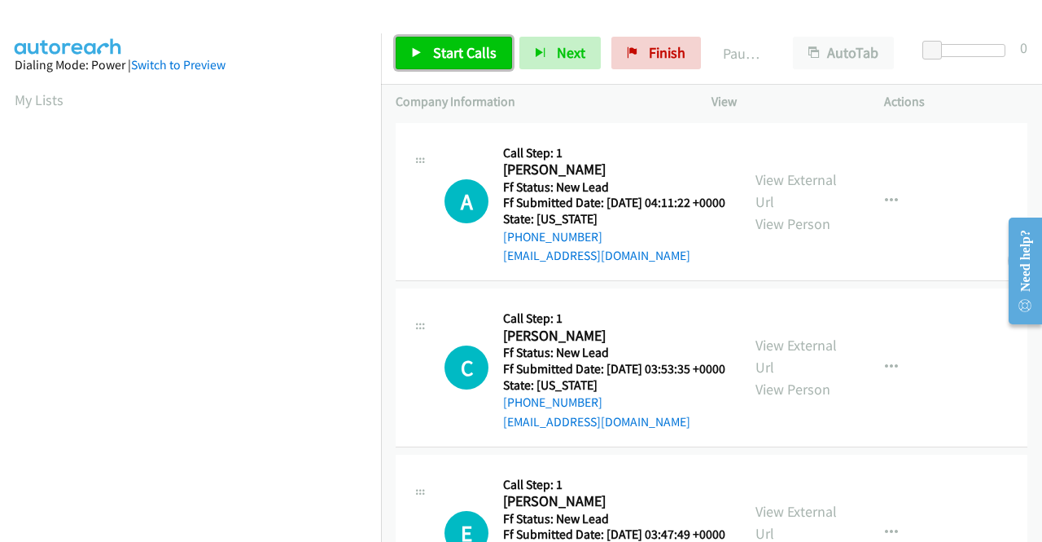
click at [433, 45] on span "Start Calls" at bounding box center [465, 52] width 64 height 19
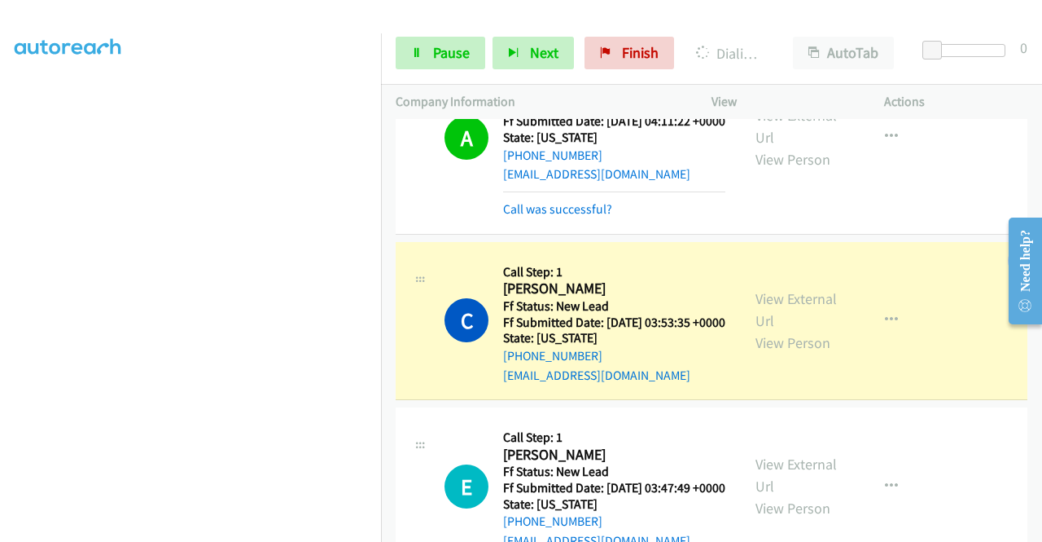
scroll to position [99, 0]
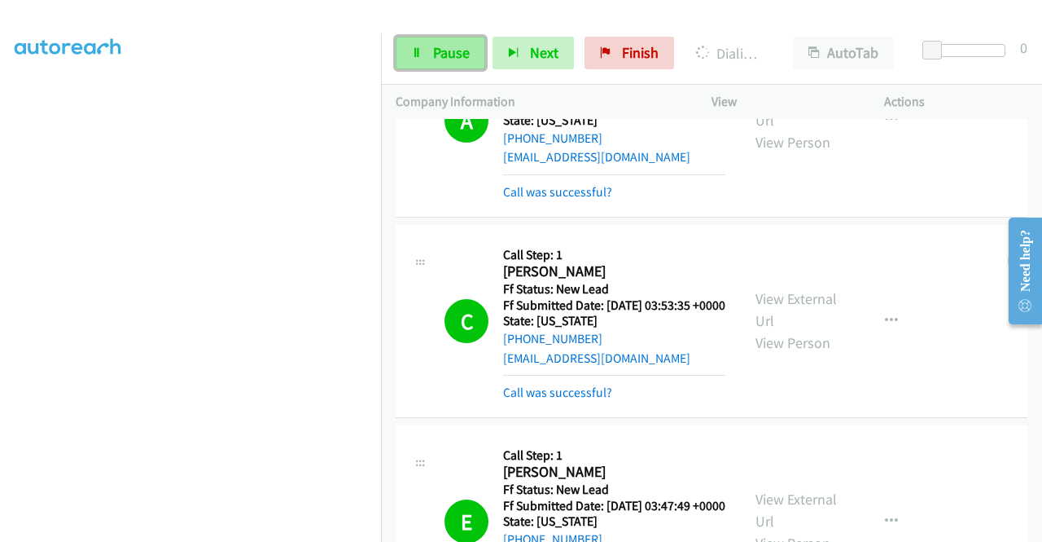
click at [458, 48] on span "Pause" at bounding box center [451, 52] width 37 height 19
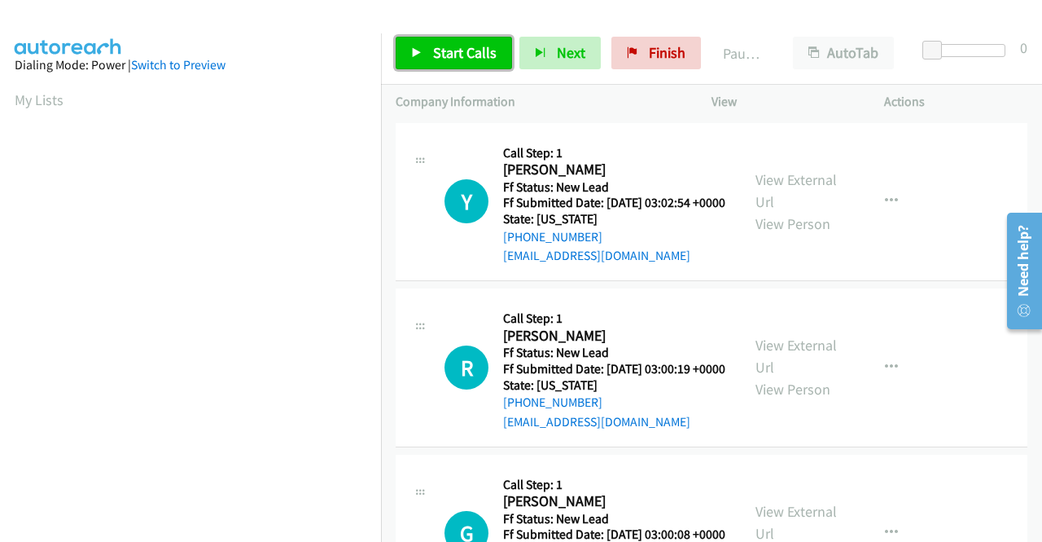
click at [459, 56] on span "Start Calls" at bounding box center [465, 52] width 64 height 19
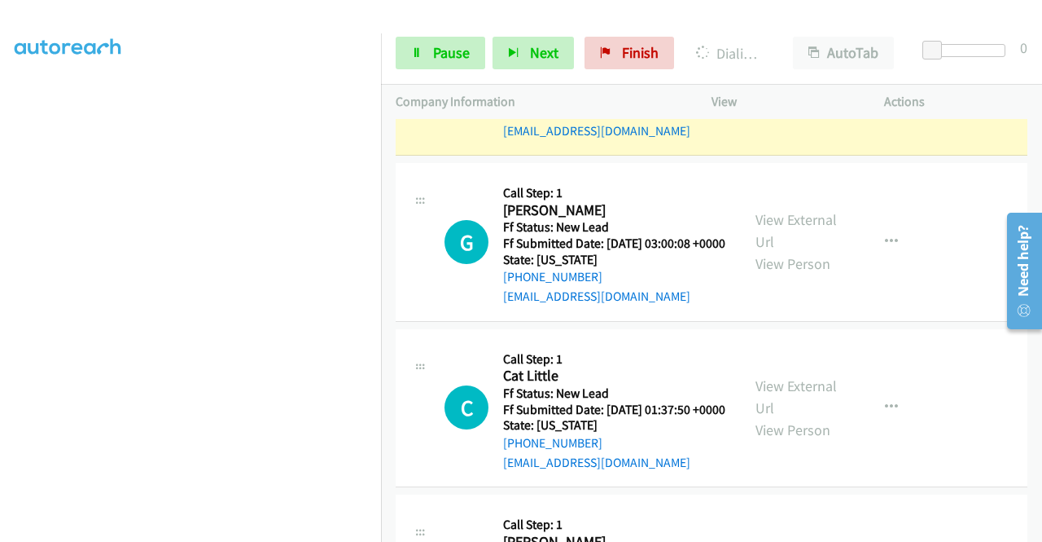
scroll to position [570, 0]
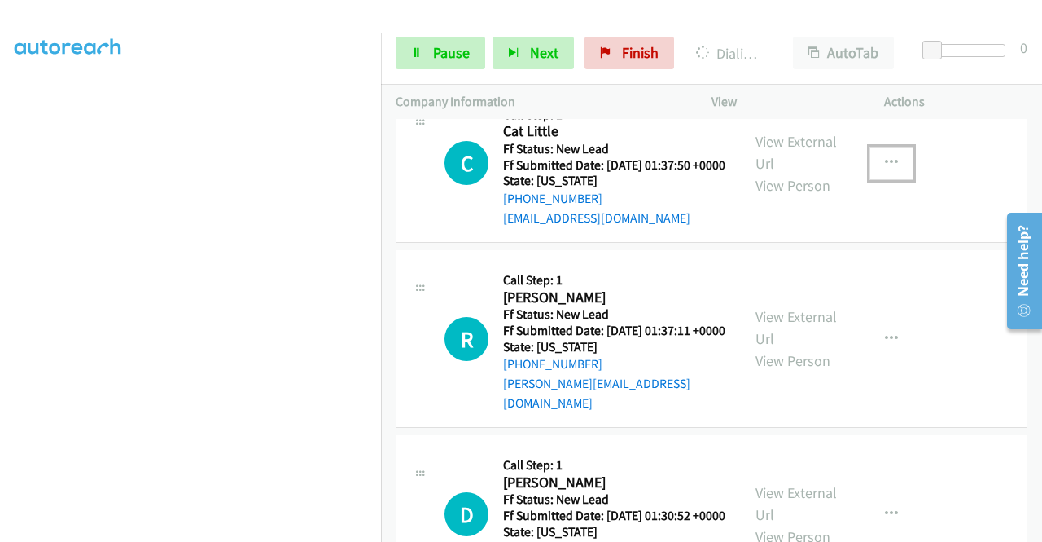
click at [885, 169] on icon "button" at bounding box center [891, 162] width 13 height 13
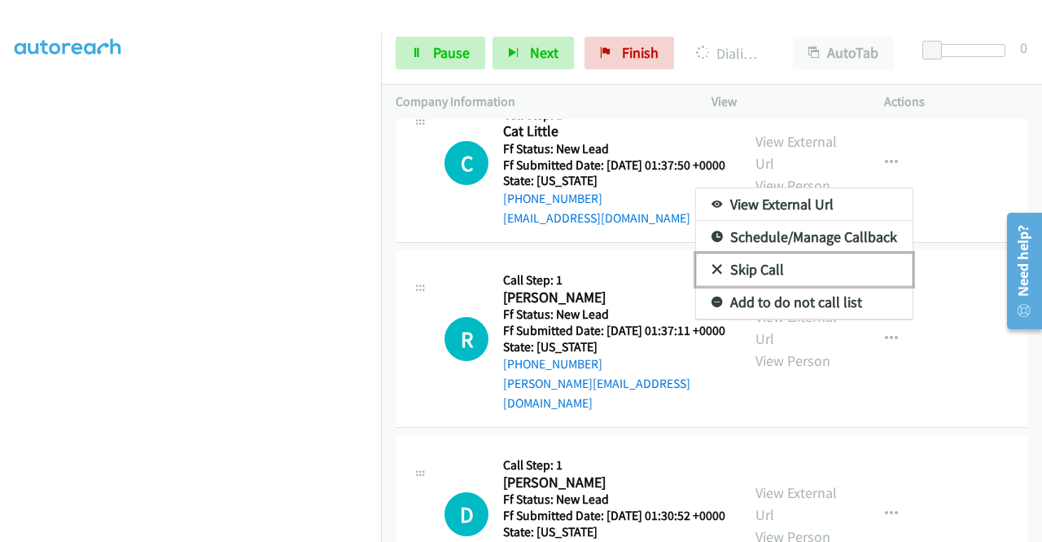
click at [757, 286] on link "Skip Call" at bounding box center [804, 269] width 217 height 33
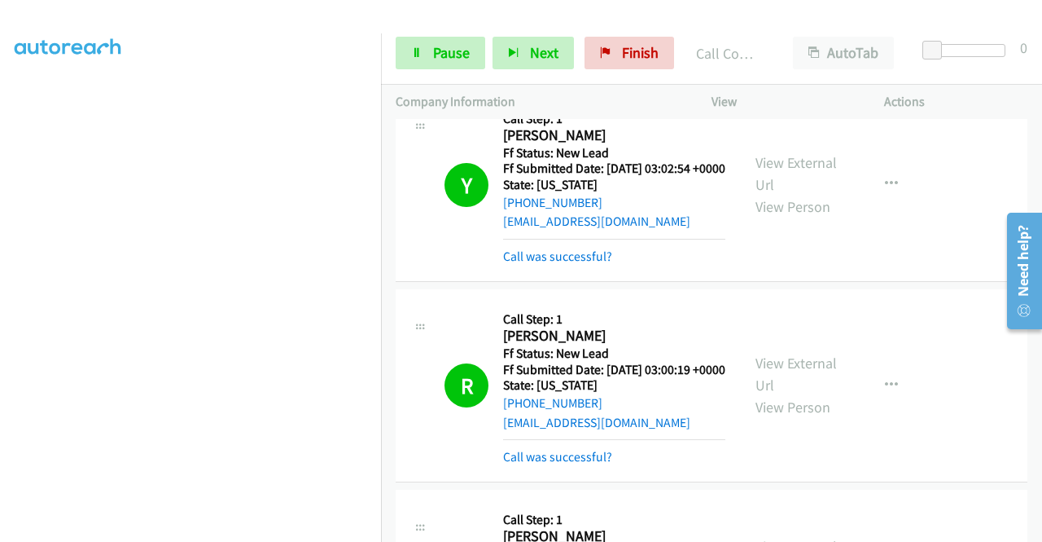
scroll to position [360, 0]
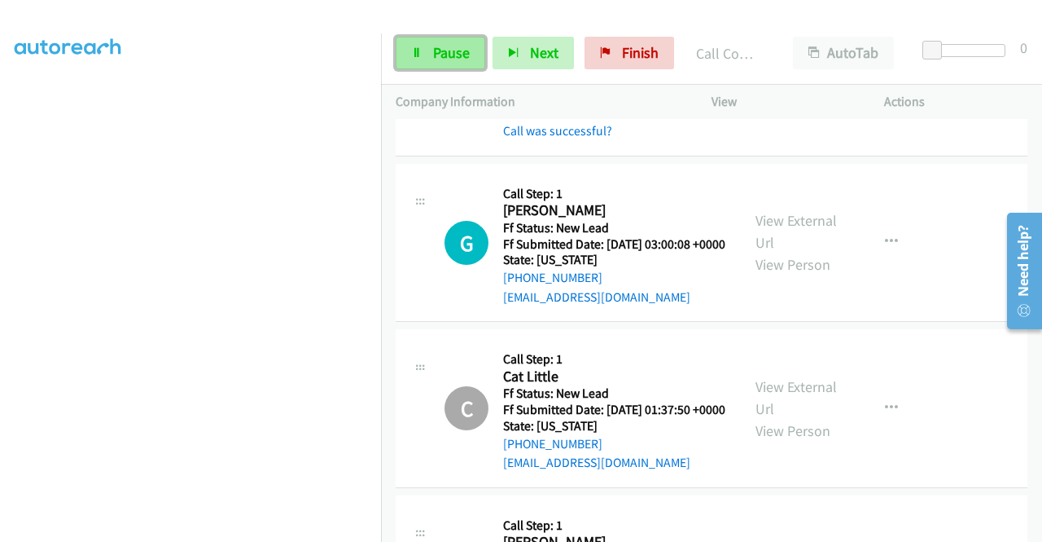
click at [431, 50] on link "Pause" at bounding box center [441, 53] width 90 height 33
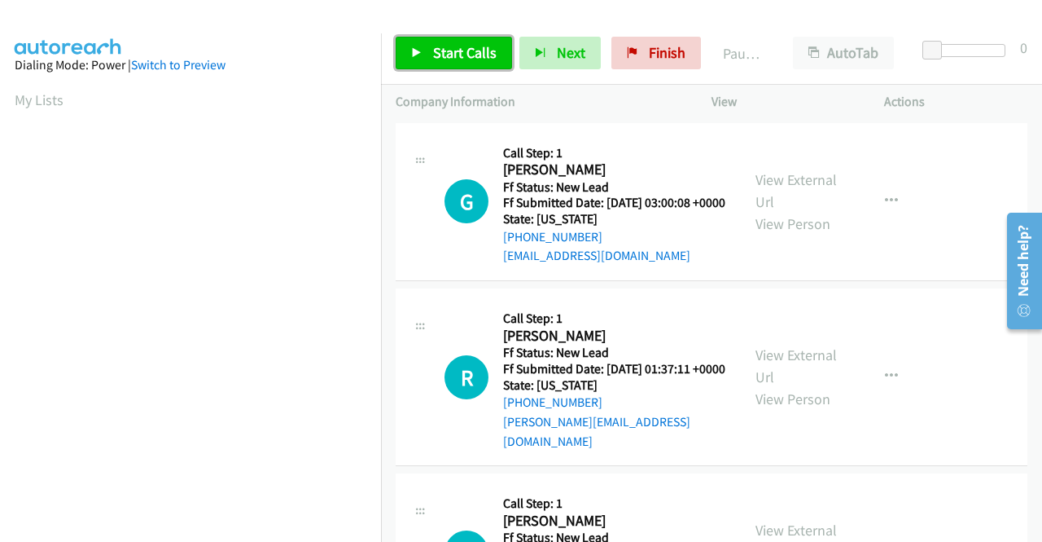
click at [442, 50] on span "Start Calls" at bounding box center [465, 52] width 64 height 19
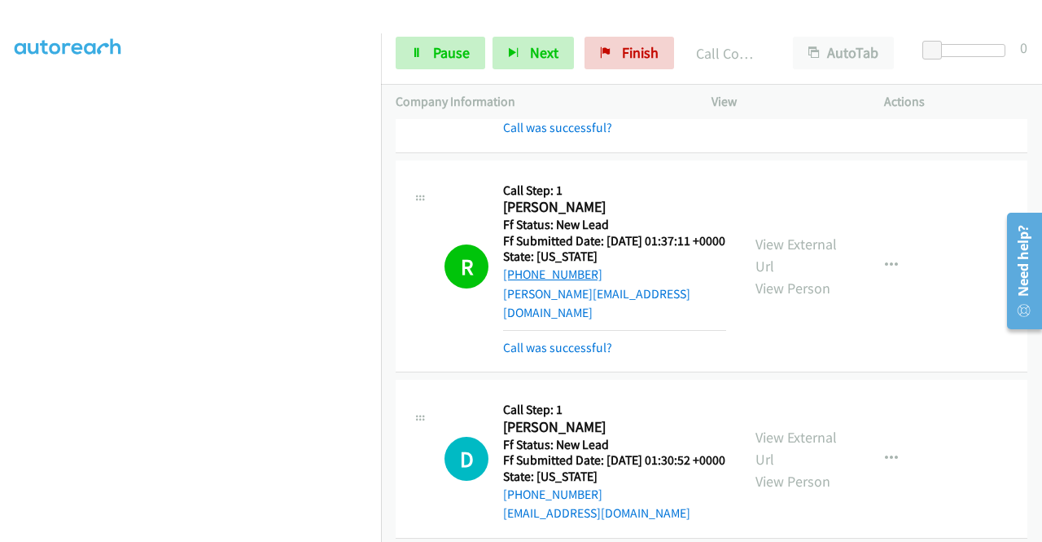
scroll to position [407, 0]
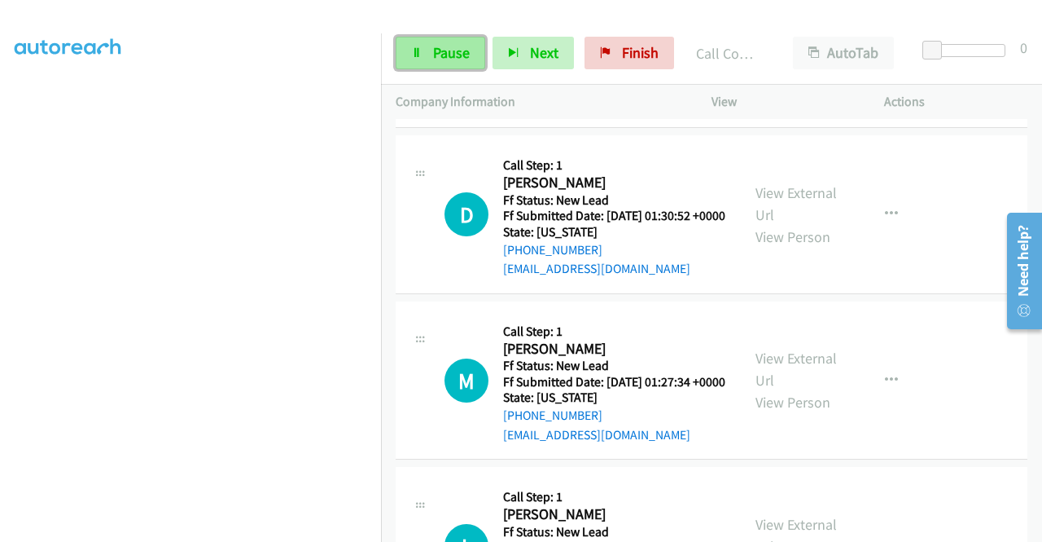
click at [441, 52] on span "Pause" at bounding box center [451, 52] width 37 height 19
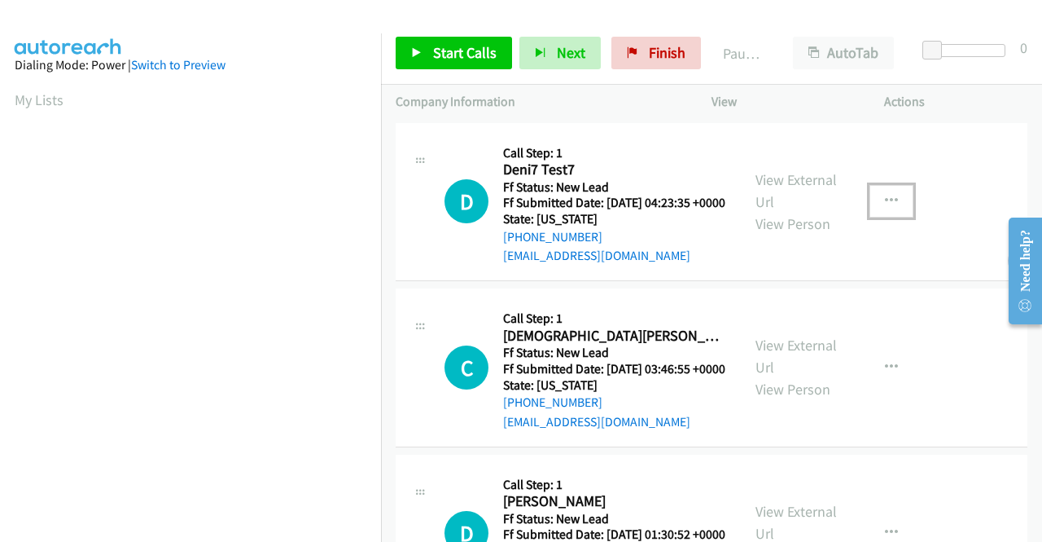
click at [885, 208] on icon "button" at bounding box center [891, 201] width 13 height 13
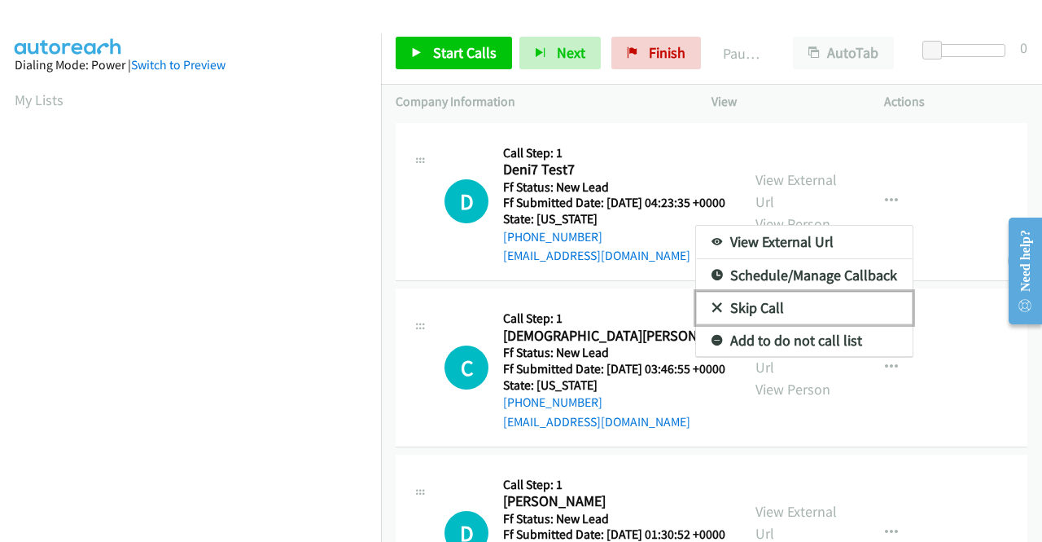
click at [756, 309] on link "Skip Call" at bounding box center [804, 308] width 217 height 33
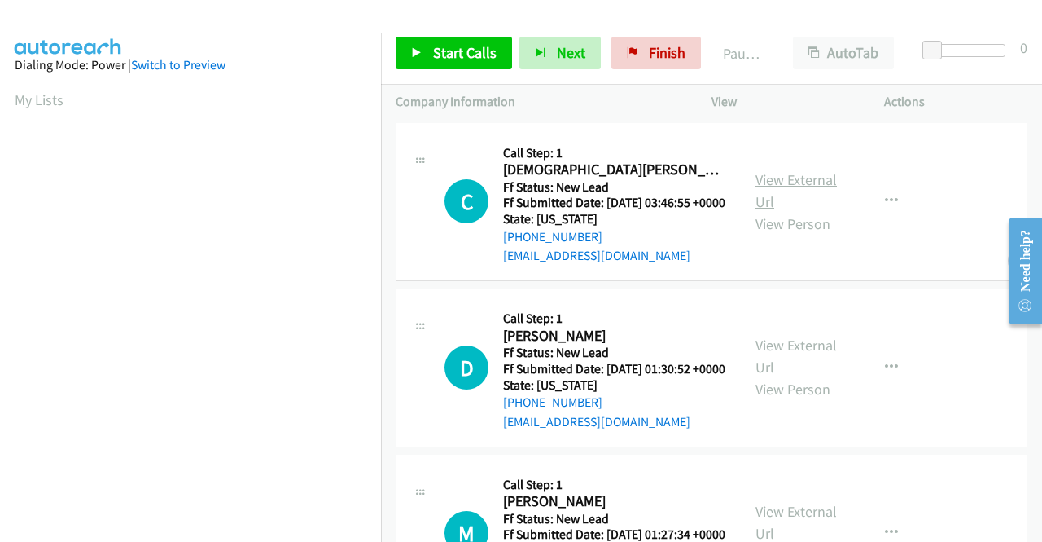
click at [788, 187] on link "View External Url" at bounding box center [796, 190] width 81 height 41
click at [433, 55] on span "Start Calls" at bounding box center [465, 52] width 64 height 19
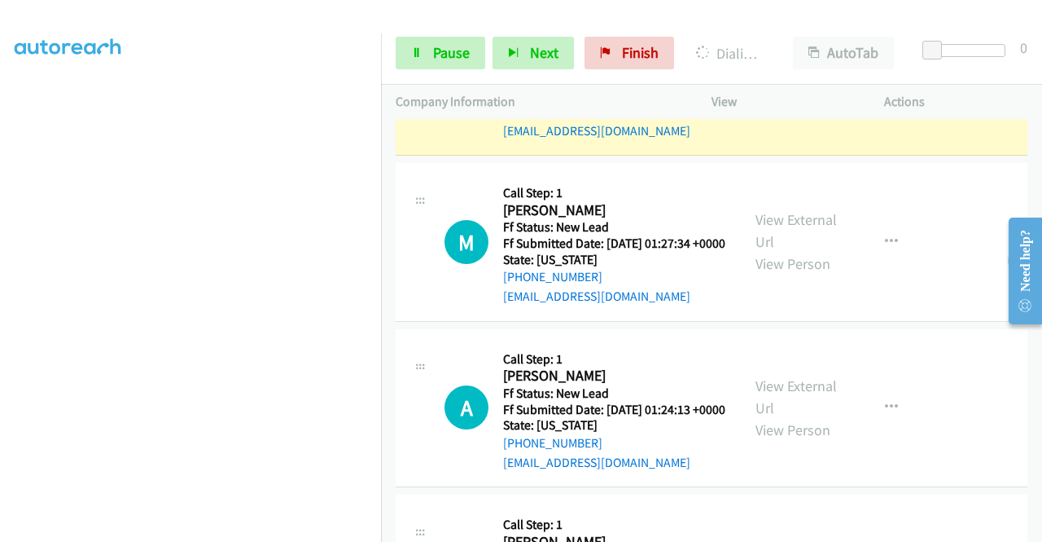
scroll to position [489, 0]
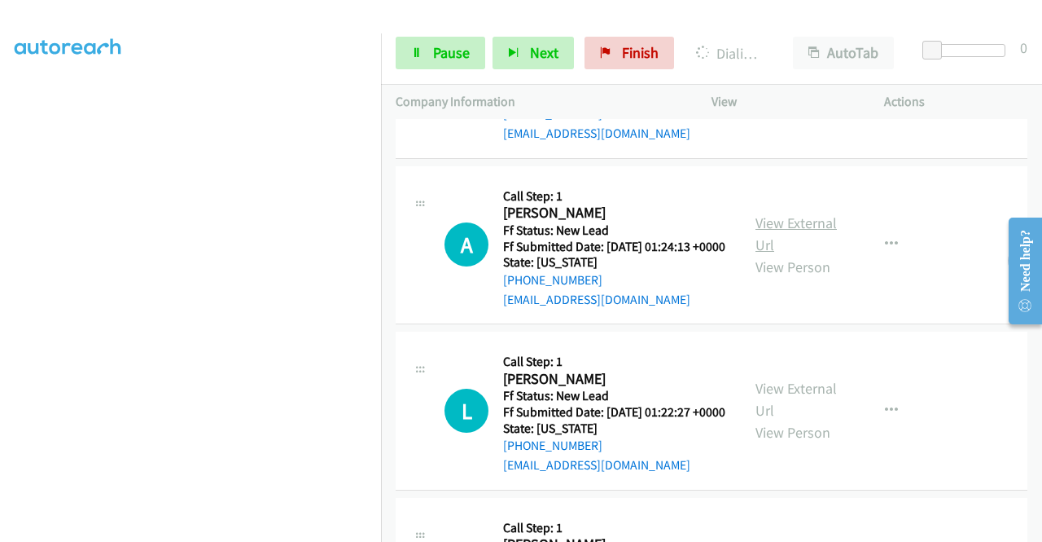
click at [793, 254] on link "View External Url" at bounding box center [796, 233] width 81 height 41
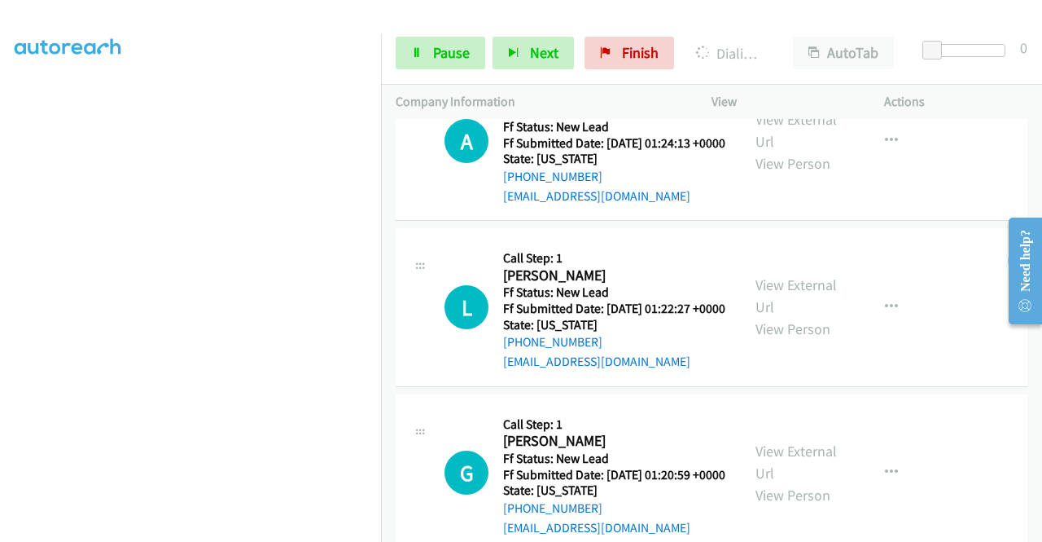
scroll to position [652, 0]
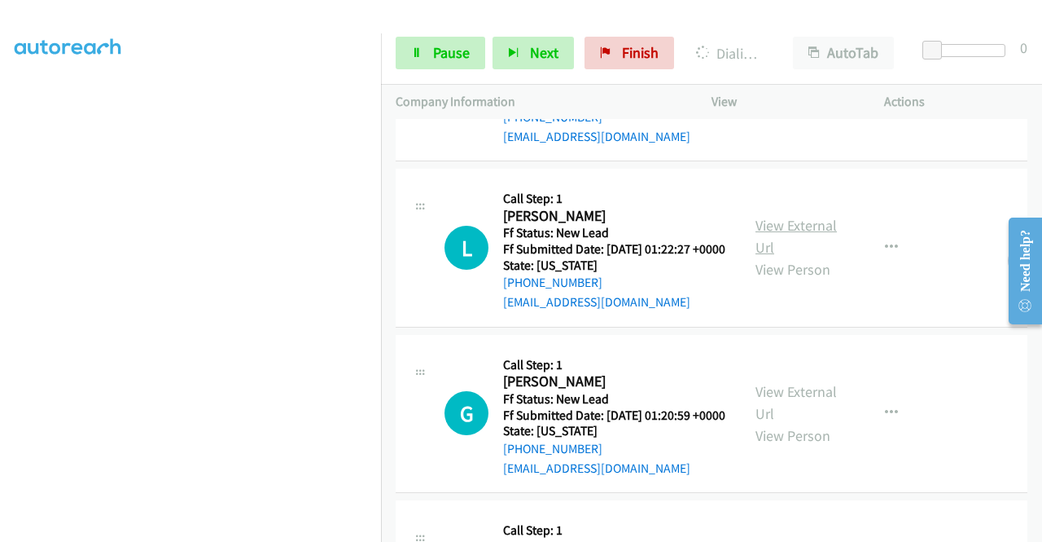
click at [782, 257] on link "View External Url" at bounding box center [796, 236] width 81 height 41
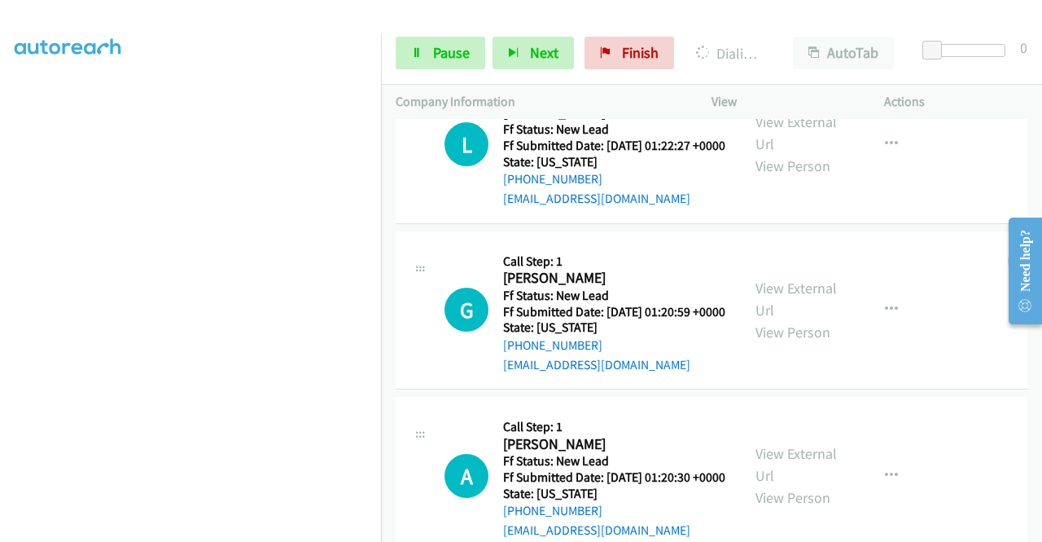
scroll to position [814, 0]
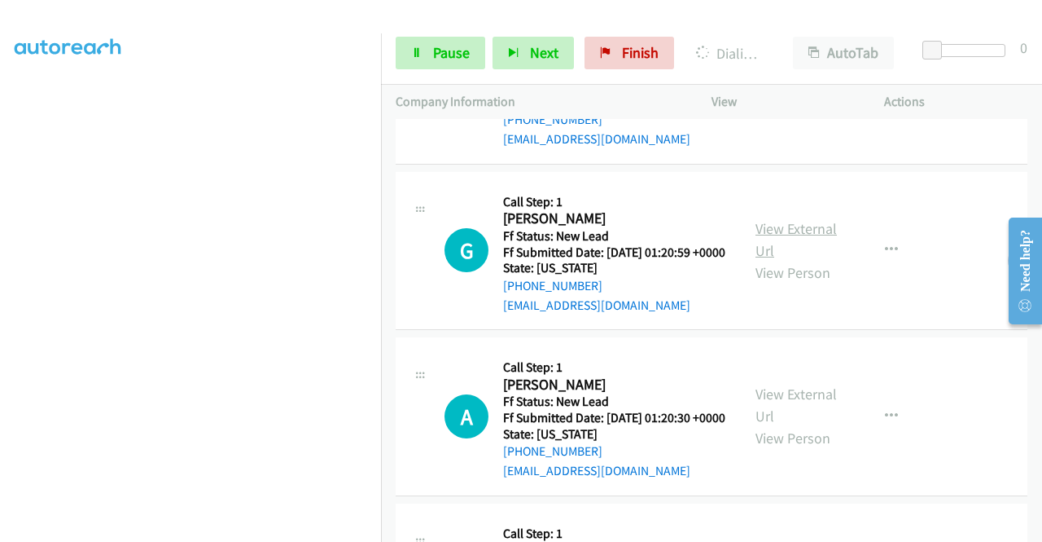
click at [781, 260] on link "View External Url" at bounding box center [796, 239] width 81 height 41
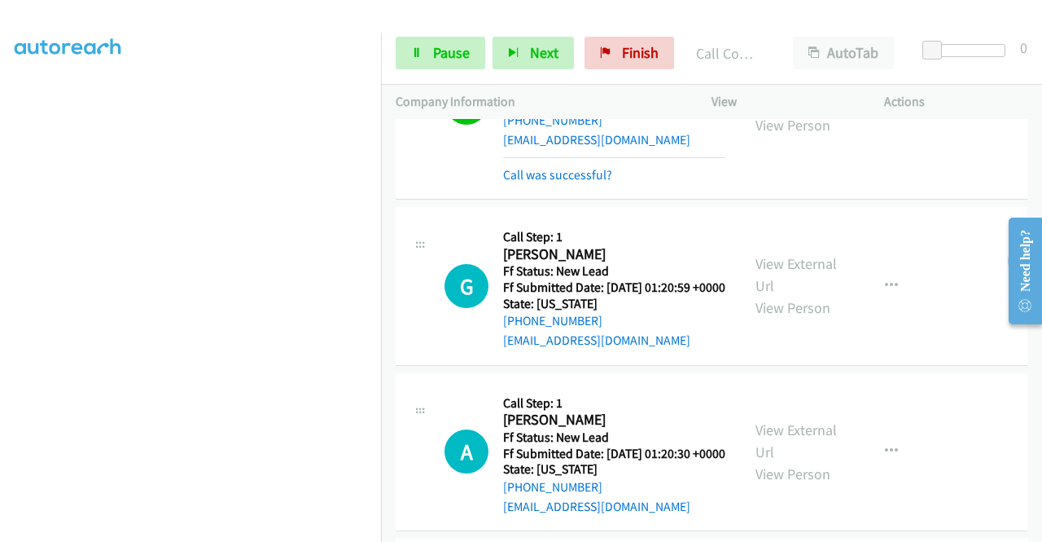
scroll to position [999, 0]
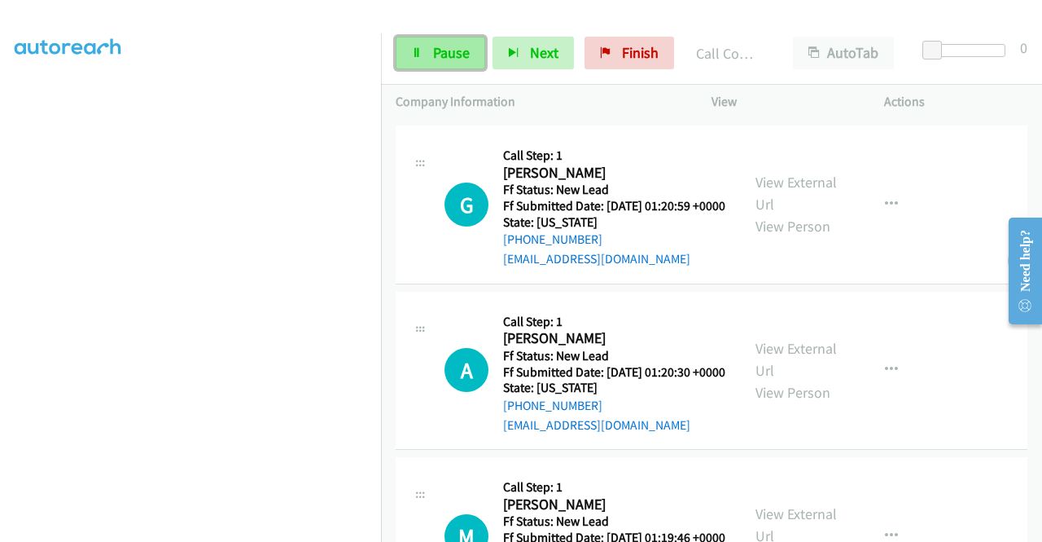
click at [437, 50] on span "Pause" at bounding box center [451, 52] width 37 height 19
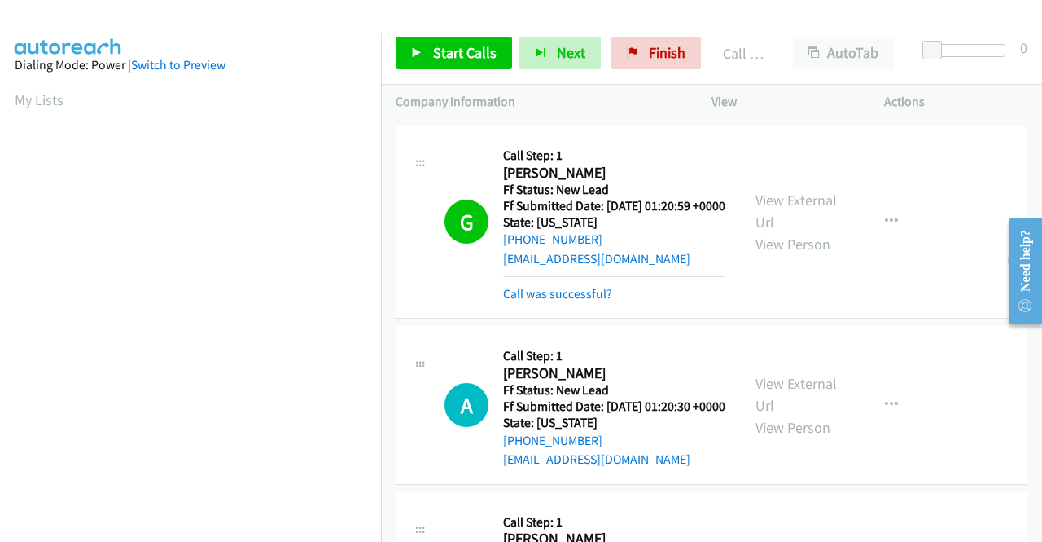
scroll to position [371, 0]
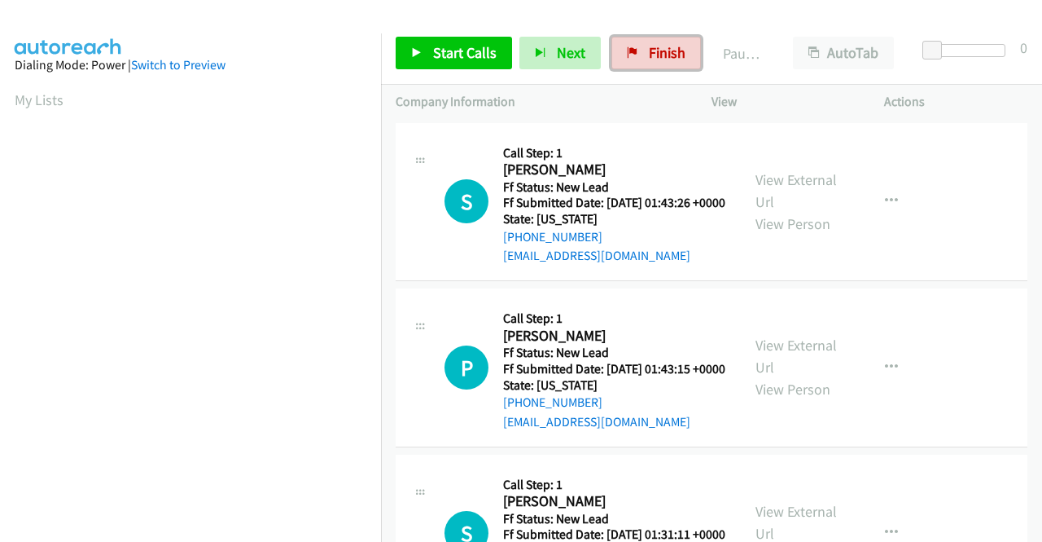
click at [659, 49] on span "Finish" at bounding box center [667, 52] width 37 height 19
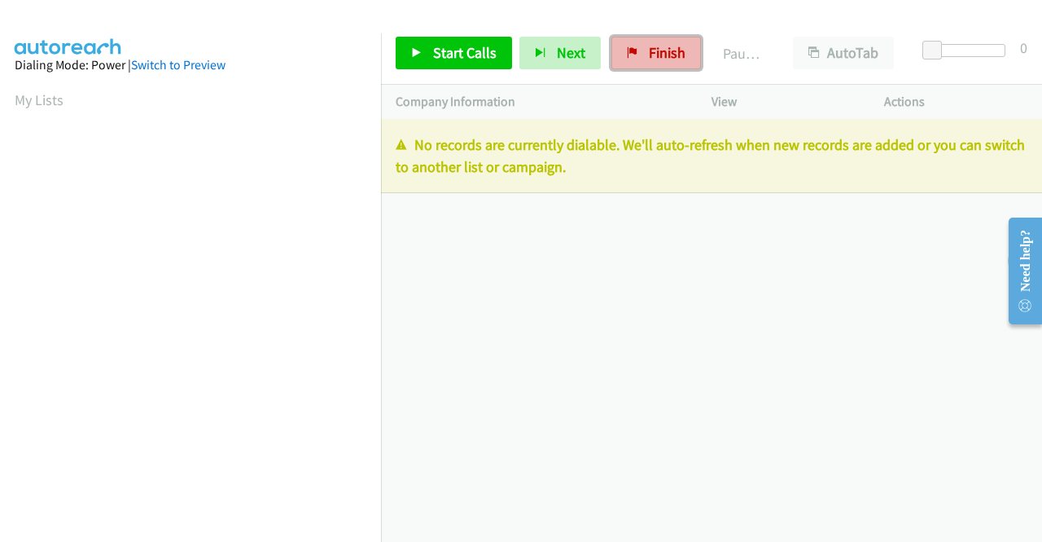
click at [661, 59] on span "Finish" at bounding box center [667, 52] width 37 height 19
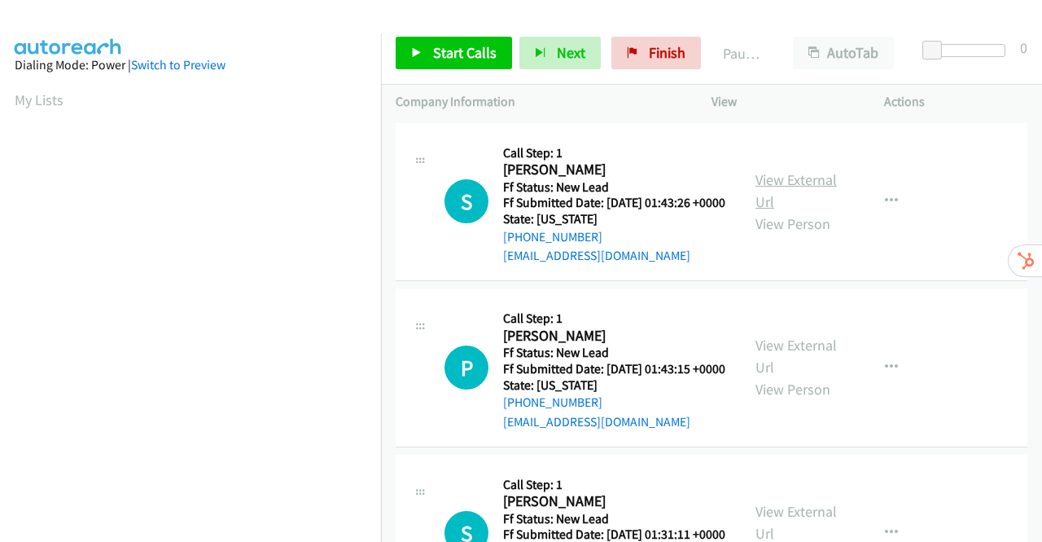
click at [812, 183] on link "View External Url" at bounding box center [796, 190] width 81 height 41
click at [783, 366] on link "View External Url" at bounding box center [796, 356] width 81 height 41
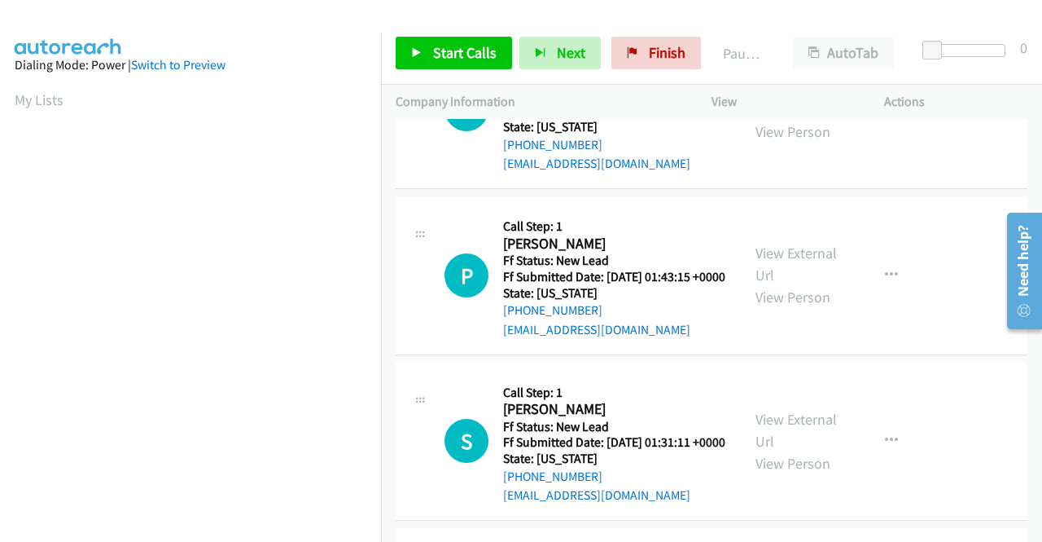
scroll to position [163, 0]
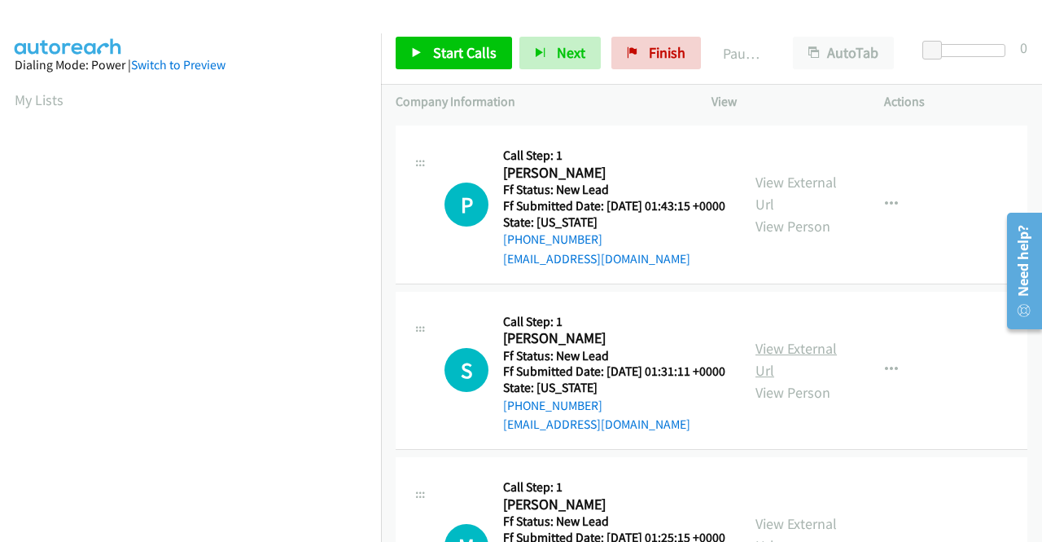
click at [814, 380] on link "View External Url" at bounding box center [796, 359] width 81 height 41
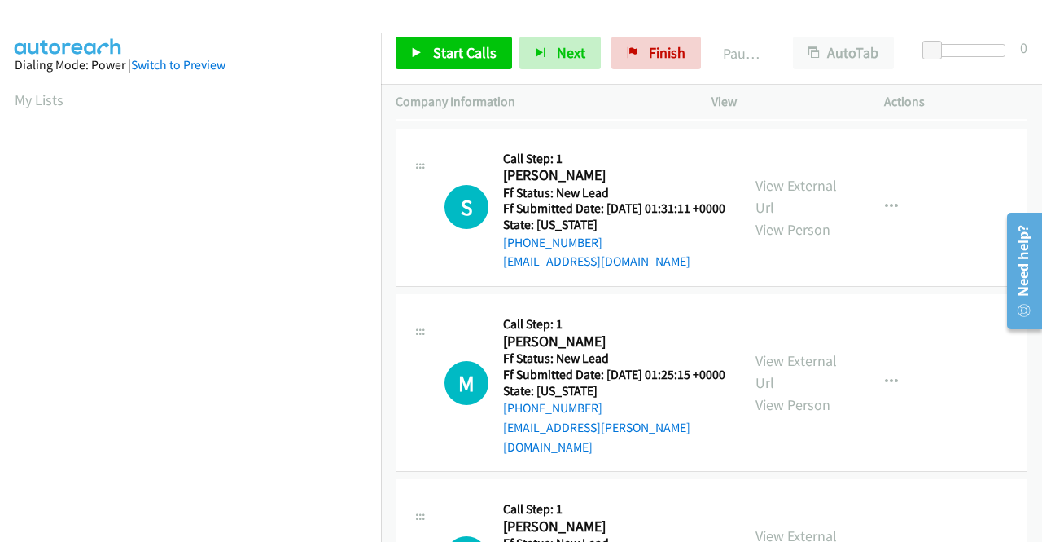
scroll to position [407, 0]
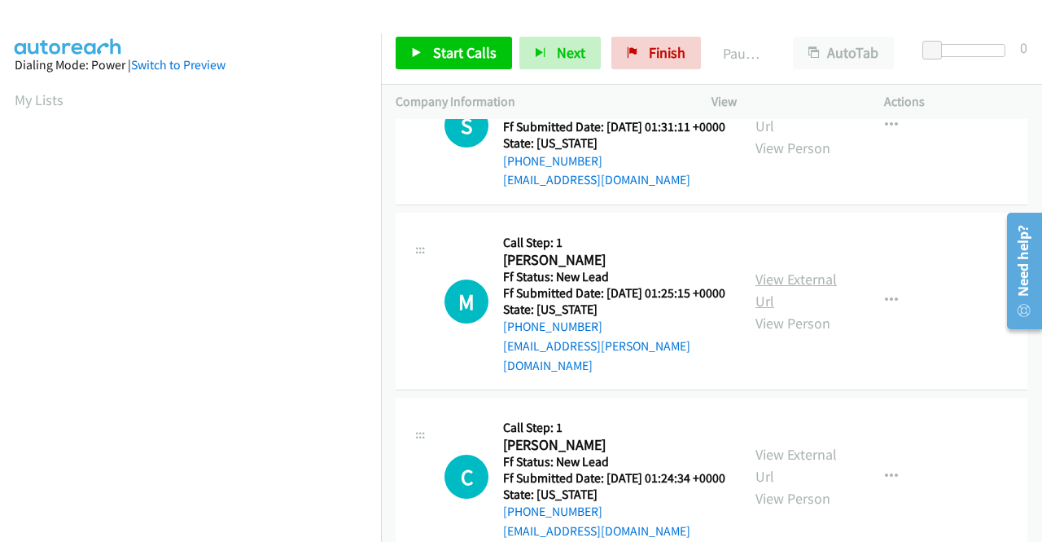
click at [806, 310] on link "View External Url" at bounding box center [796, 290] width 81 height 41
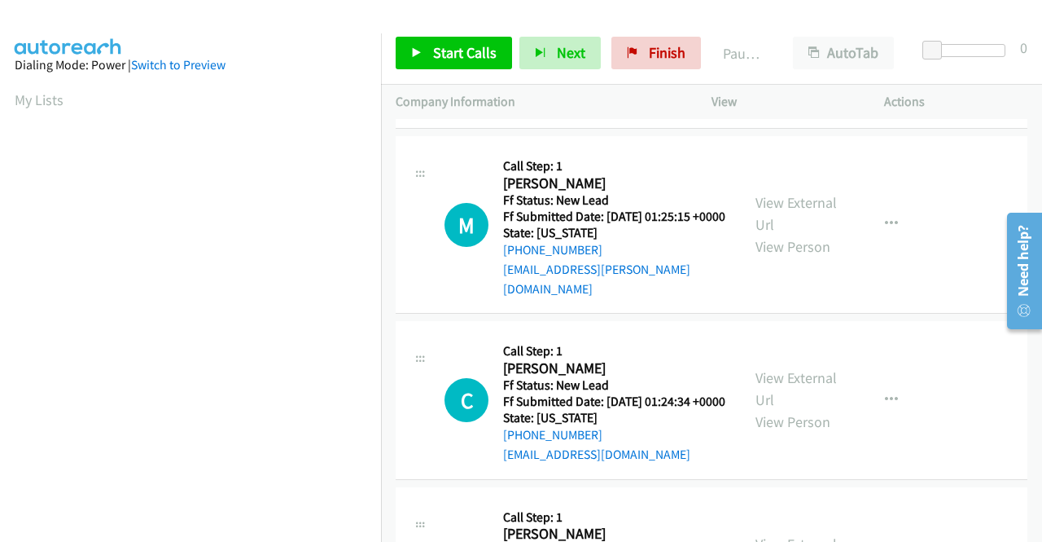
scroll to position [570, 0]
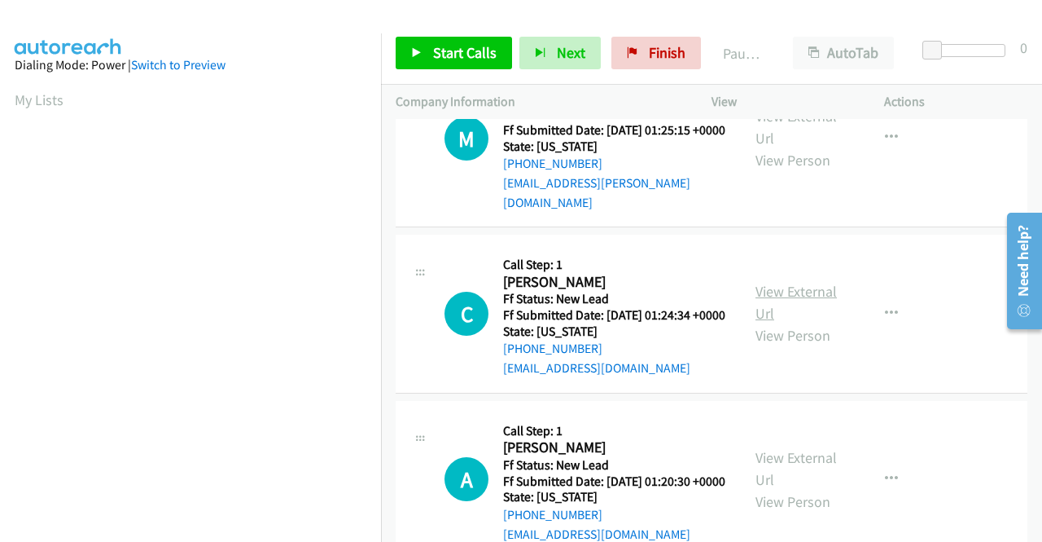
click at [802, 323] on link "View External Url" at bounding box center [796, 302] width 81 height 41
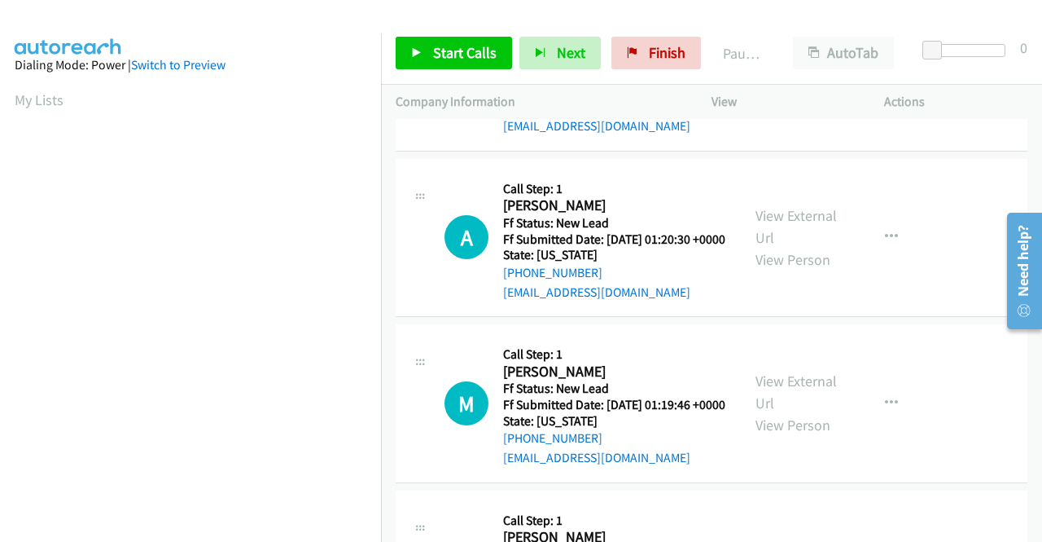
scroll to position [814, 0]
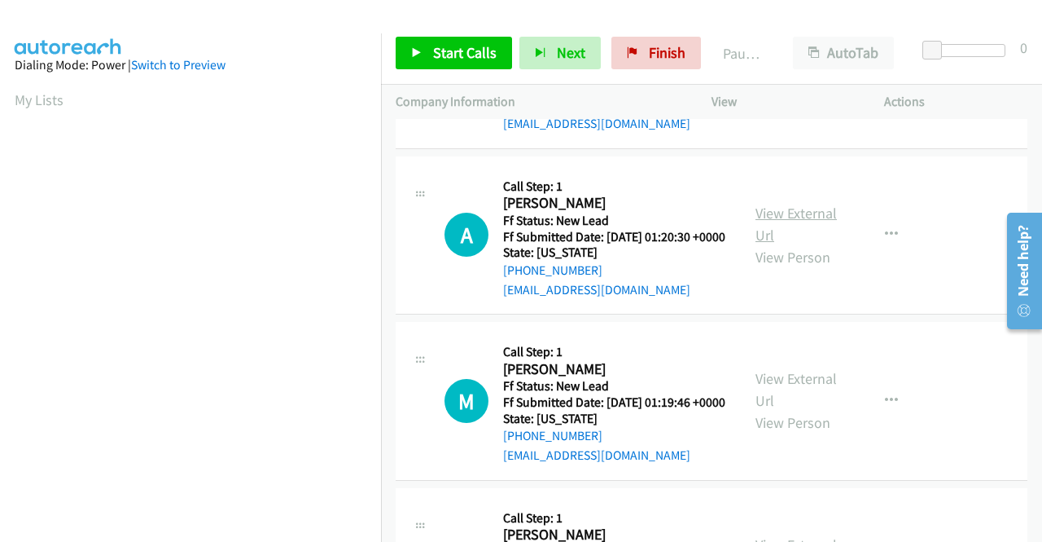
click at [801, 244] on link "View External Url" at bounding box center [796, 224] width 81 height 41
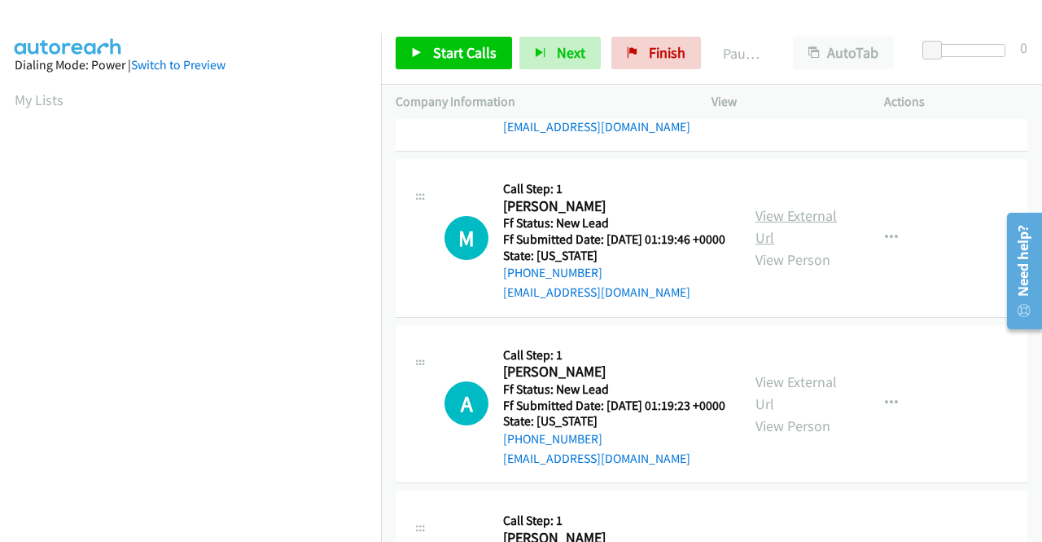
click at [807, 247] on link "View External Url" at bounding box center [796, 226] width 81 height 41
click at [812, 413] on link "View External Url" at bounding box center [796, 392] width 81 height 41
click at [455, 58] on span "Start Calls" at bounding box center [465, 52] width 64 height 19
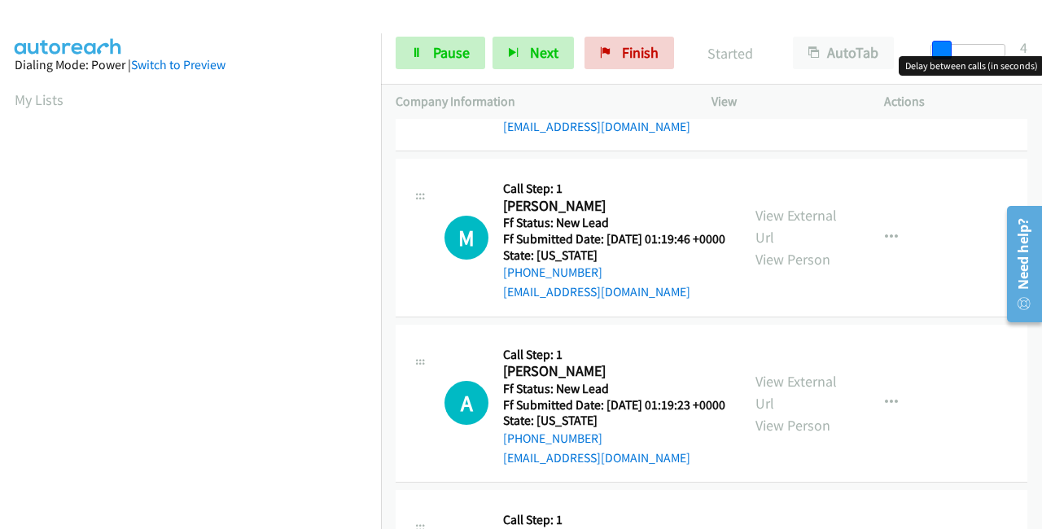
drag, startPoint x: 941, startPoint y: 50, endPoint x: 1042, endPoint y: 45, distance: 100.3
click at [1042, 45] on div "Start Calls Pause Next Finish Started AutoTab AutoTab 4" at bounding box center [711, 53] width 661 height 63
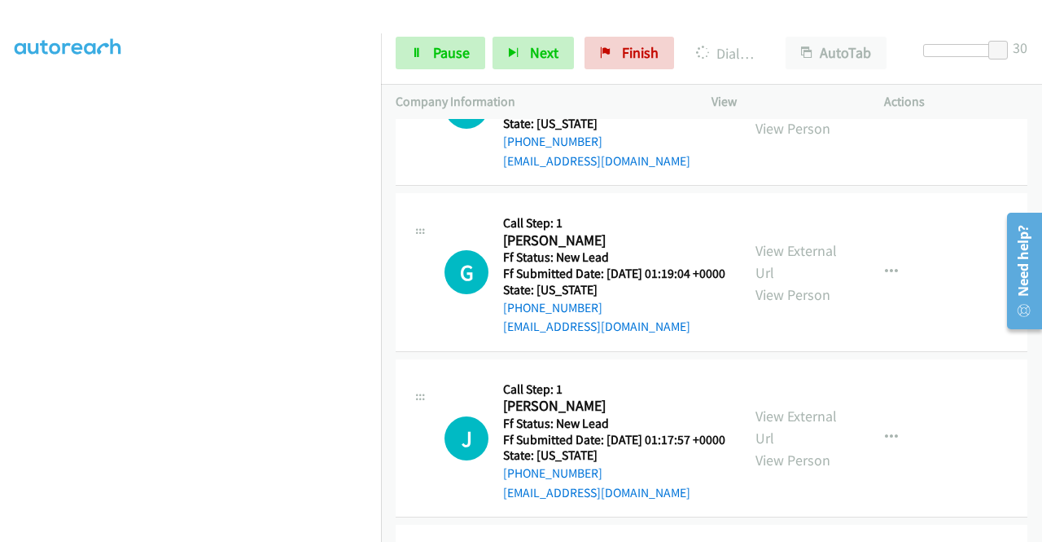
scroll to position [1487, 0]
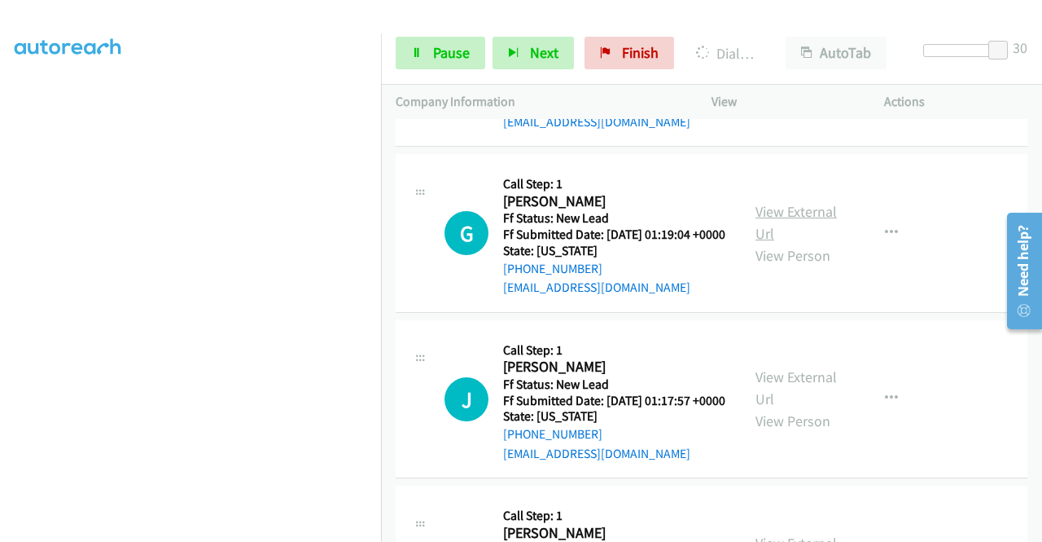
click at [803, 243] on link "View External Url" at bounding box center [796, 222] width 81 height 41
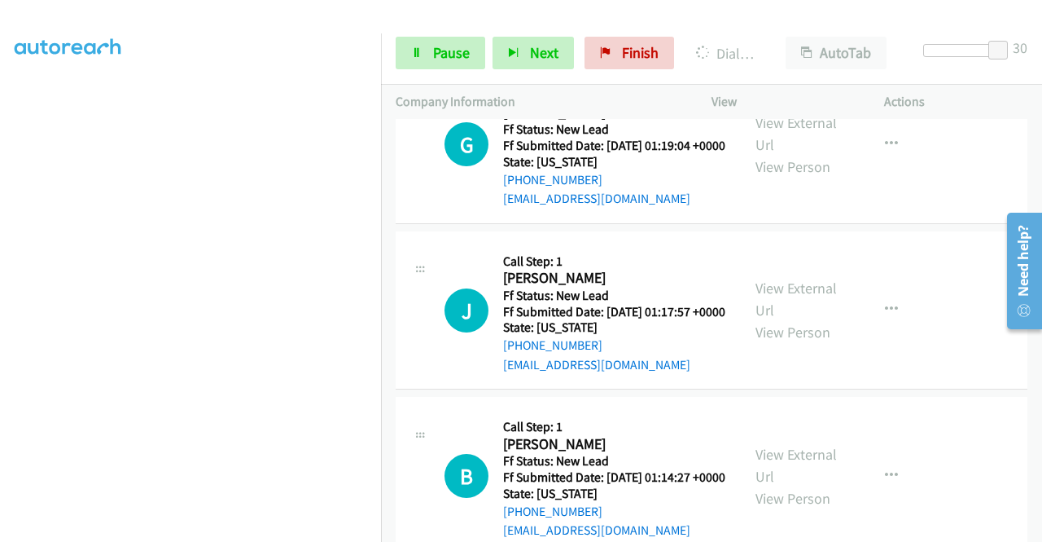
scroll to position [1650, 0]
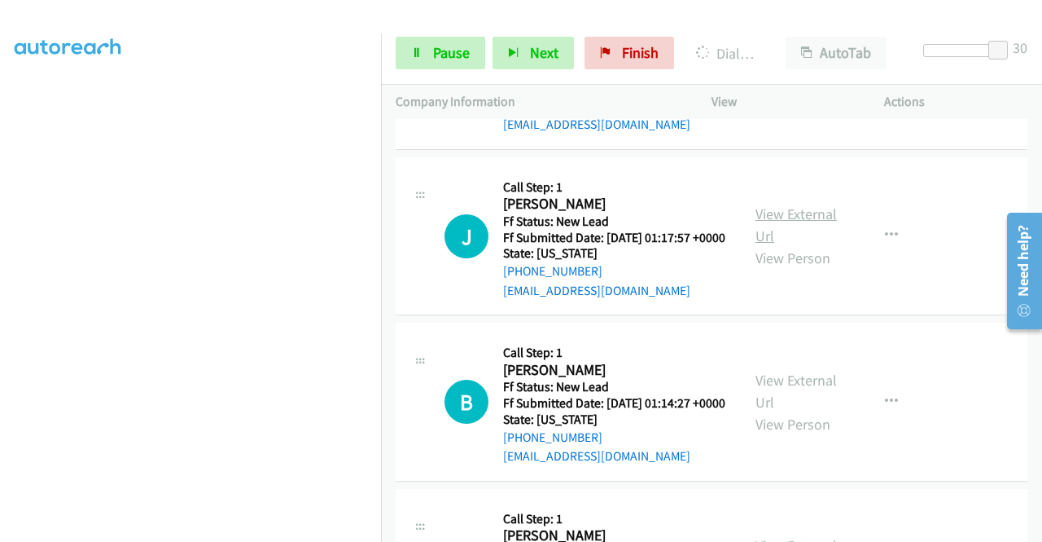
click at [797, 245] on link "View External Url" at bounding box center [796, 224] width 81 height 41
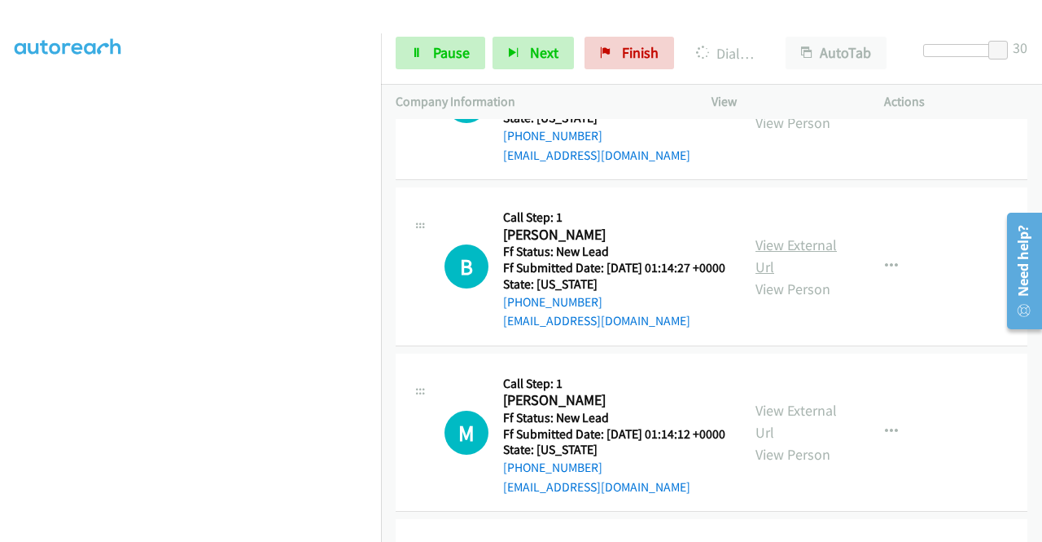
scroll to position [1813, 0]
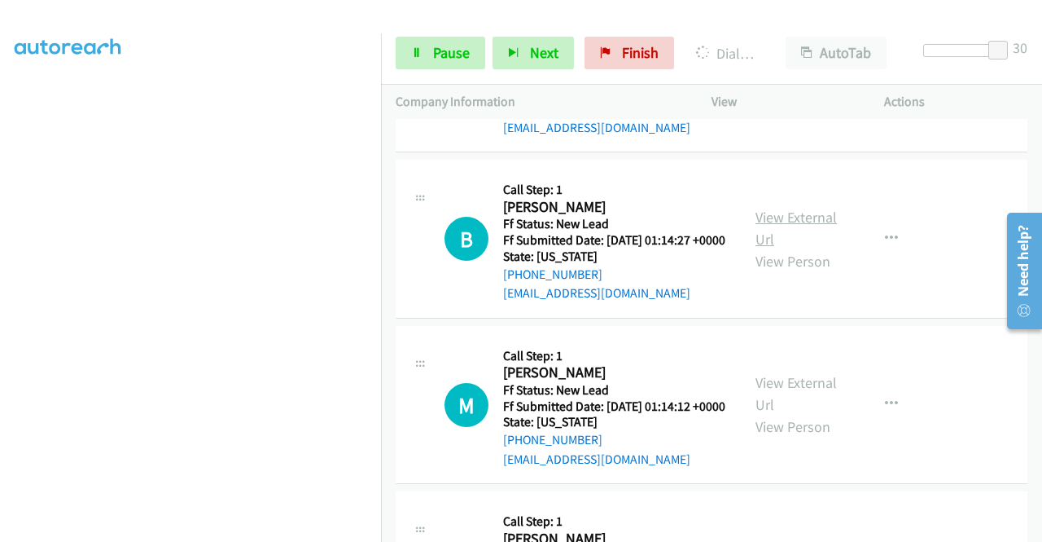
click at [793, 248] on link "View External Url" at bounding box center [796, 228] width 81 height 41
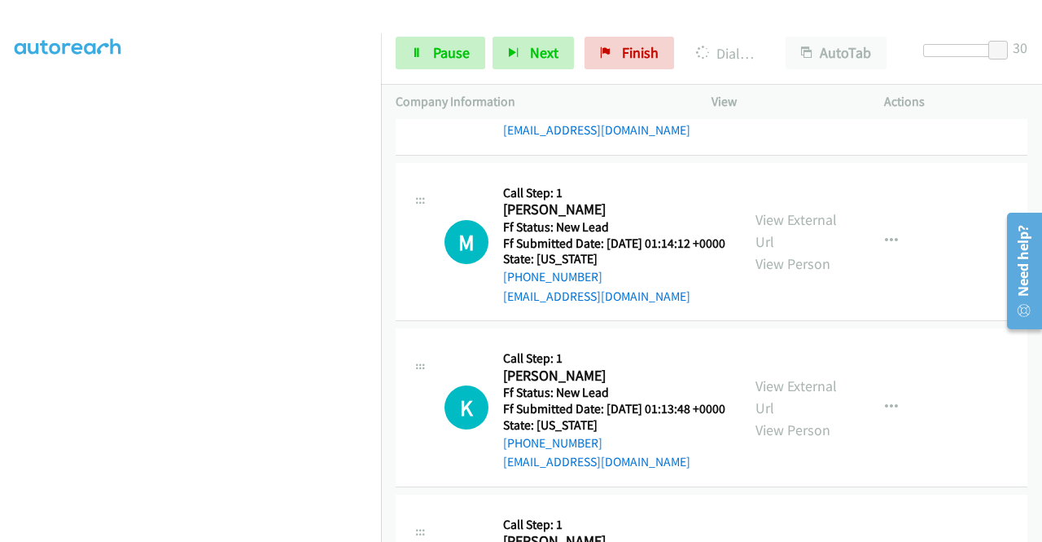
scroll to position [1976, 0]
click at [797, 251] on link "View External Url" at bounding box center [796, 230] width 81 height 41
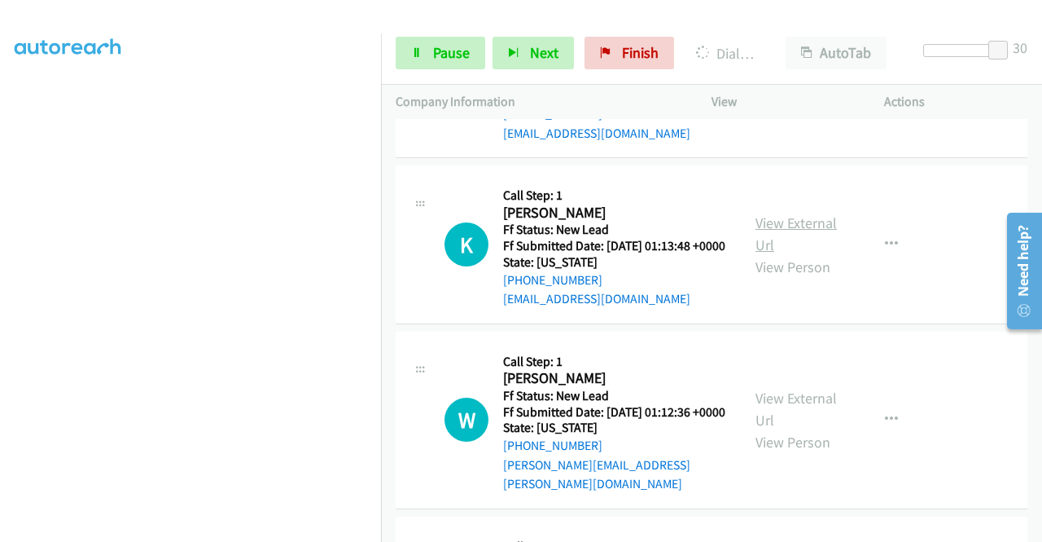
click at [773, 254] on link "View External Url" at bounding box center [796, 233] width 81 height 41
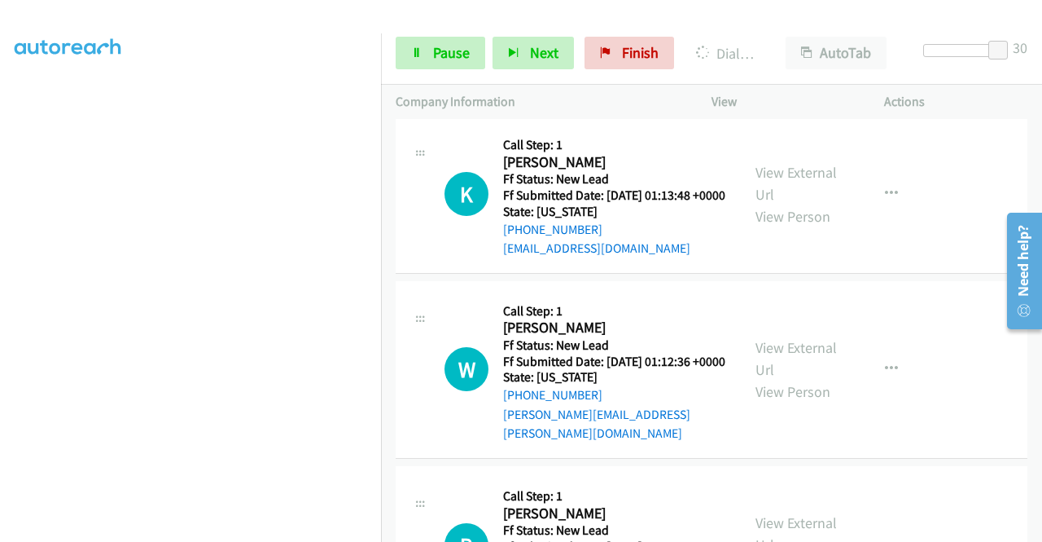
scroll to position [2302, 0]
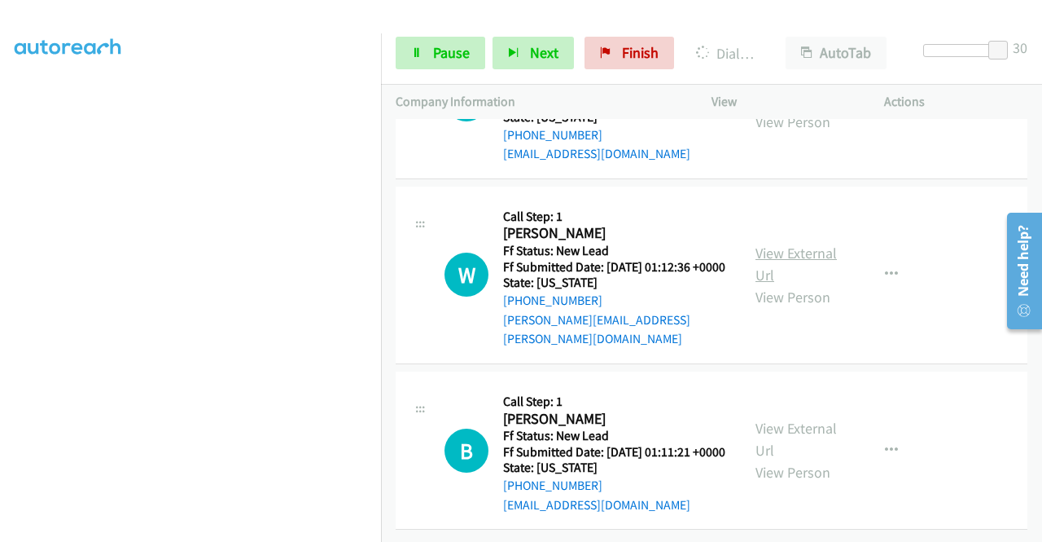
click at [795, 284] on link "View External Url" at bounding box center [796, 264] width 81 height 41
click at [805, 419] on link "View External Url" at bounding box center [796, 439] width 81 height 41
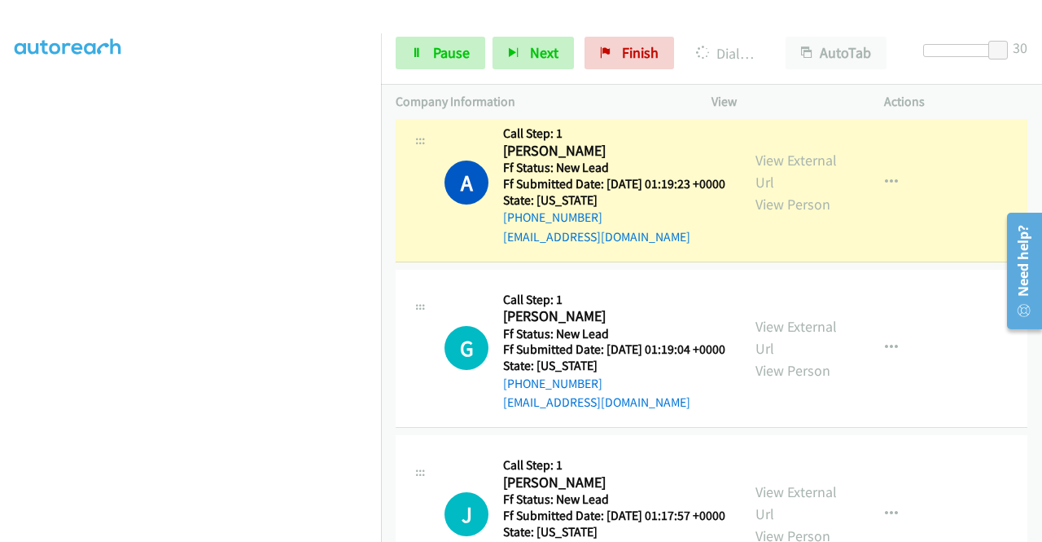
scroll to position [1468, 0]
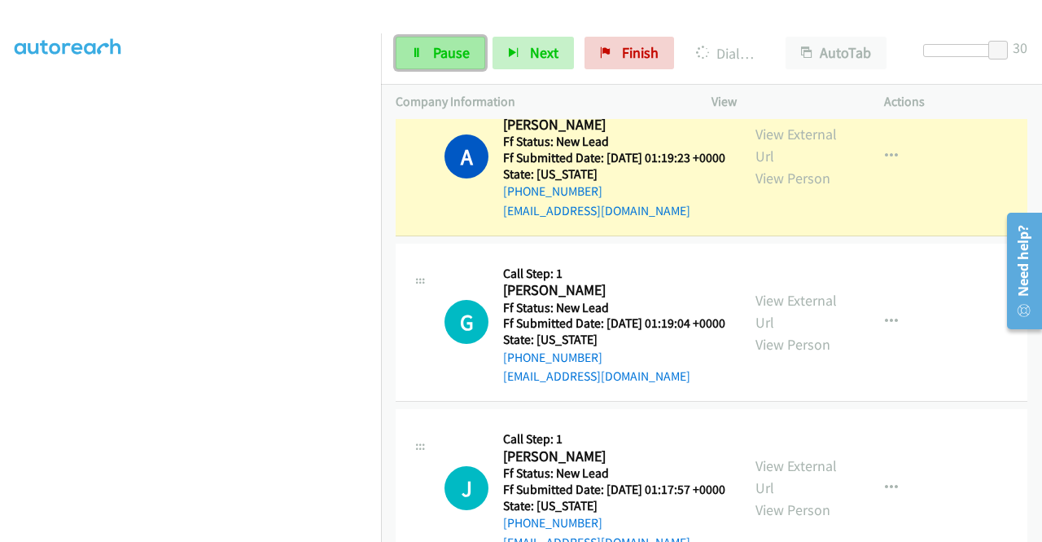
click at [415, 58] on link "Pause" at bounding box center [441, 53] width 90 height 33
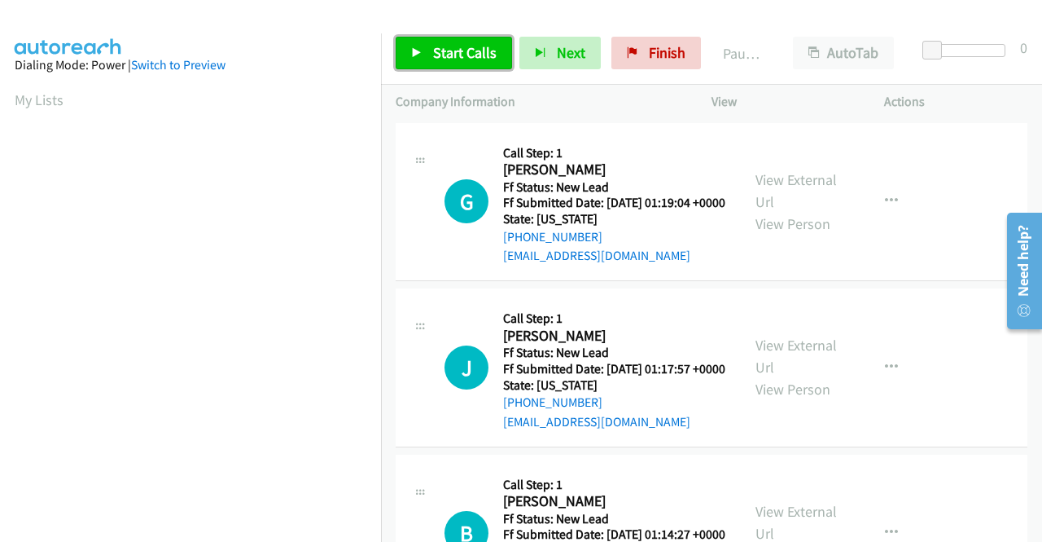
click at [458, 57] on span "Start Calls" at bounding box center [465, 52] width 64 height 19
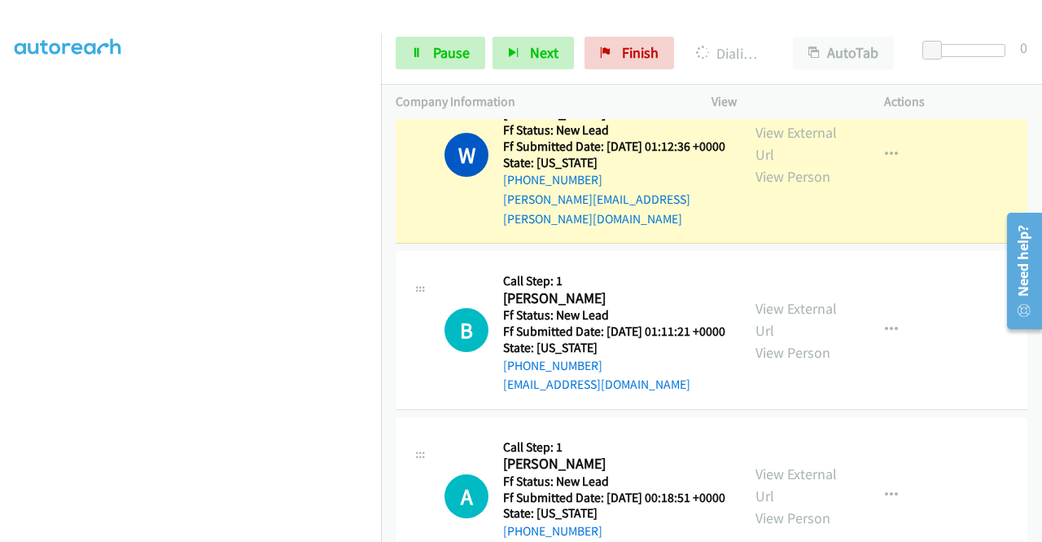
scroll to position [371, 0]
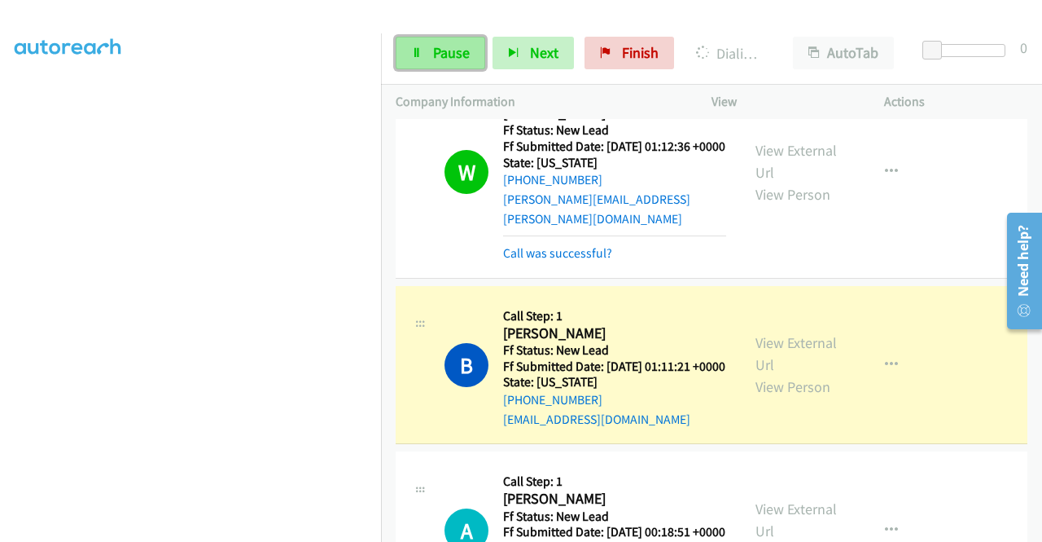
click at [410, 46] on link "Pause" at bounding box center [441, 53] width 90 height 33
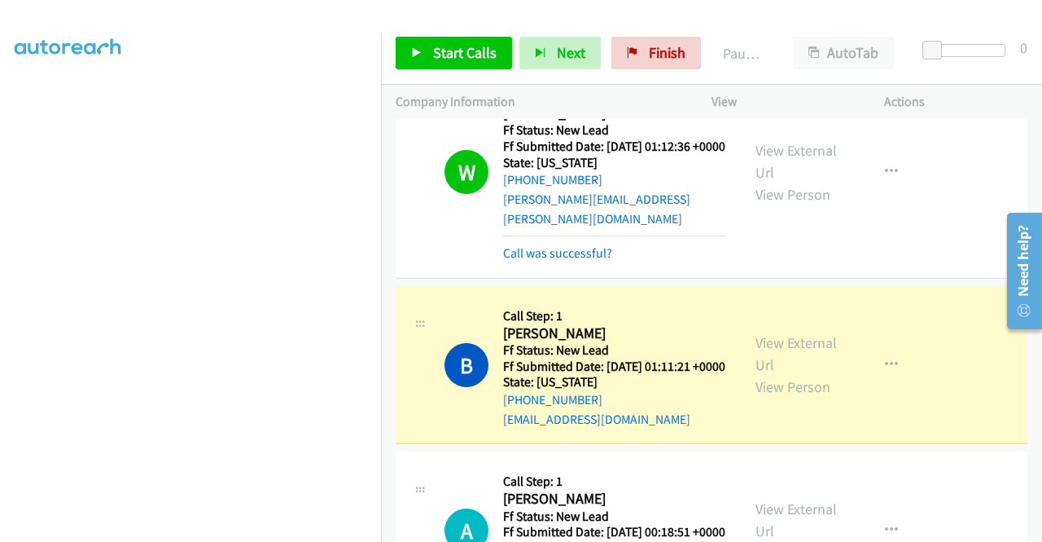
scroll to position [0, 0]
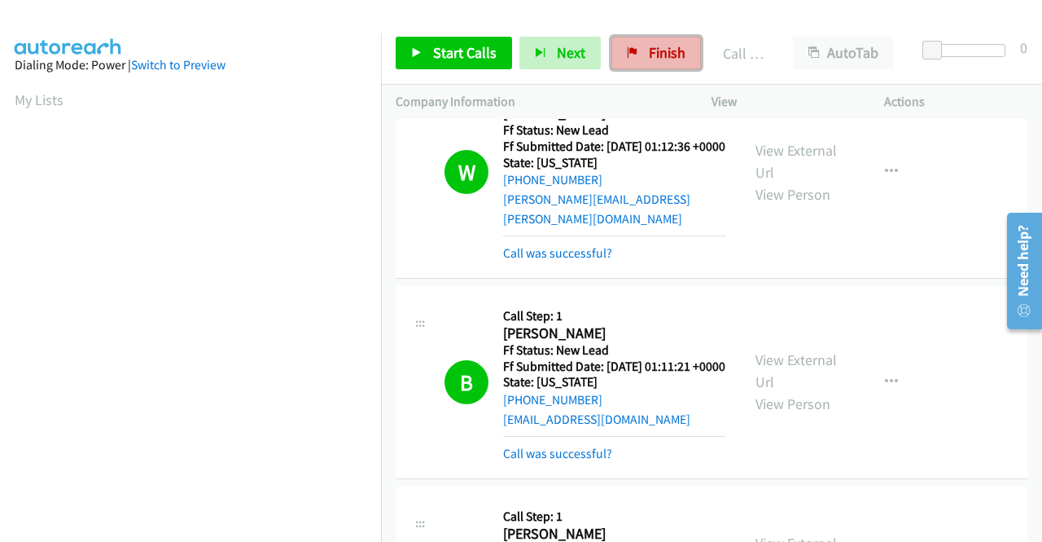
click at [633, 55] on link "Finish" at bounding box center [657, 53] width 90 height 33
